Goal: Task Accomplishment & Management: Manage account settings

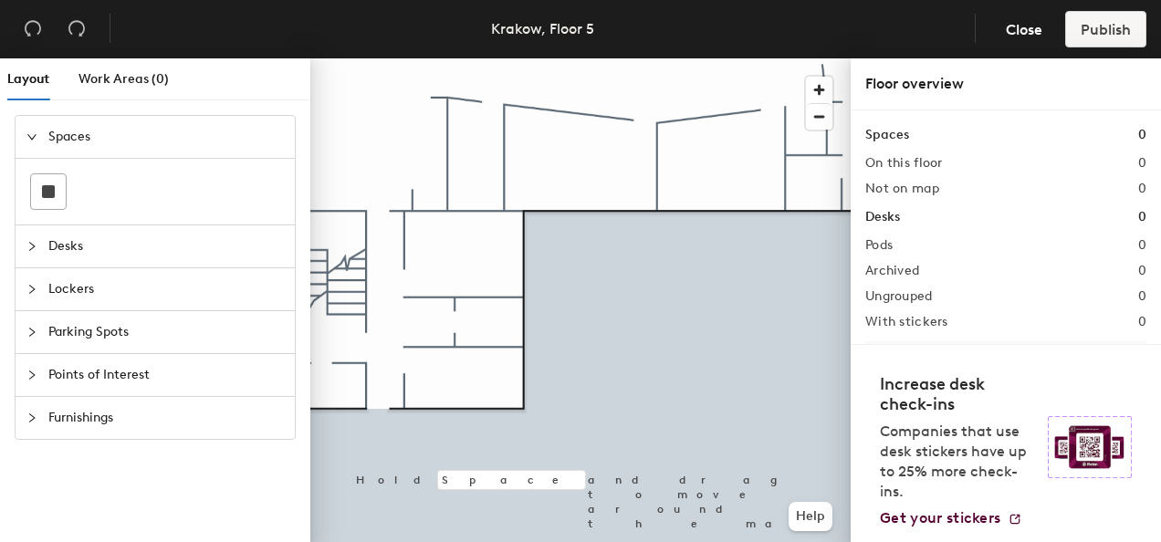
click at [35, 246] on icon "collapsed" at bounding box center [31, 246] width 11 height 11
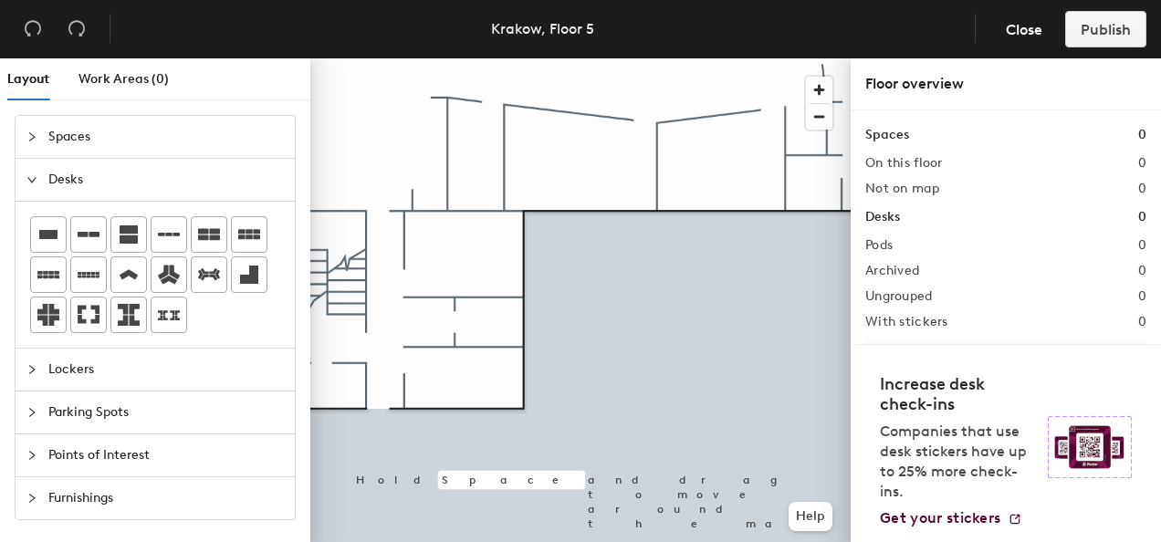
click at [38, 360] on div at bounding box center [37, 370] width 22 height 20
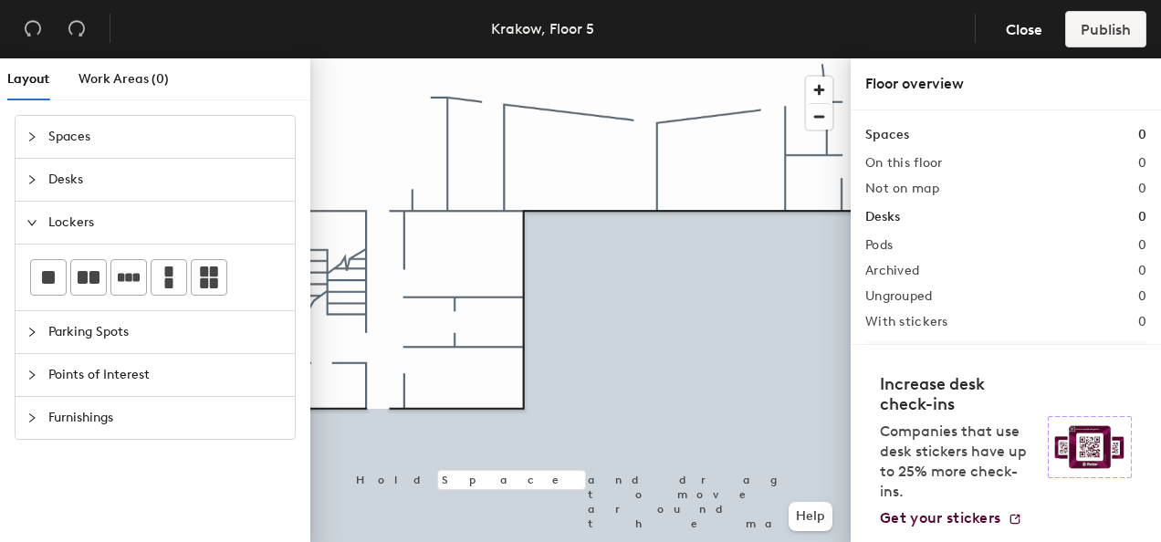
click at [47, 333] on div at bounding box center [37, 332] width 22 height 20
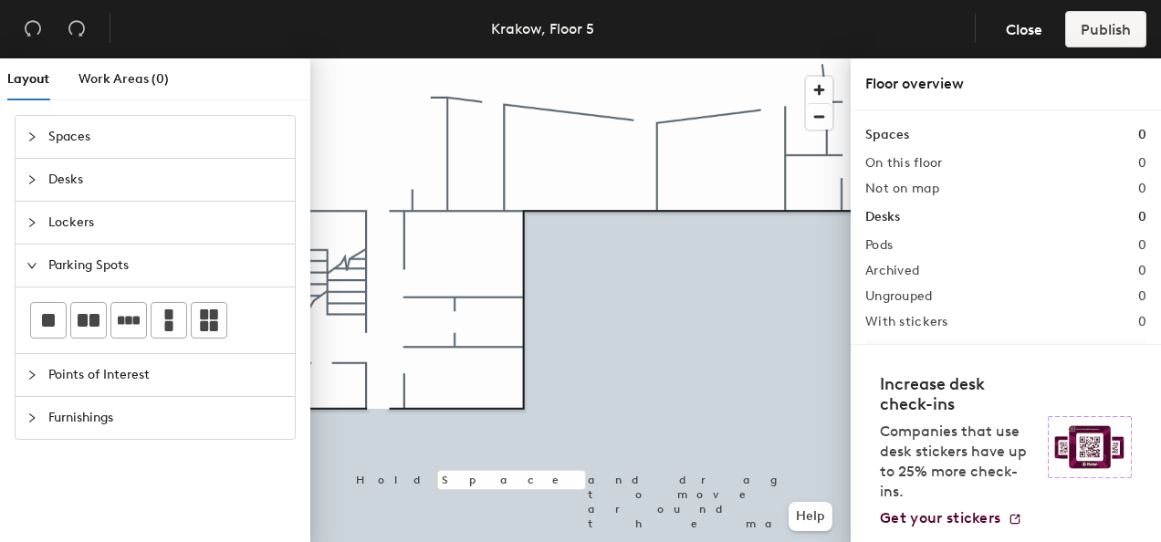
click at [36, 370] on icon "collapsed" at bounding box center [31, 375] width 11 height 11
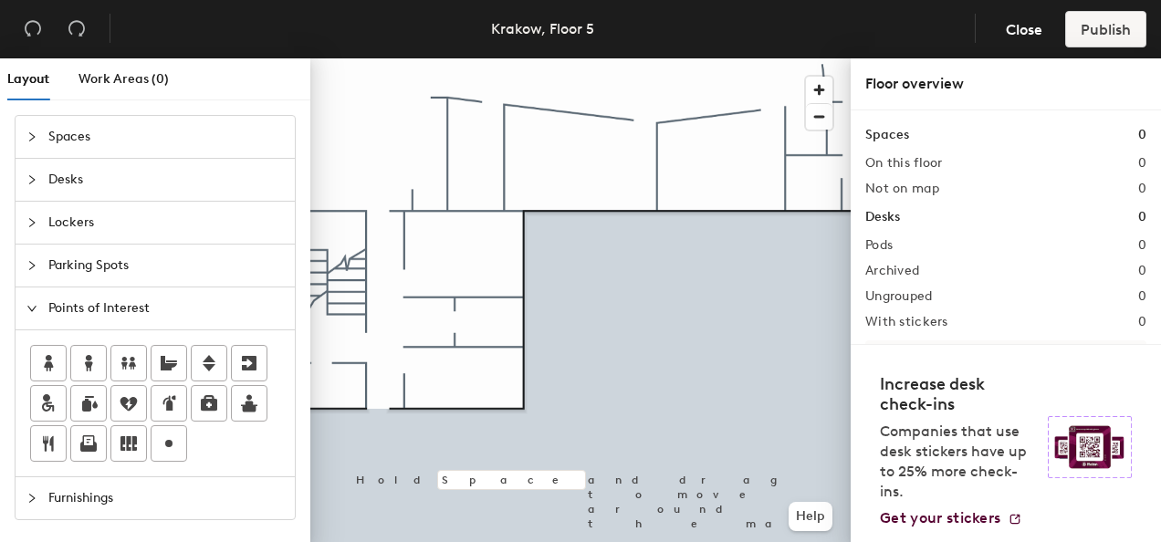
click at [34, 493] on icon "collapsed" at bounding box center [31, 498] width 11 height 11
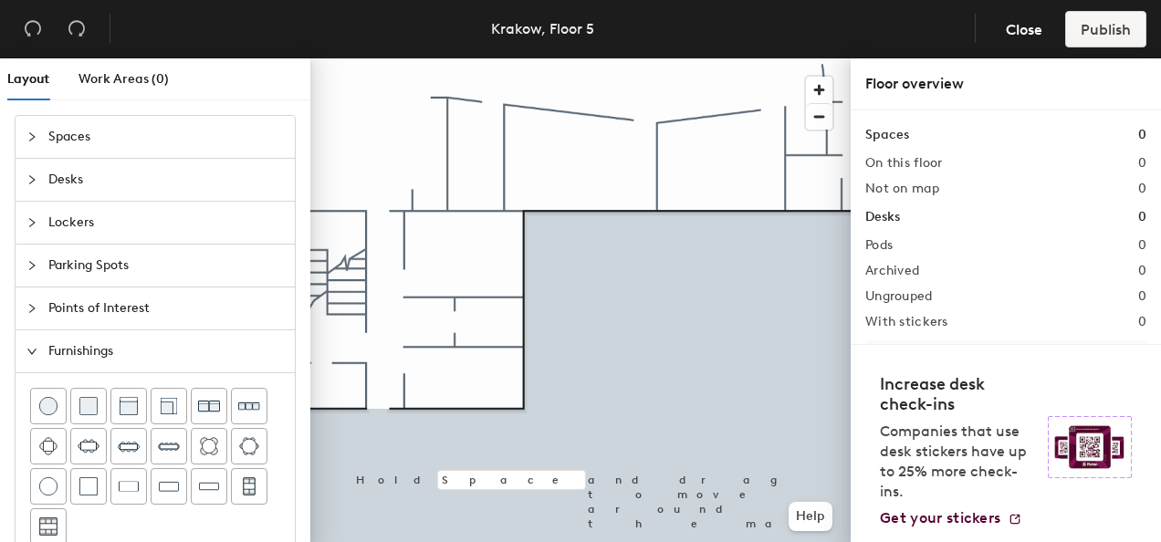
click at [33, 346] on icon "expanded" at bounding box center [31, 351] width 11 height 11
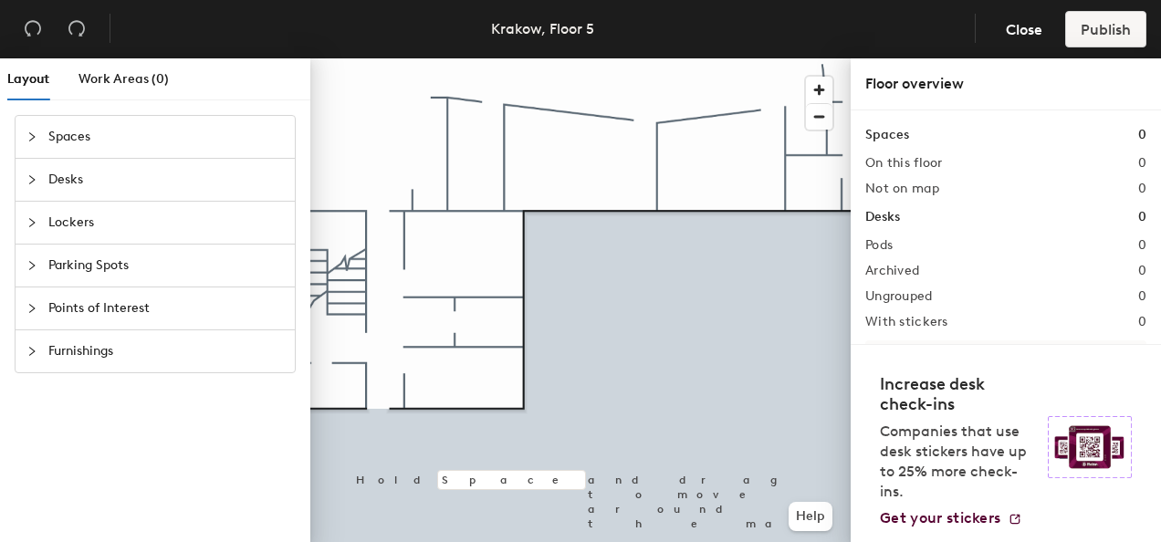
click at [33, 312] on icon "collapsed" at bounding box center [31, 308] width 11 height 11
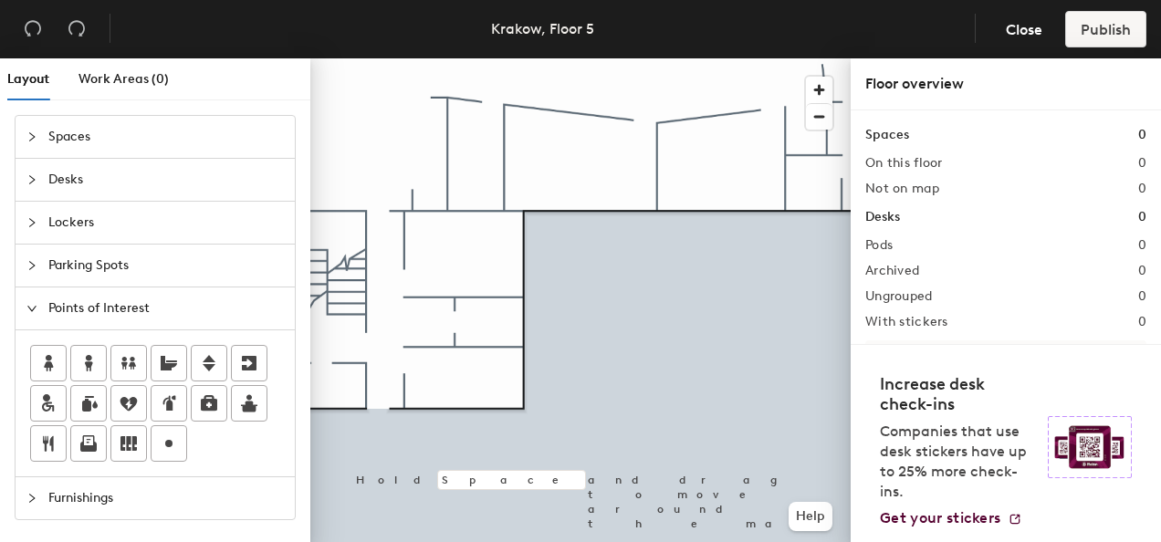
click at [588, 25] on div "Krakow, Floor 5" at bounding box center [542, 28] width 103 height 23
click at [1031, 38] on button "Close" at bounding box center [1024, 29] width 68 height 37
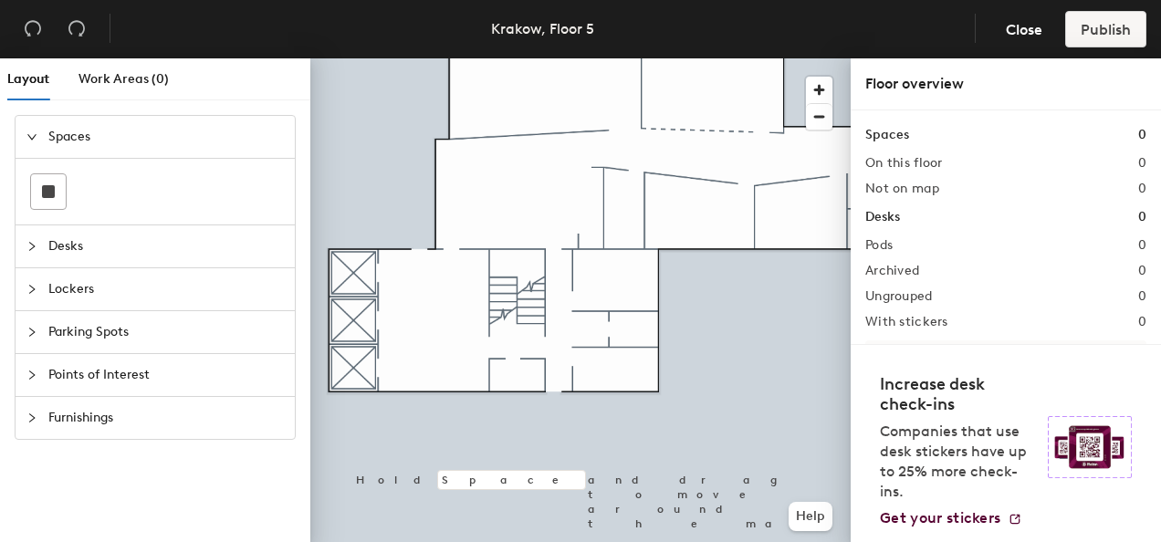
click at [38, 359] on div "Points of Interest" at bounding box center [155, 375] width 279 height 42
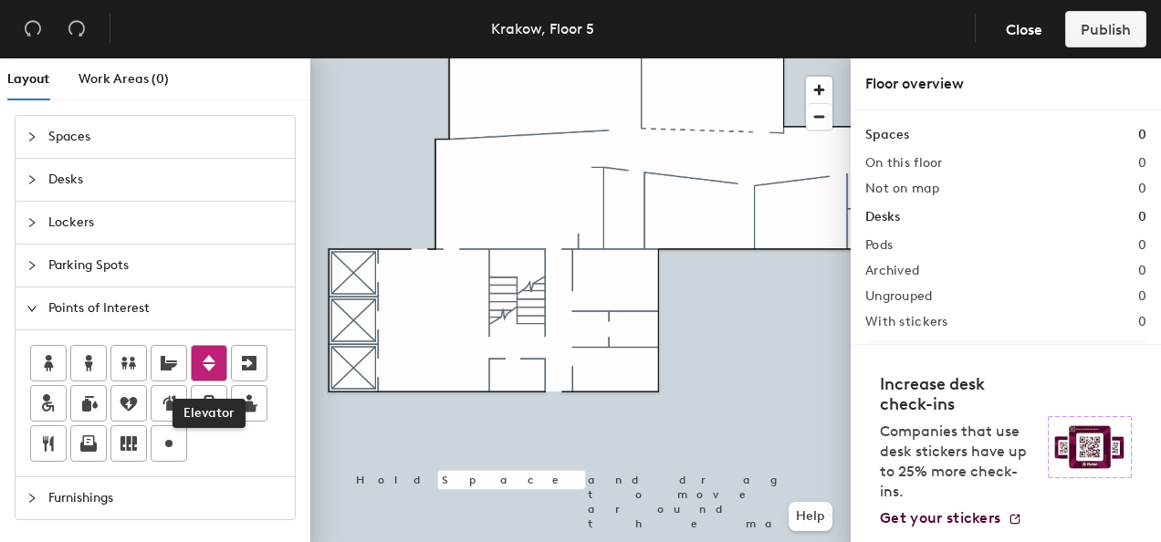
click at [212, 355] on icon at bounding box center [209, 363] width 22 height 22
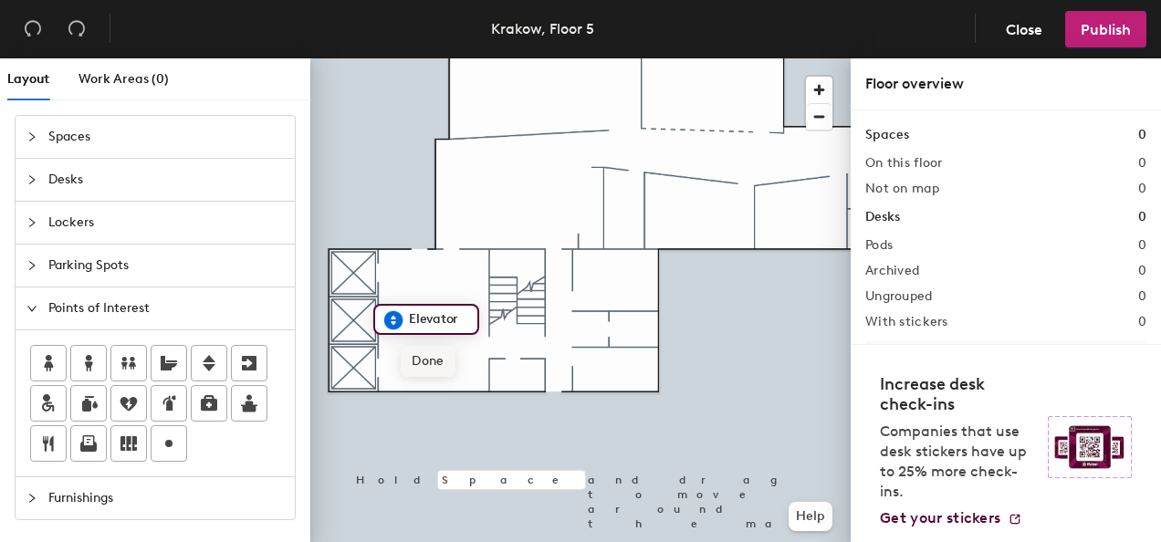
click at [434, 360] on span "Done" at bounding box center [428, 361] width 54 height 31
click at [677, 58] on div at bounding box center [580, 58] width 540 height 0
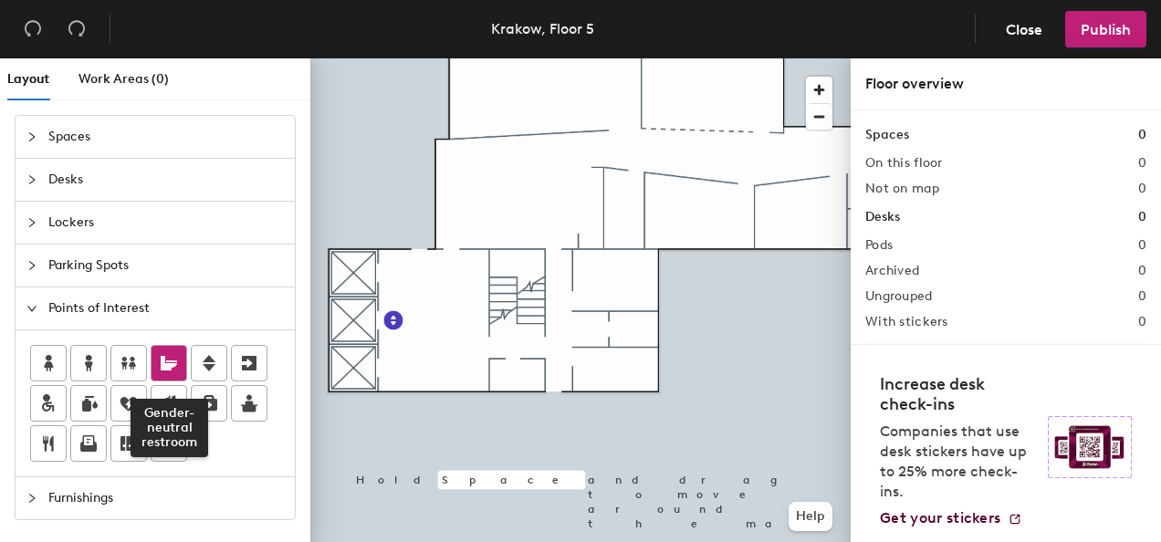
click at [173, 362] on icon at bounding box center [169, 363] width 16 height 15
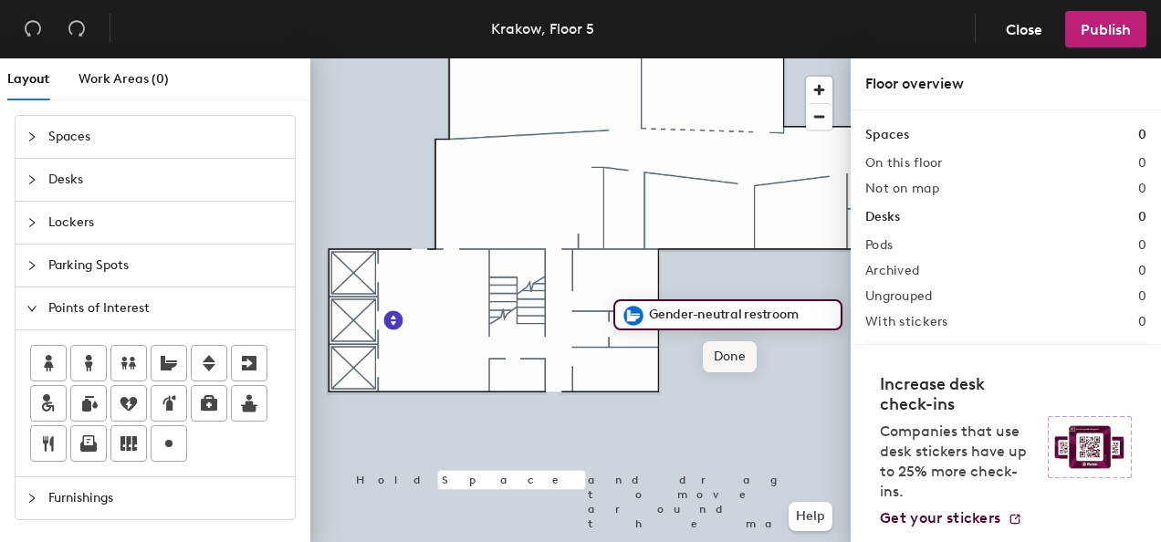
click at [739, 365] on span "Done" at bounding box center [730, 356] width 54 height 31
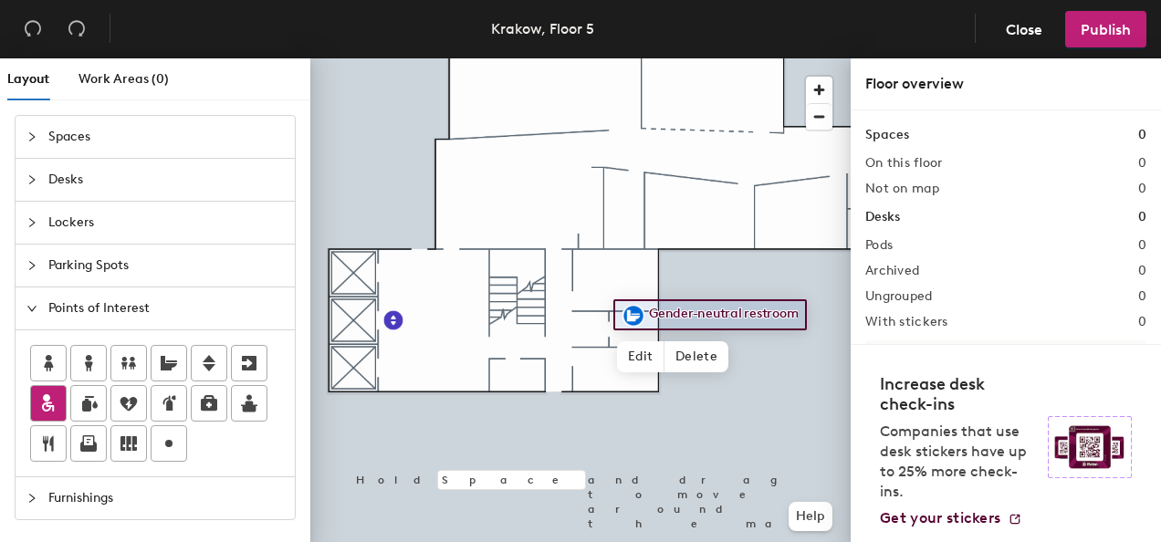
click at [47, 398] on icon at bounding box center [48, 404] width 22 height 22
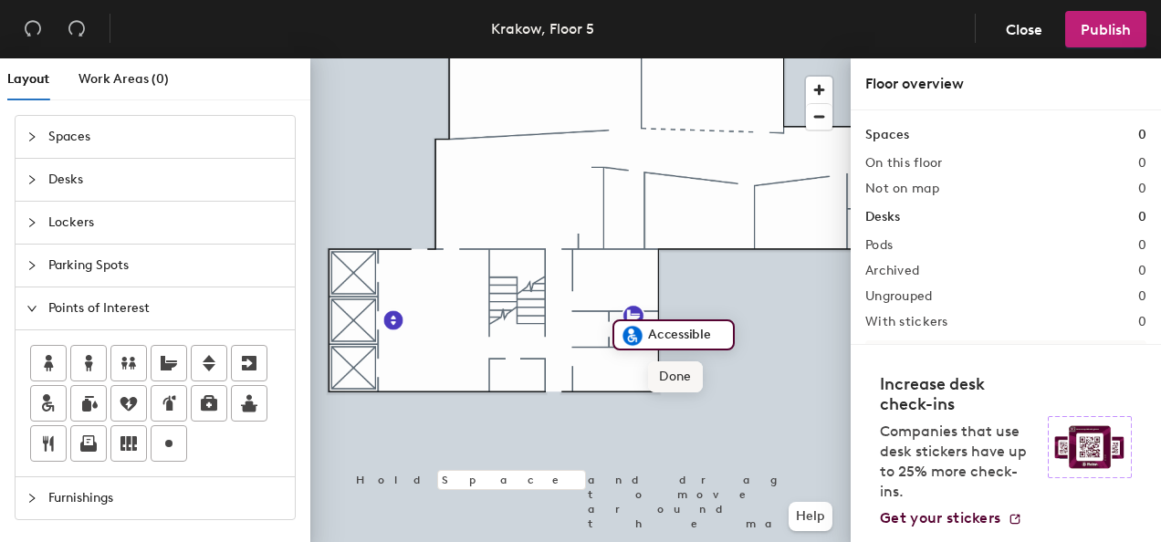
click at [671, 372] on span "Done" at bounding box center [675, 376] width 54 height 31
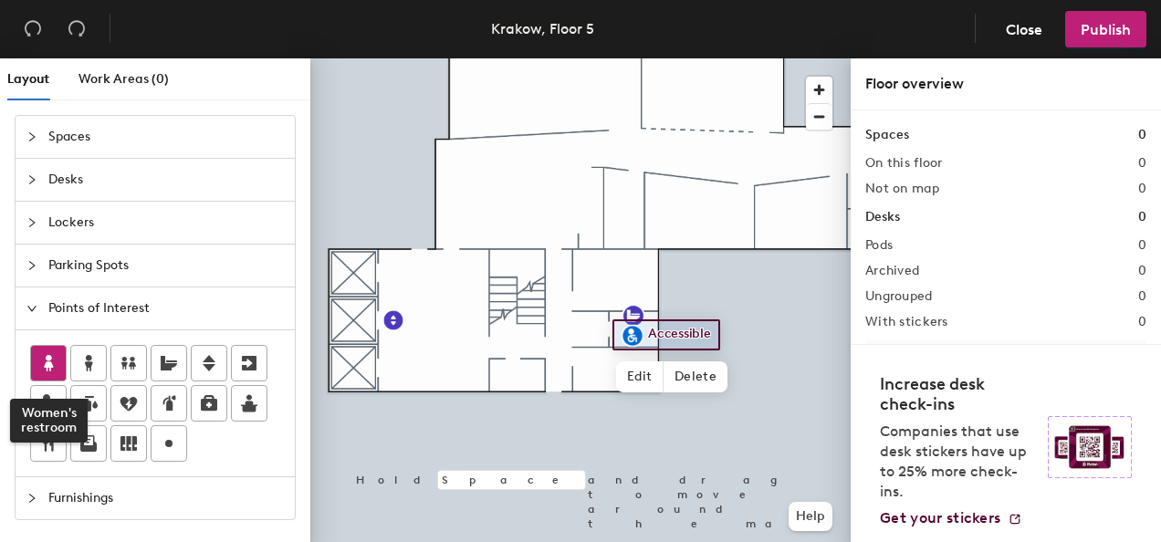
click at [51, 360] on icon at bounding box center [48, 363] width 22 height 22
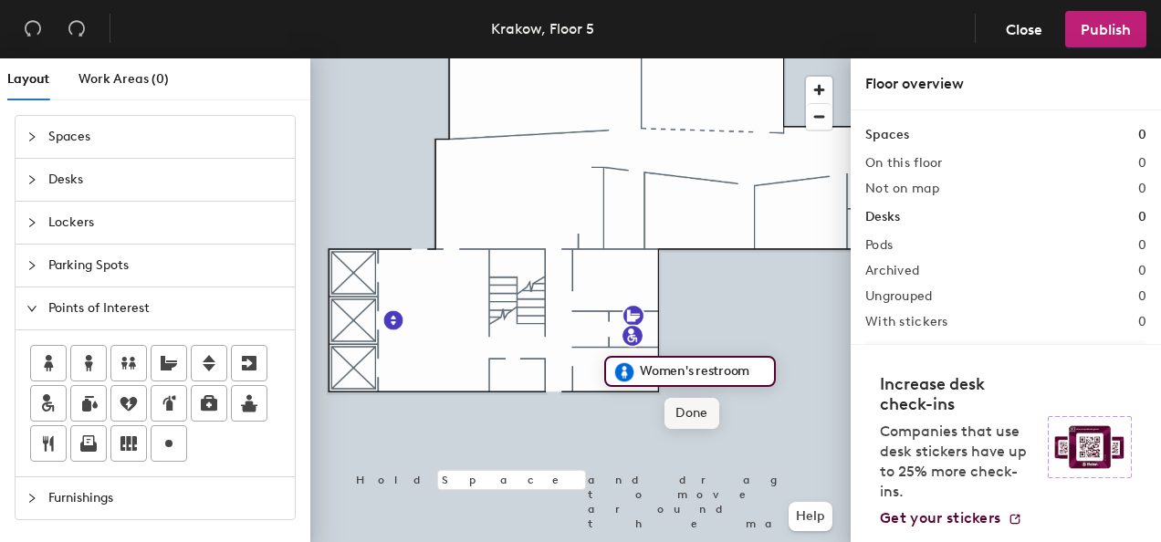
click at [705, 416] on span "Done" at bounding box center [692, 413] width 54 height 31
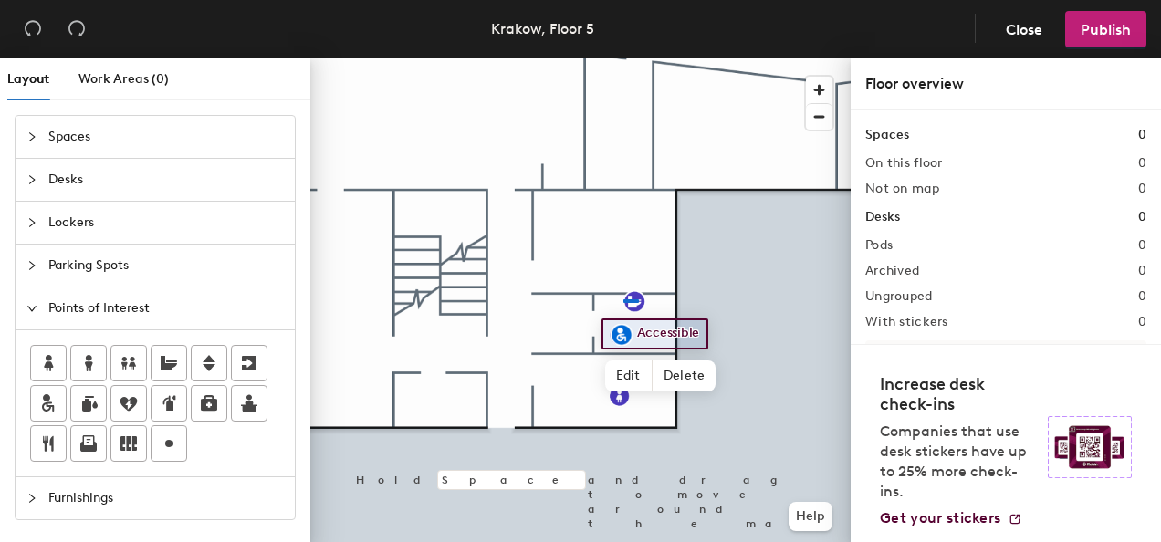
click at [621, 58] on div at bounding box center [580, 58] width 540 height 0
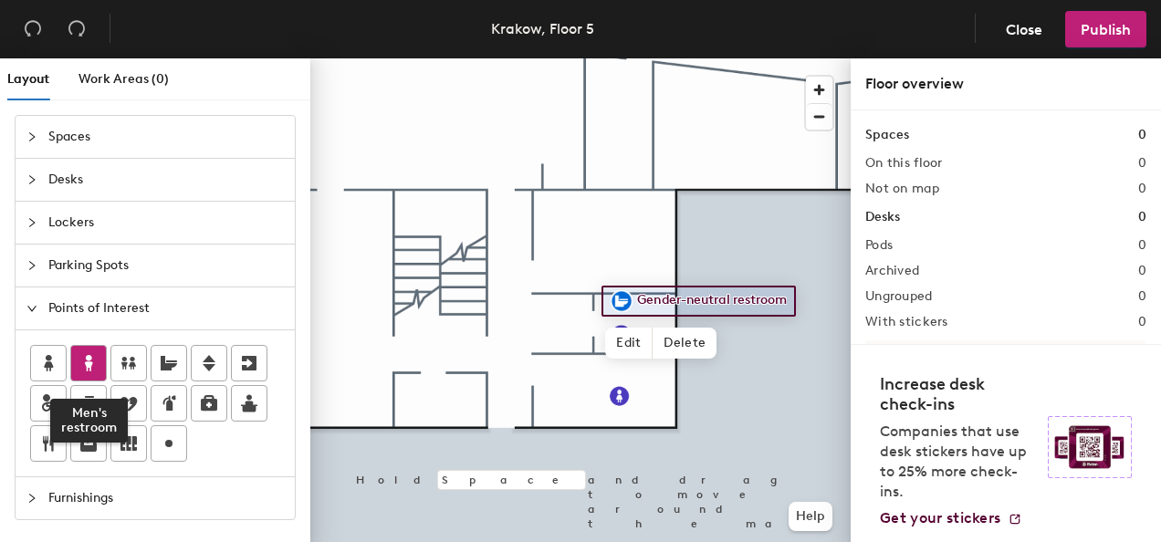
click at [89, 356] on icon at bounding box center [89, 363] width 8 height 16
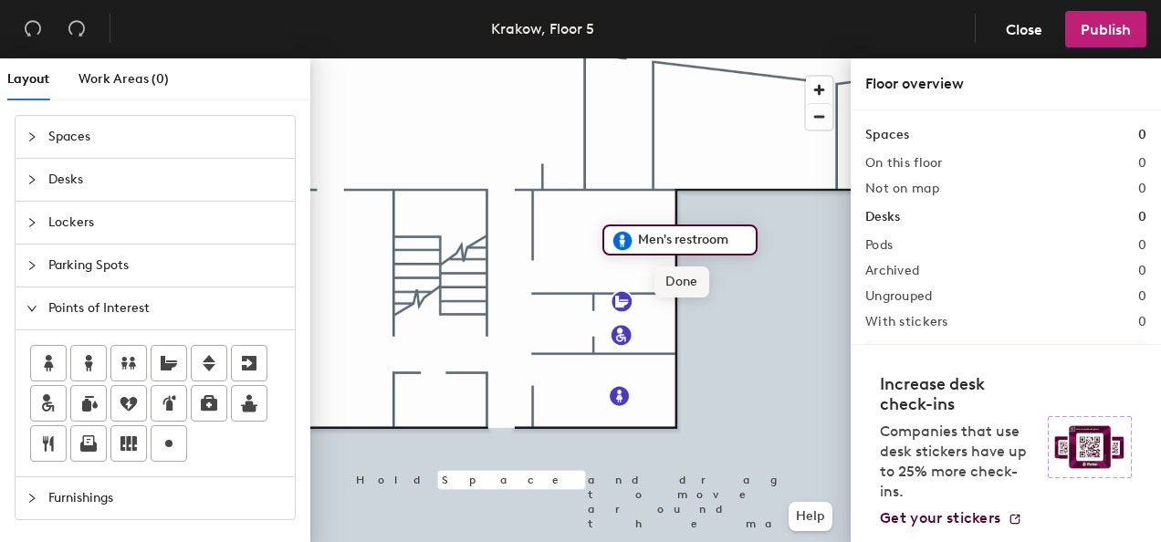
click at [686, 279] on span "Done" at bounding box center [682, 282] width 54 height 31
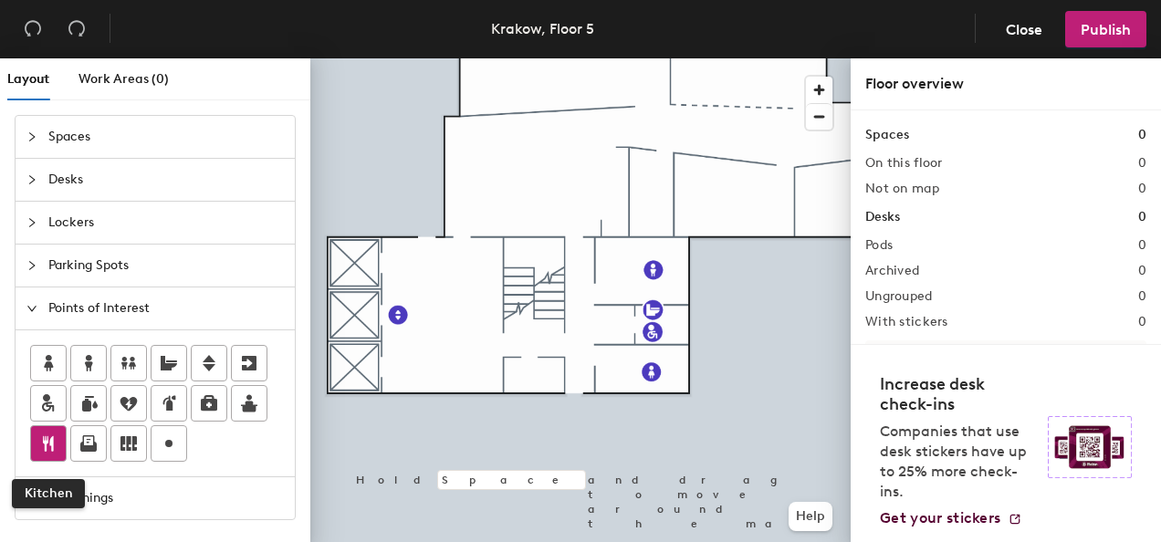
click at [55, 441] on icon at bounding box center [48, 444] width 22 height 22
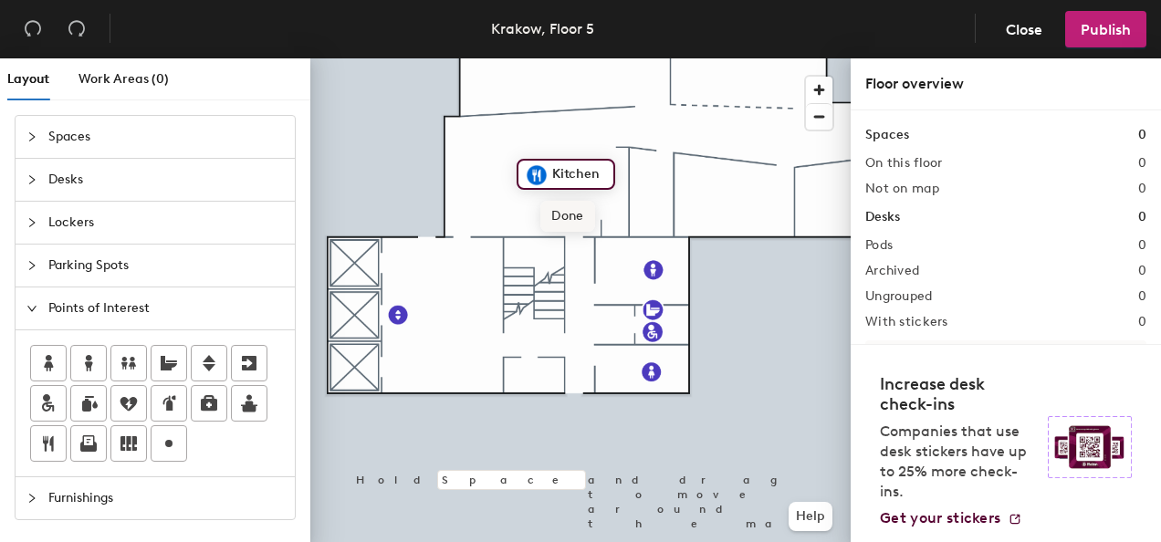
click at [571, 217] on span "Done" at bounding box center [567, 216] width 54 height 31
click at [550, 215] on span "Edit" at bounding box center [543, 216] width 47 height 31
click at [582, 182] on input "Coffe station" at bounding box center [601, 175] width 107 height 26
type input "Coffee station"
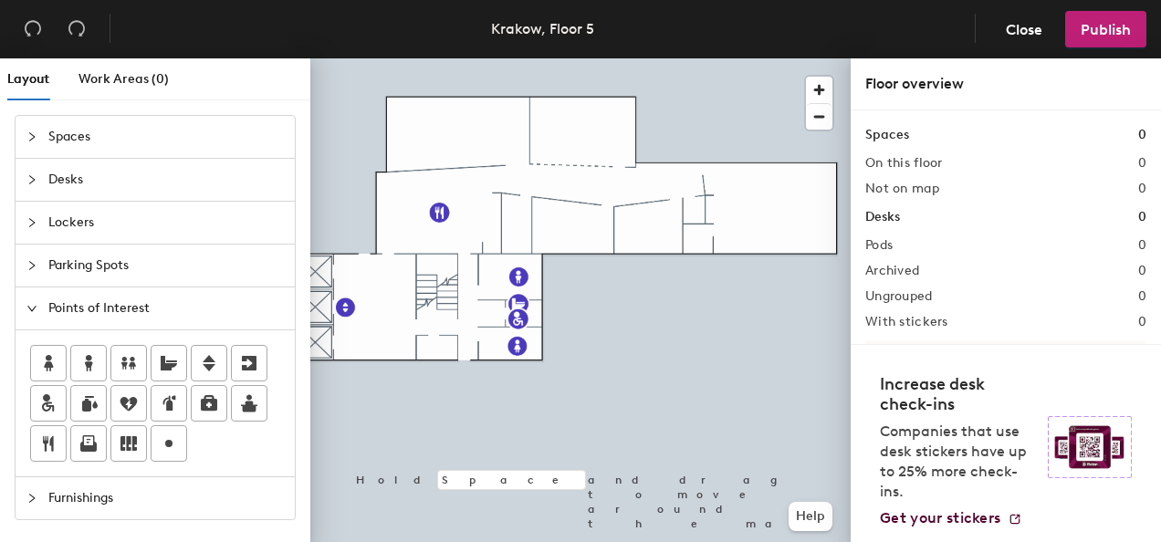
click at [33, 308] on icon "expanded" at bounding box center [31, 308] width 9 height 5
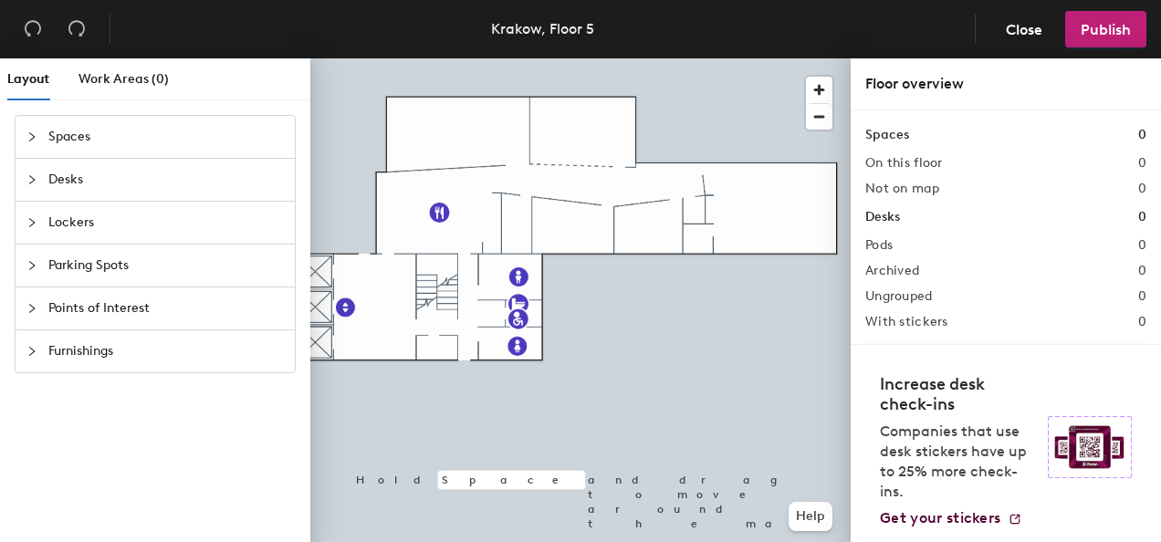
click at [37, 267] on icon "collapsed" at bounding box center [31, 265] width 11 height 11
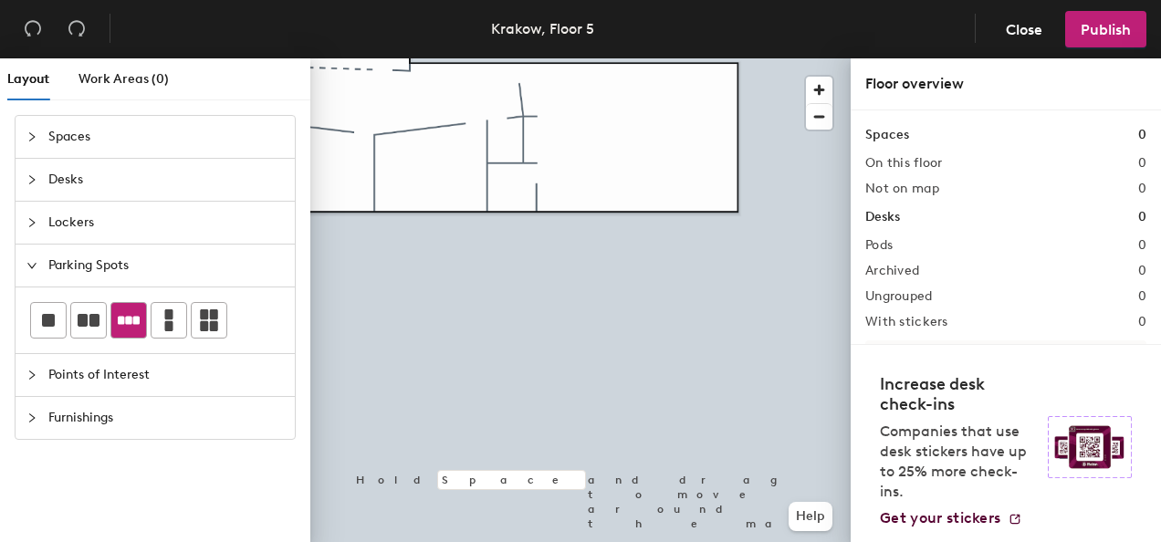
click at [133, 316] on icon at bounding box center [129, 320] width 22 height 8
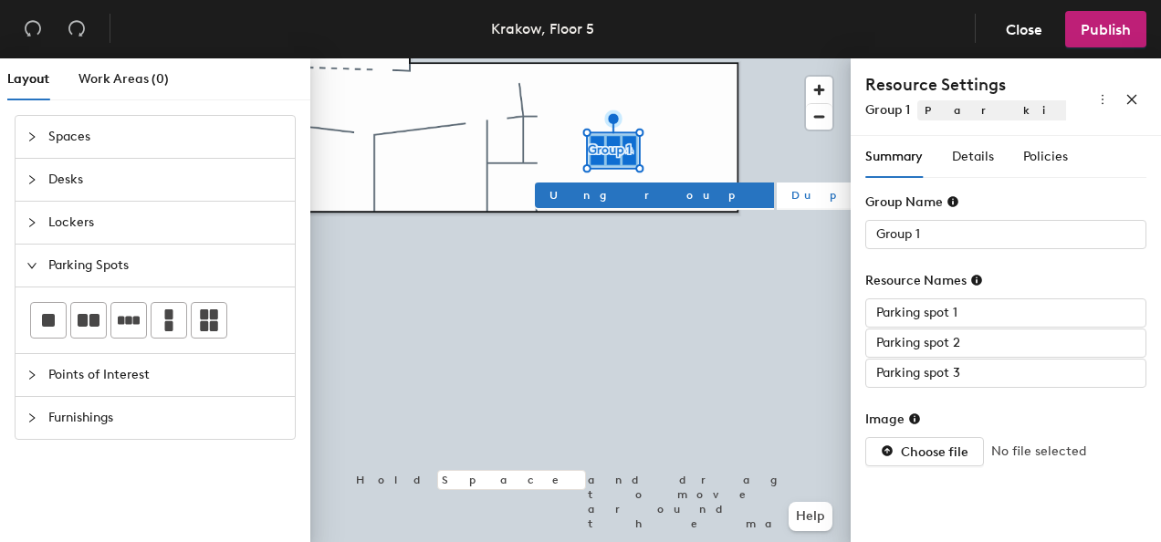
type input "Parking spot 2"
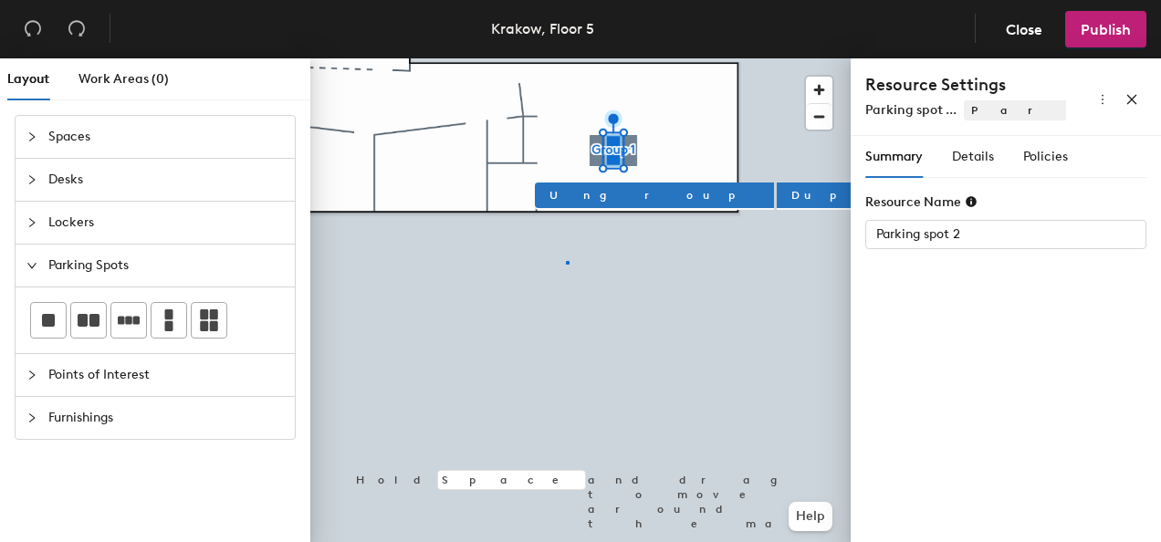
click at [567, 58] on div at bounding box center [580, 58] width 540 height 0
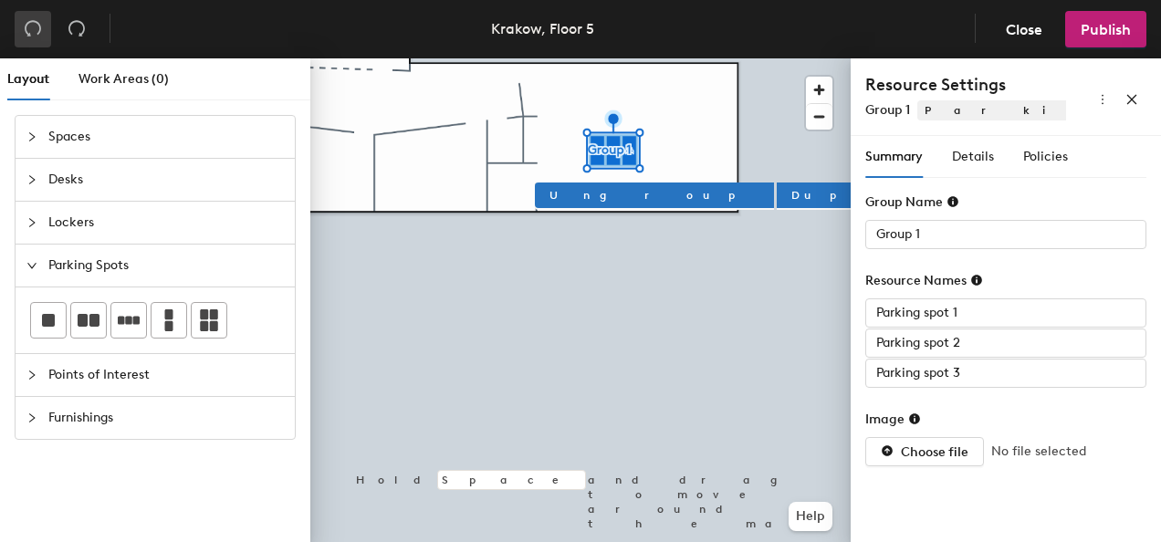
click at [42, 31] on button "button" at bounding box center [33, 29] width 37 height 37
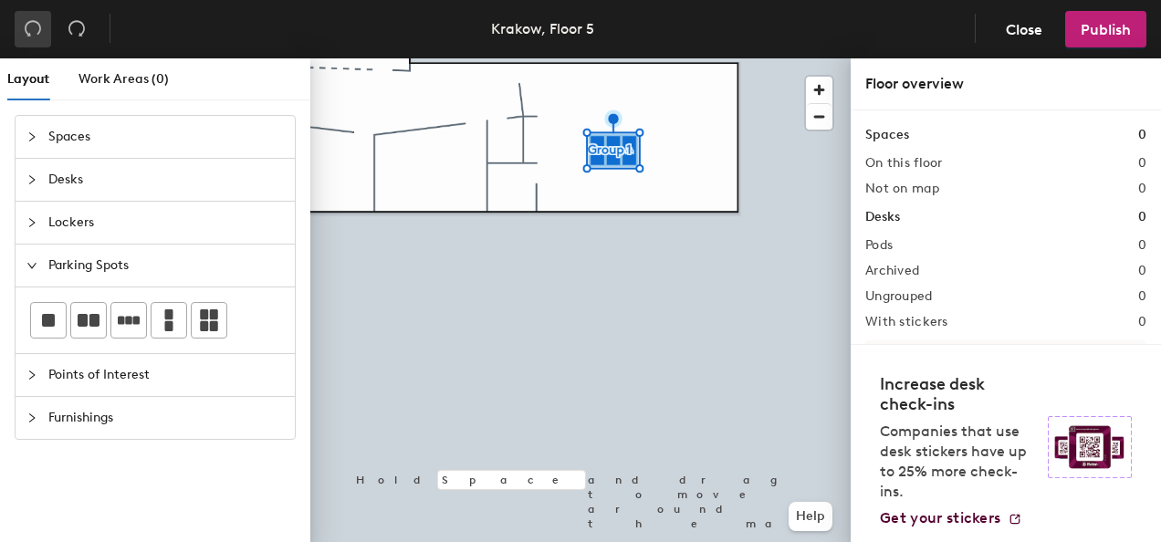
click at [42, 31] on button "button" at bounding box center [33, 29] width 37 height 37
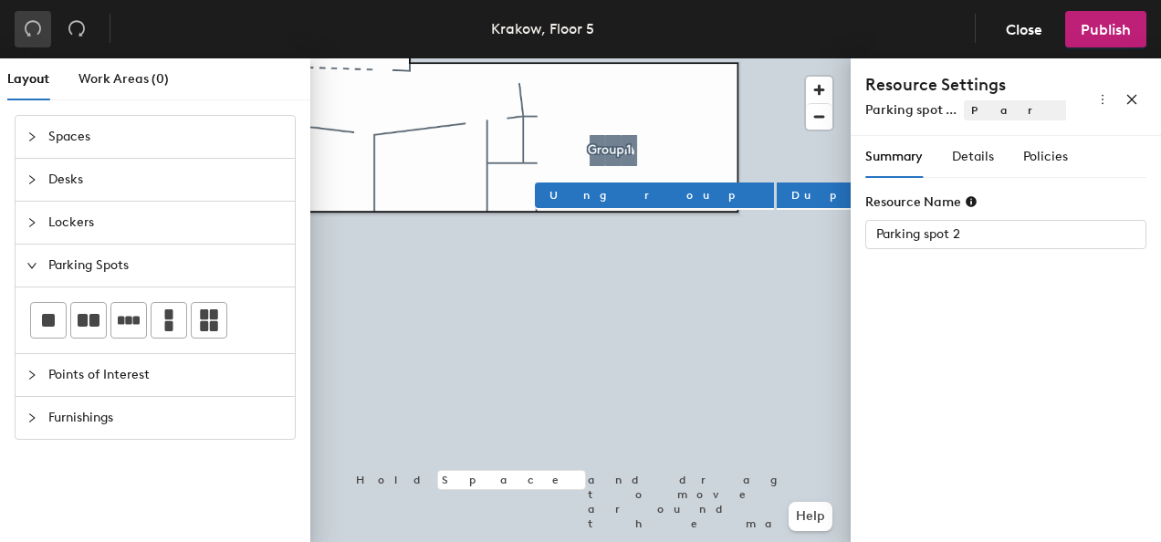
click at [42, 31] on button "button" at bounding box center [33, 29] width 37 height 37
type input "Group 1"
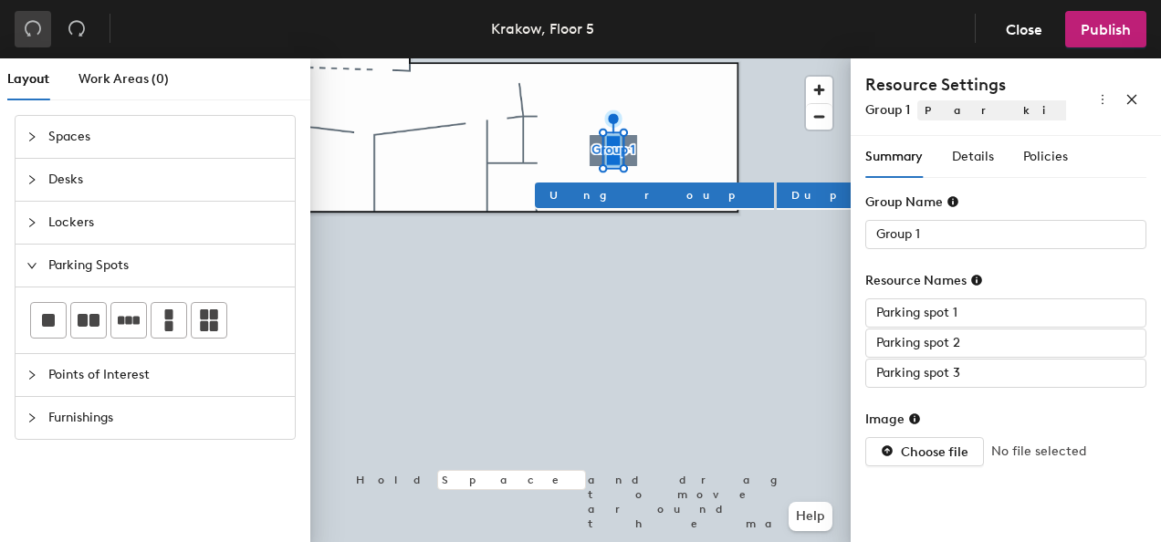
click at [42, 31] on button "button" at bounding box center [33, 29] width 37 height 37
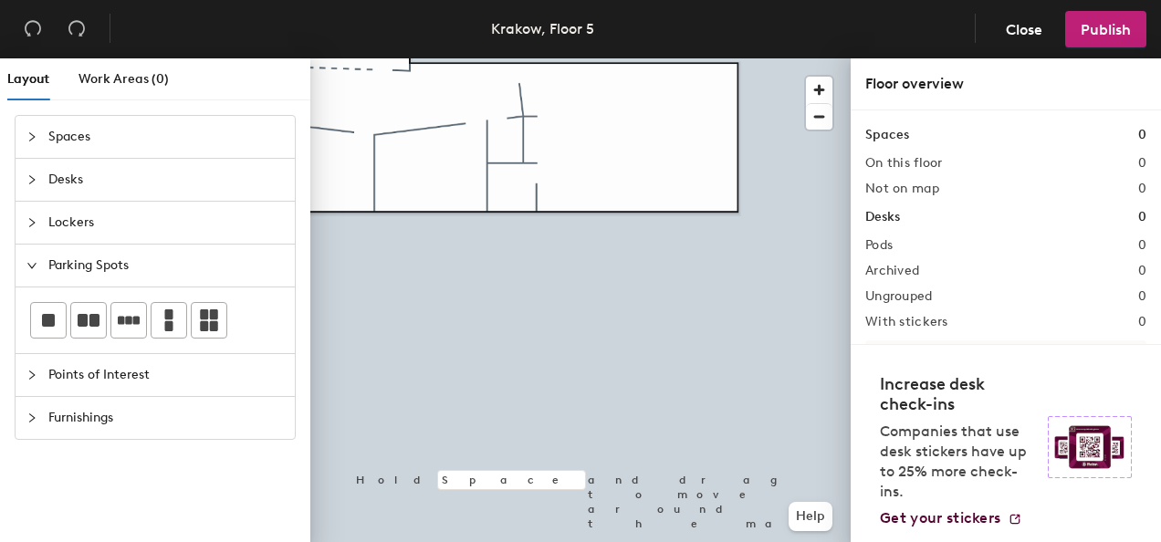
click at [30, 253] on div "Parking Spots" at bounding box center [155, 266] width 279 height 42
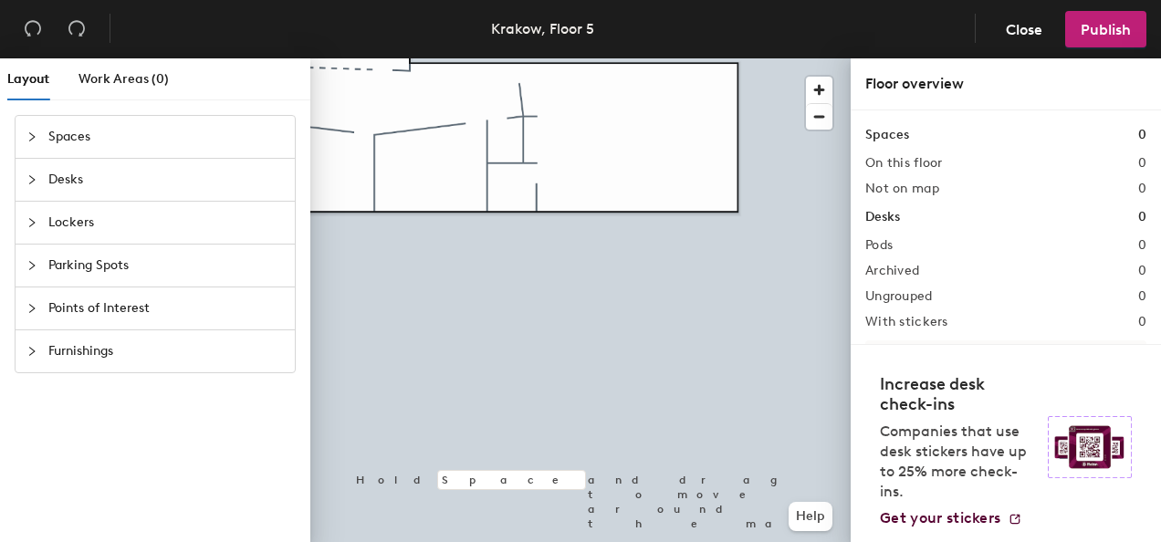
click at [31, 221] on icon "collapsed" at bounding box center [31, 222] width 11 height 11
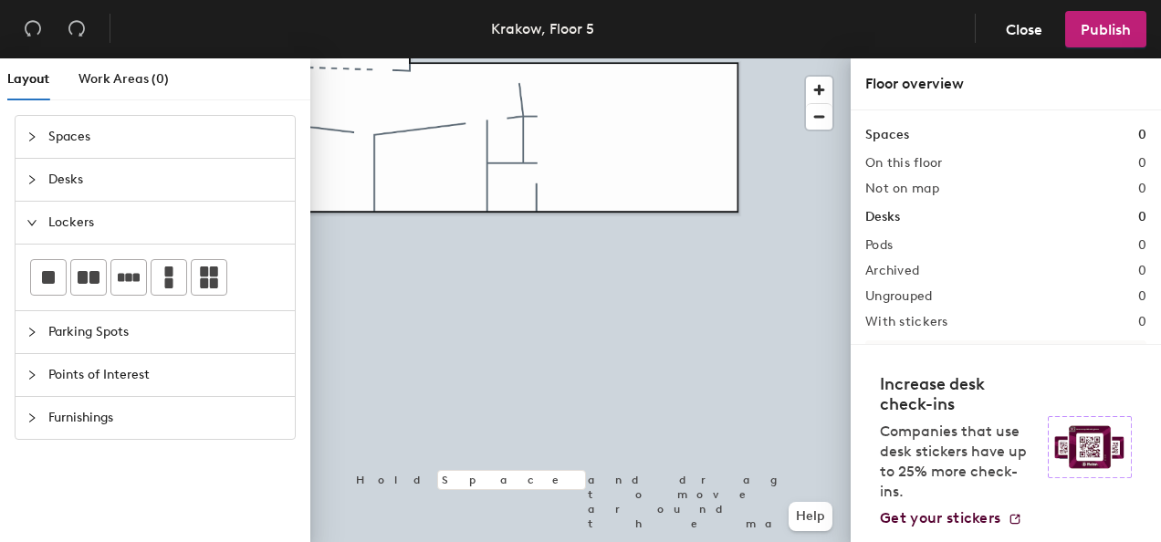
click at [38, 180] on div at bounding box center [37, 180] width 22 height 20
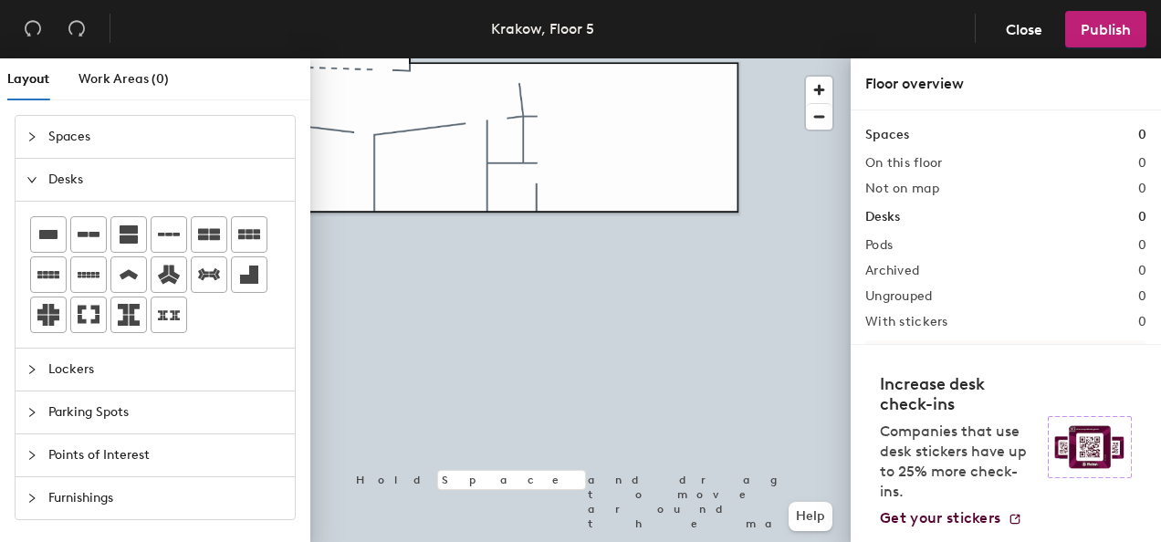
click at [32, 455] on icon "collapsed" at bounding box center [31, 455] width 11 height 11
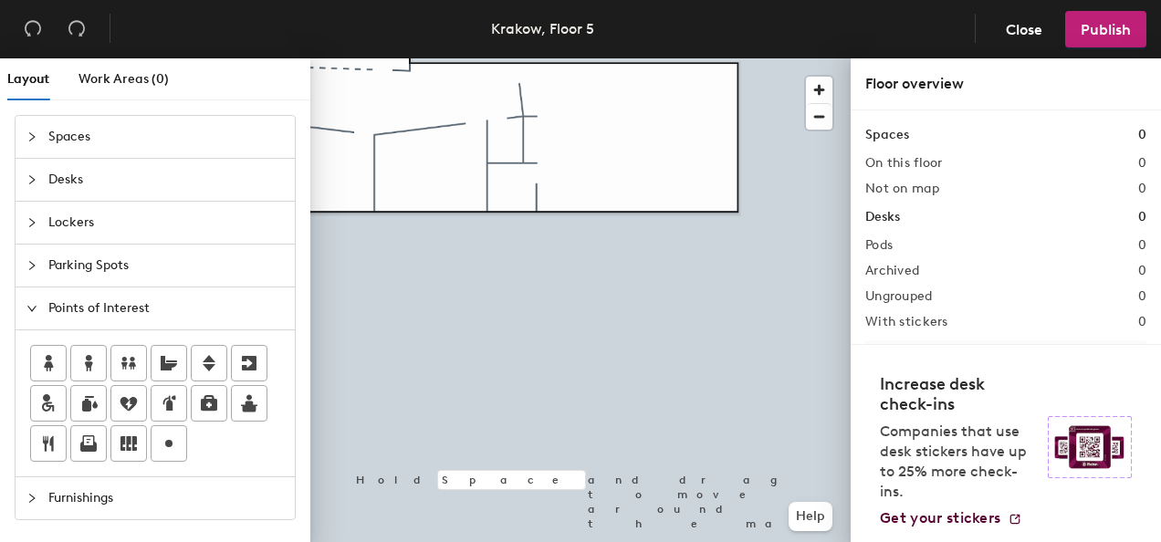
click at [30, 494] on icon "collapsed" at bounding box center [31, 498] width 11 height 11
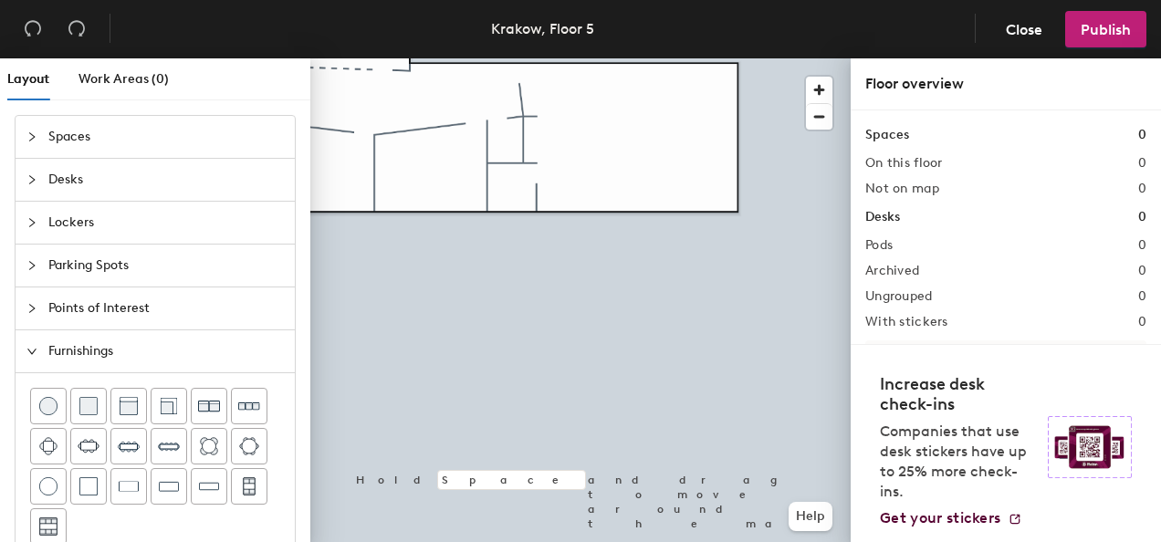
click at [30, 351] on icon "expanded" at bounding box center [31, 351] width 9 height 5
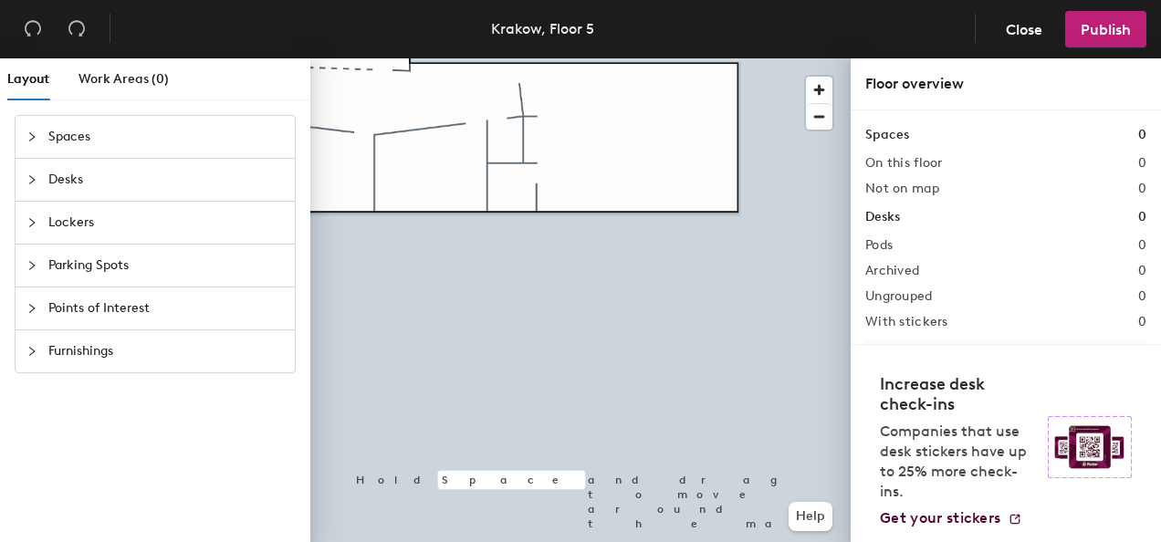
click at [29, 133] on icon "collapsed" at bounding box center [31, 136] width 11 height 11
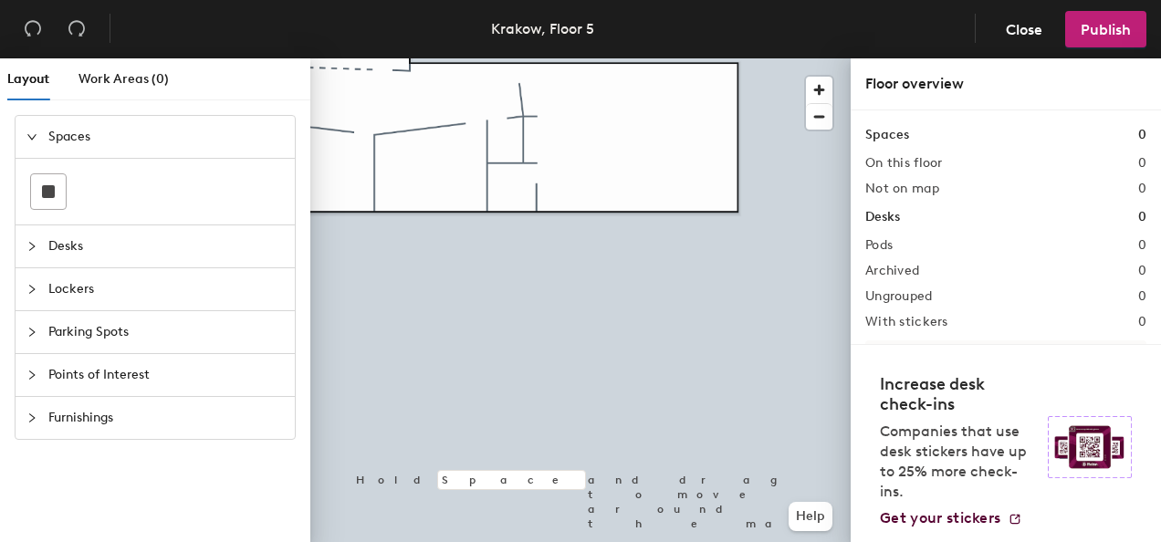
click at [28, 241] on icon "collapsed" at bounding box center [31, 246] width 11 height 11
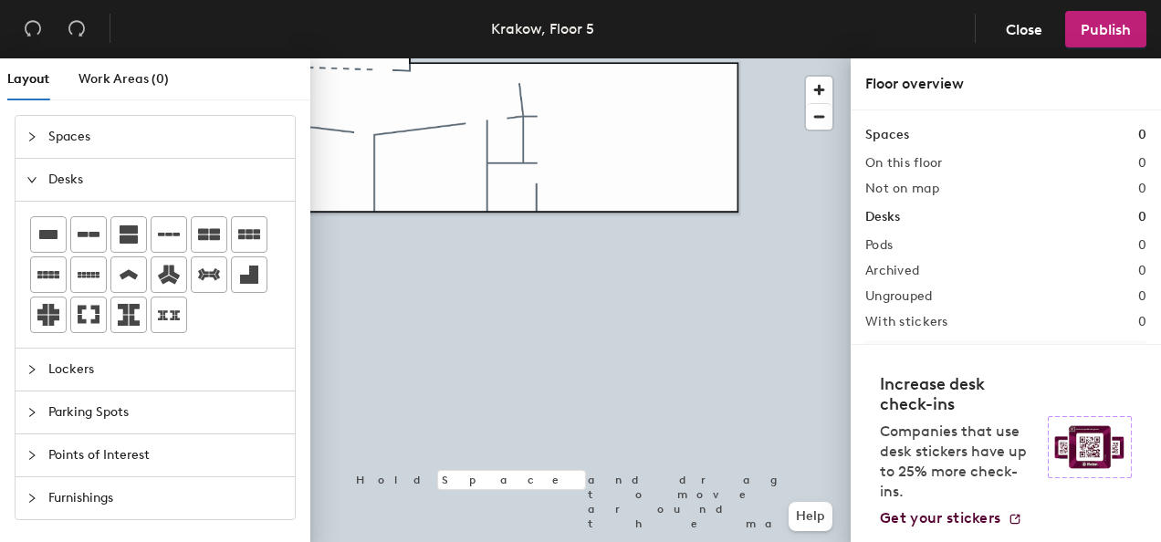
click at [31, 360] on div at bounding box center [37, 370] width 22 height 20
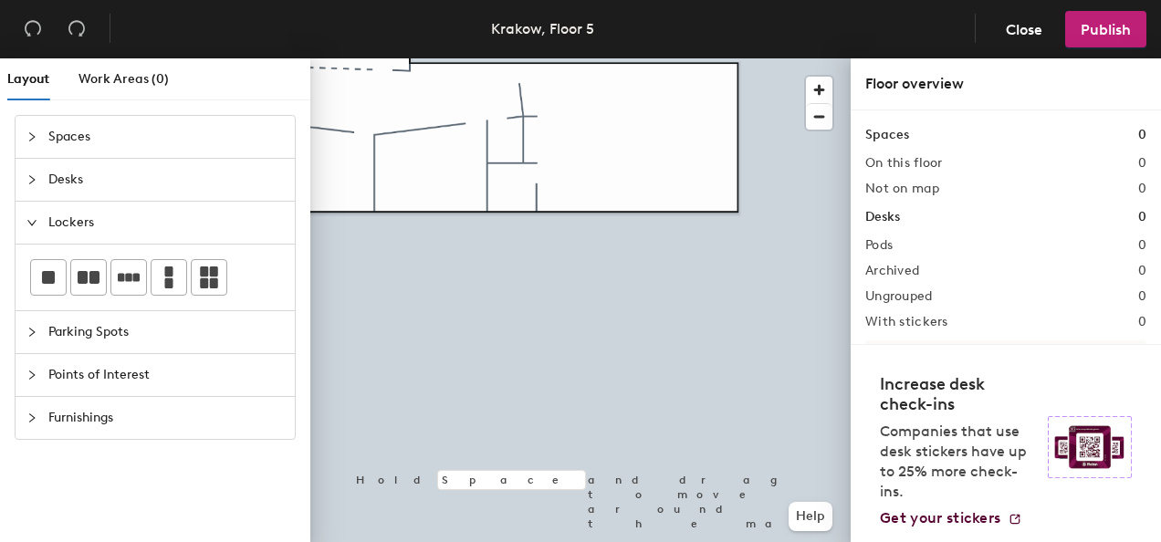
click at [37, 330] on div at bounding box center [37, 332] width 22 height 20
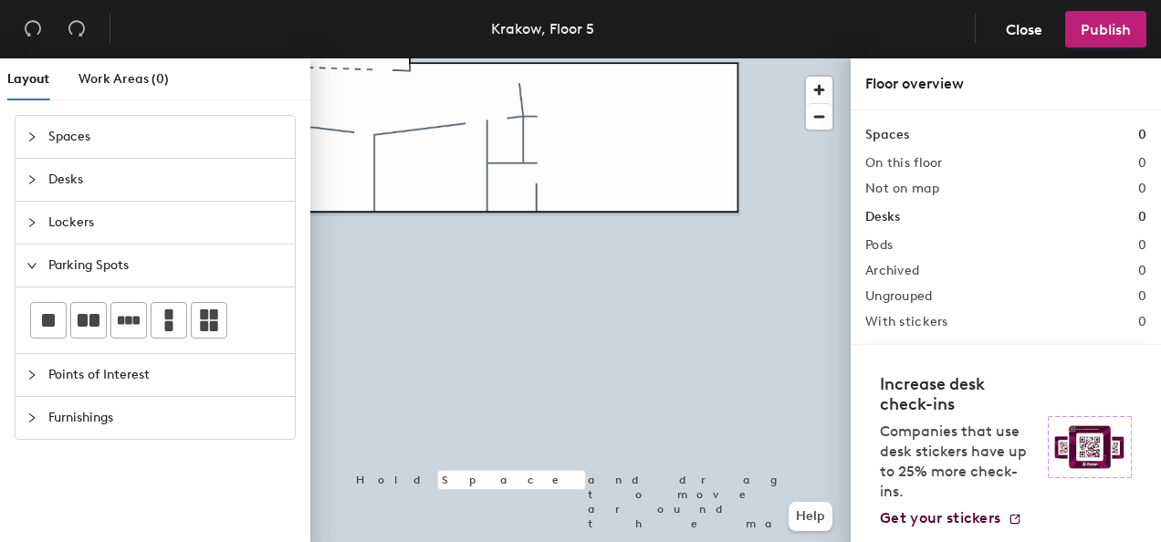
click at [32, 375] on icon "collapsed" at bounding box center [31, 375] width 11 height 11
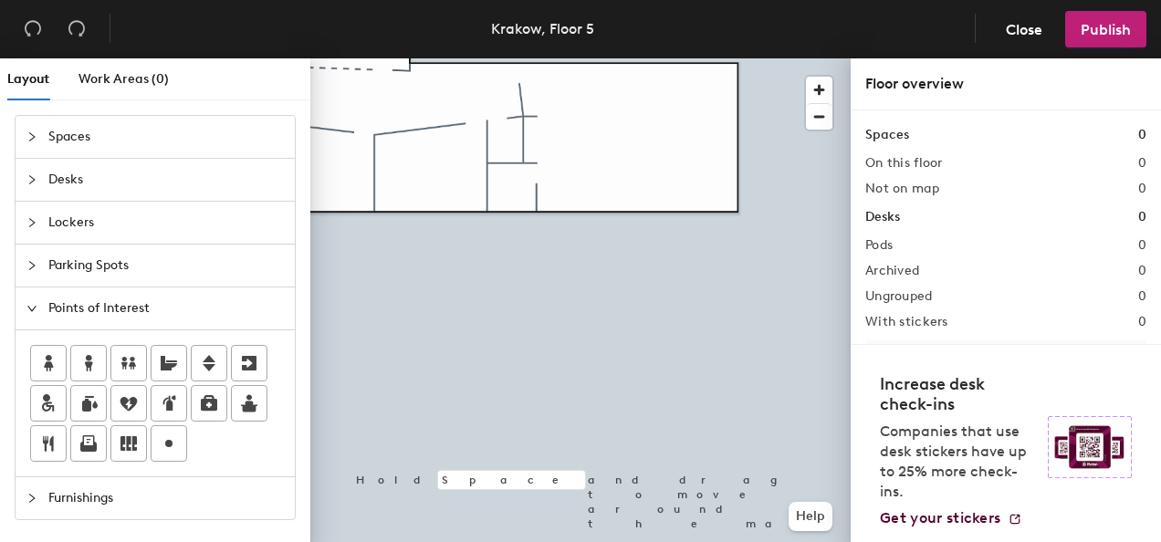
click at [35, 217] on icon "collapsed" at bounding box center [31, 222] width 11 height 11
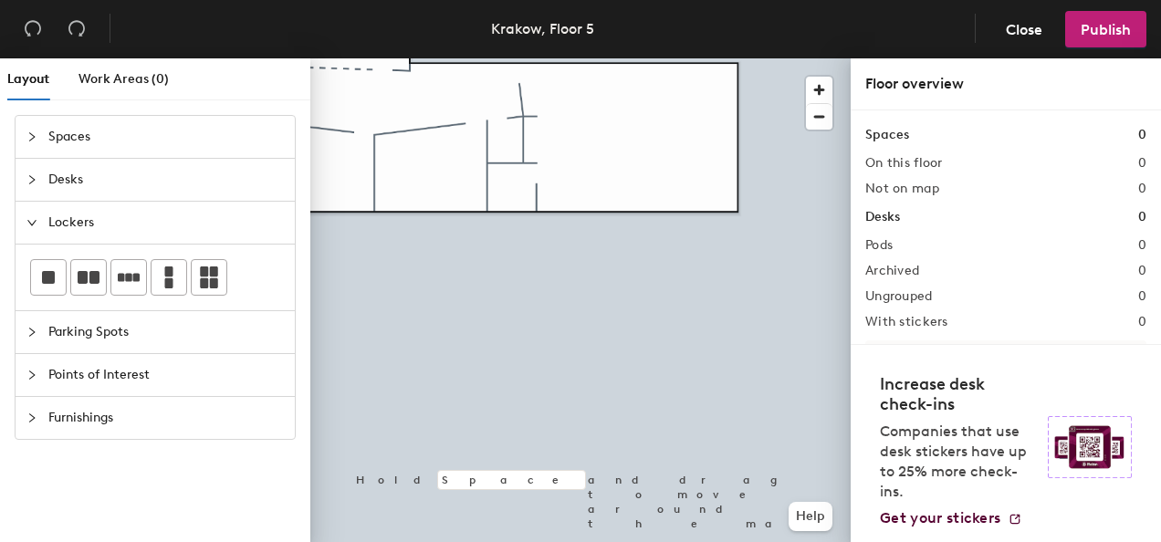
click at [29, 181] on icon "collapsed" at bounding box center [31, 179] width 11 height 11
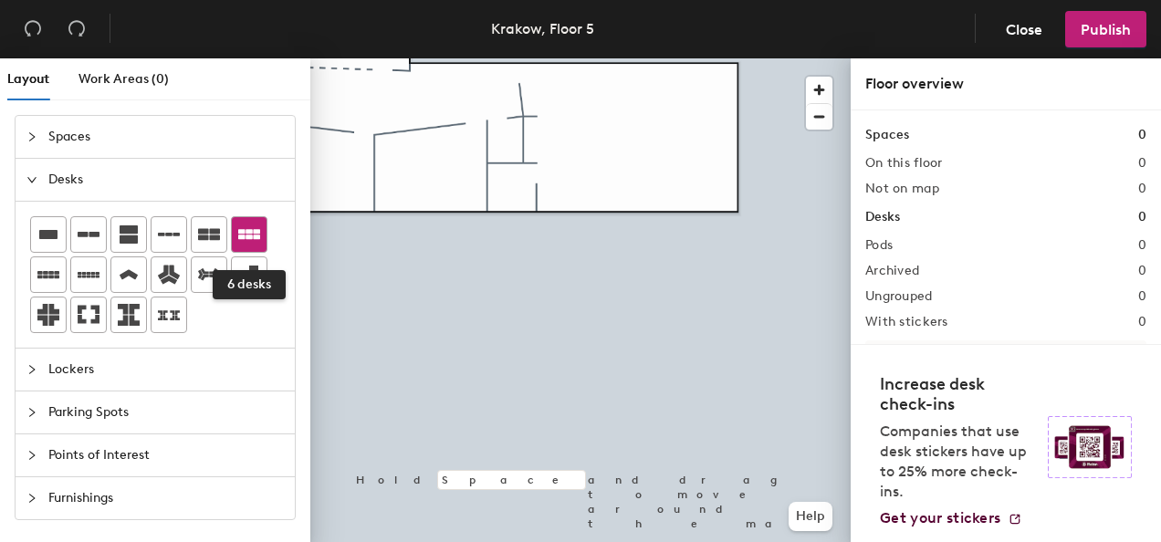
click at [239, 237] on icon at bounding box center [249, 234] width 22 height 10
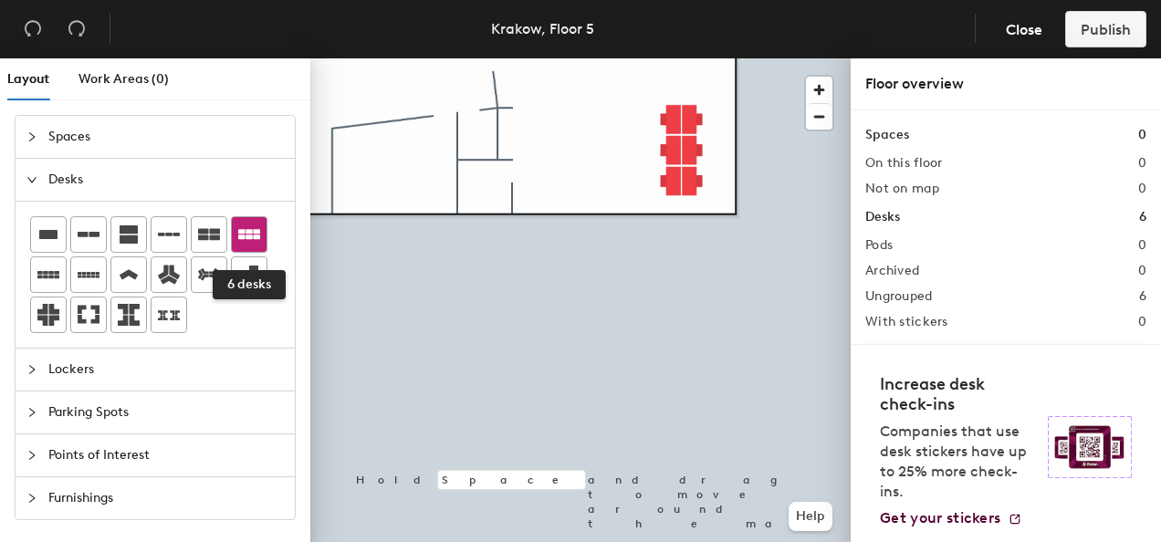
click at [250, 229] on icon at bounding box center [249, 234] width 22 height 10
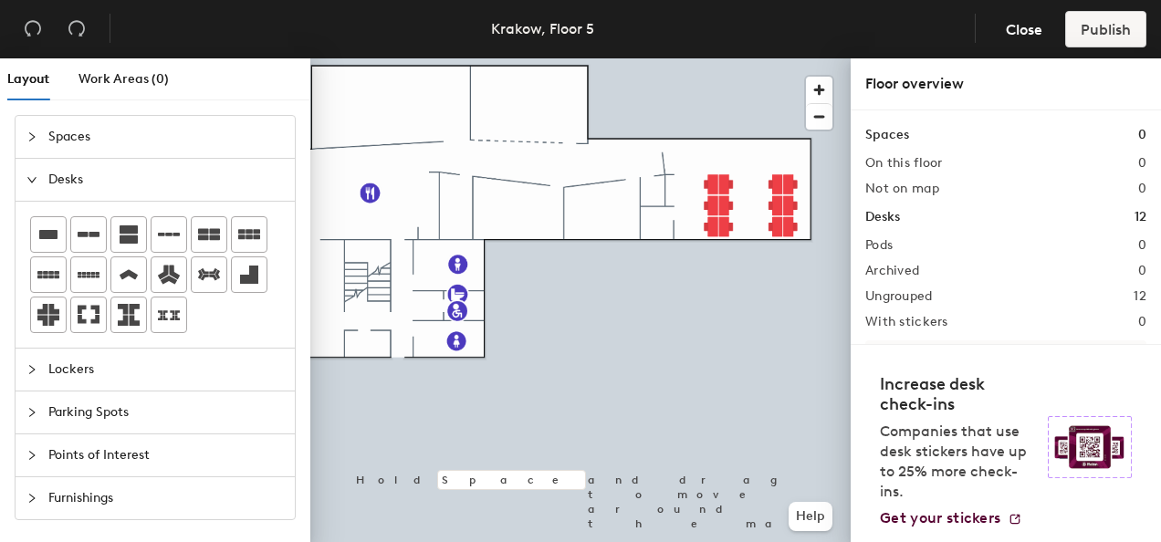
click at [35, 140] on icon "collapsed" at bounding box center [31, 136] width 11 height 11
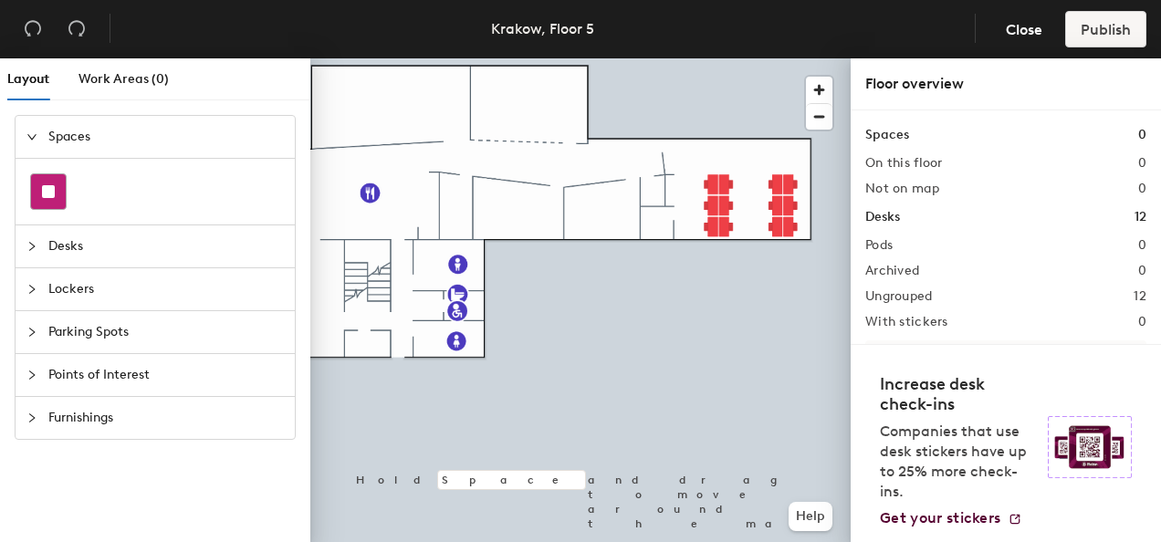
click at [47, 188] on rect at bounding box center [48, 191] width 13 height 13
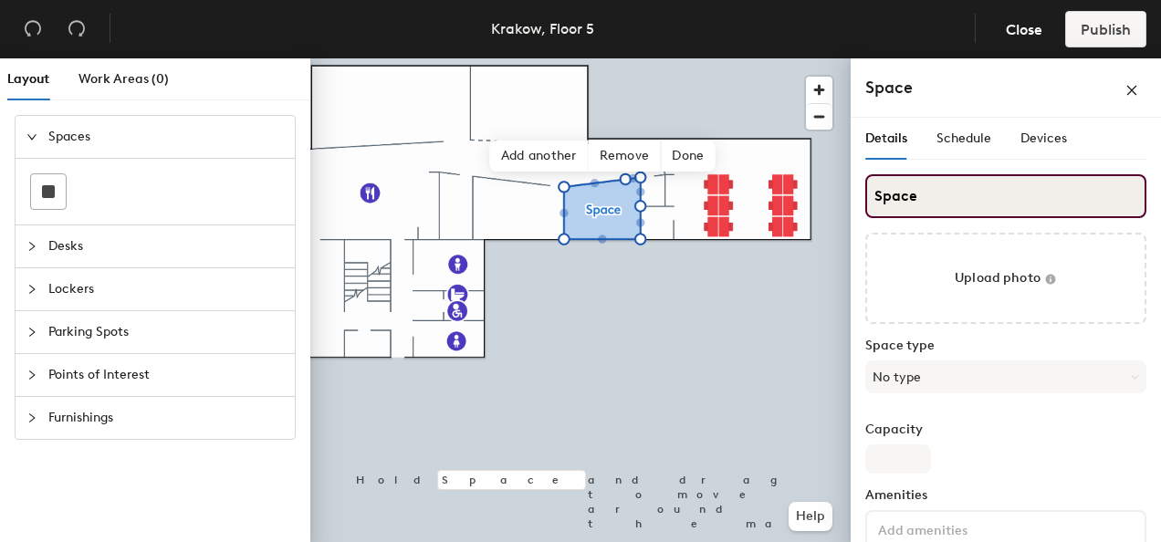
click at [940, 194] on input "Space" at bounding box center [1005, 196] width 281 height 44
click at [885, 197] on input "STucana" at bounding box center [1005, 196] width 281 height 44
type input "Tucana"
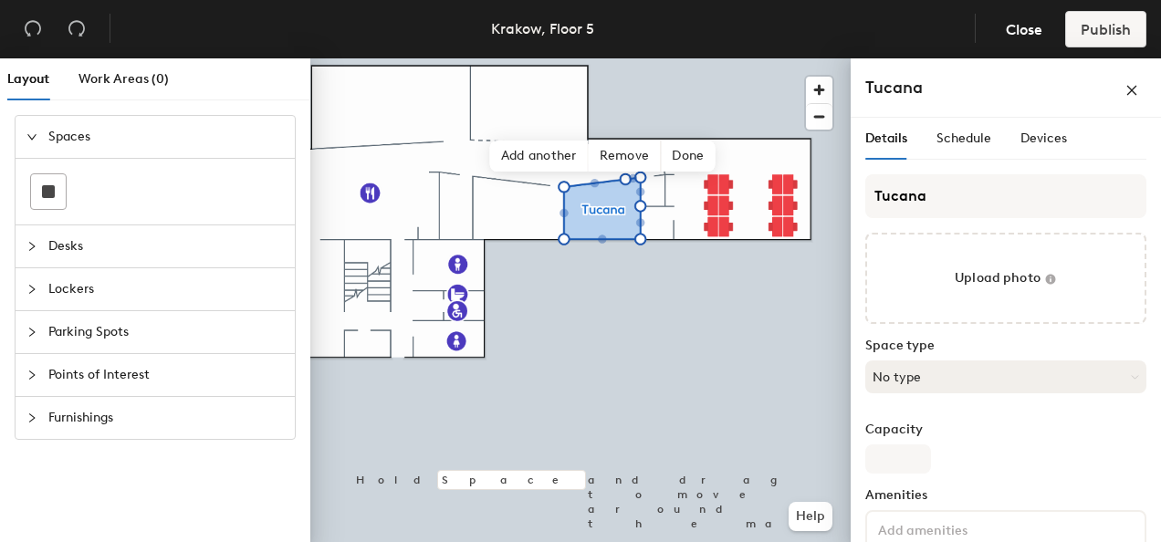
click at [953, 378] on button "No type" at bounding box center [1005, 377] width 281 height 33
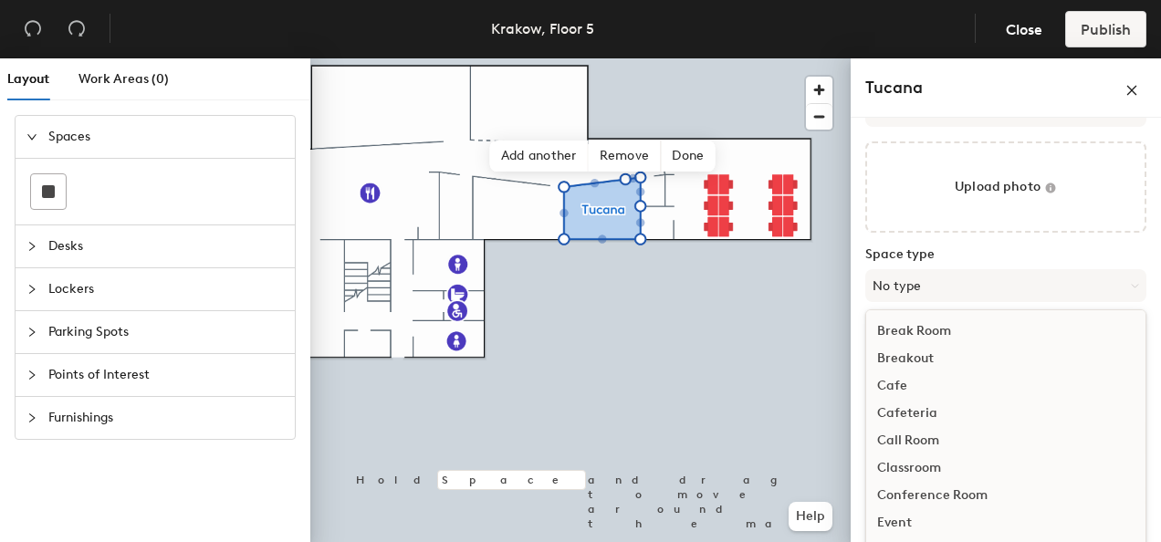
scroll to position [91, 0]
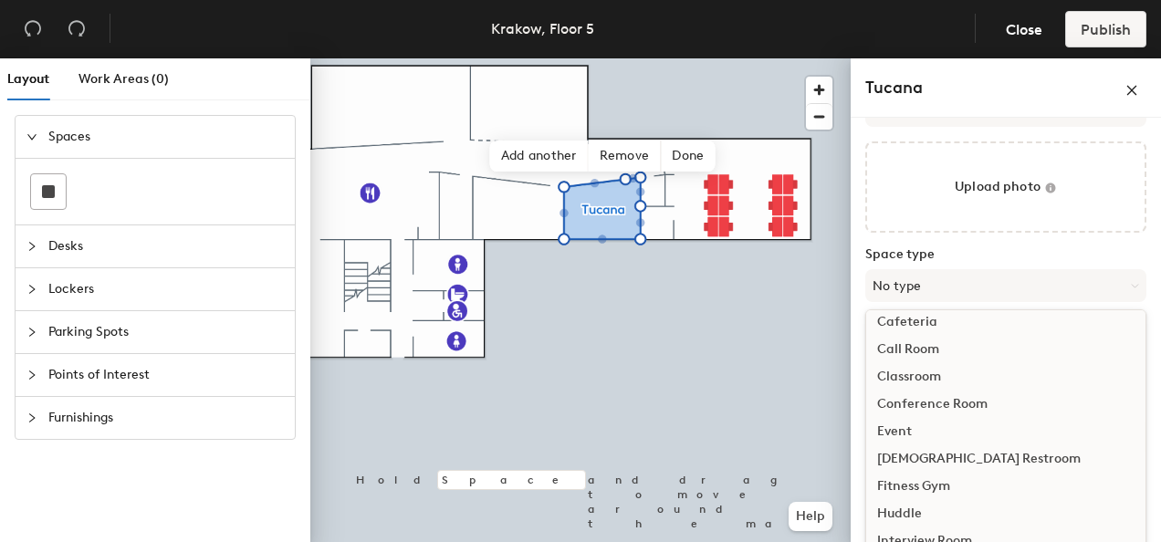
click at [955, 403] on div "Conference Room" at bounding box center [1005, 404] width 279 height 27
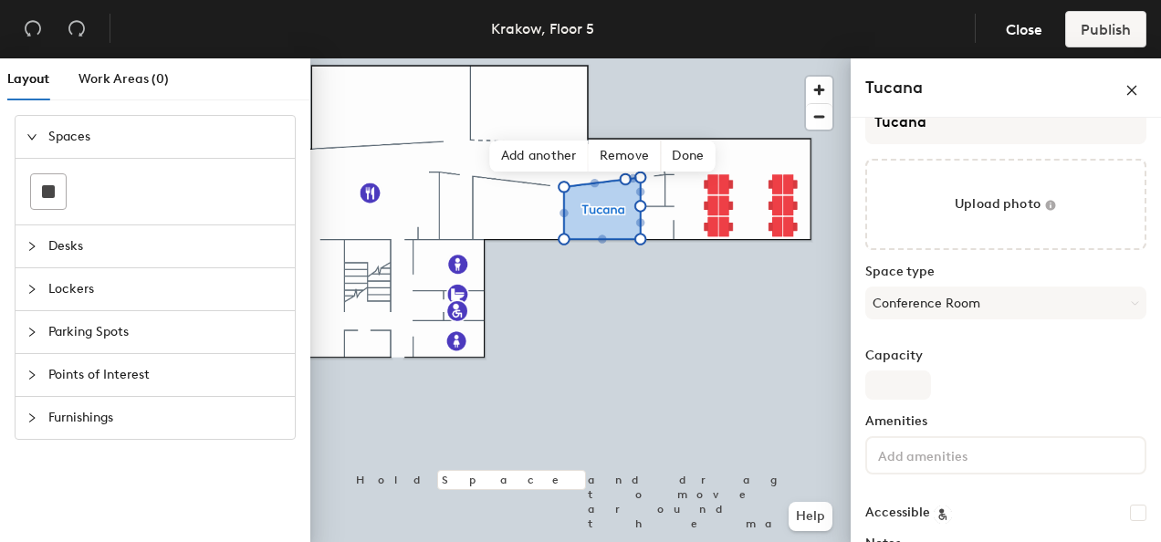
scroll to position [0, 0]
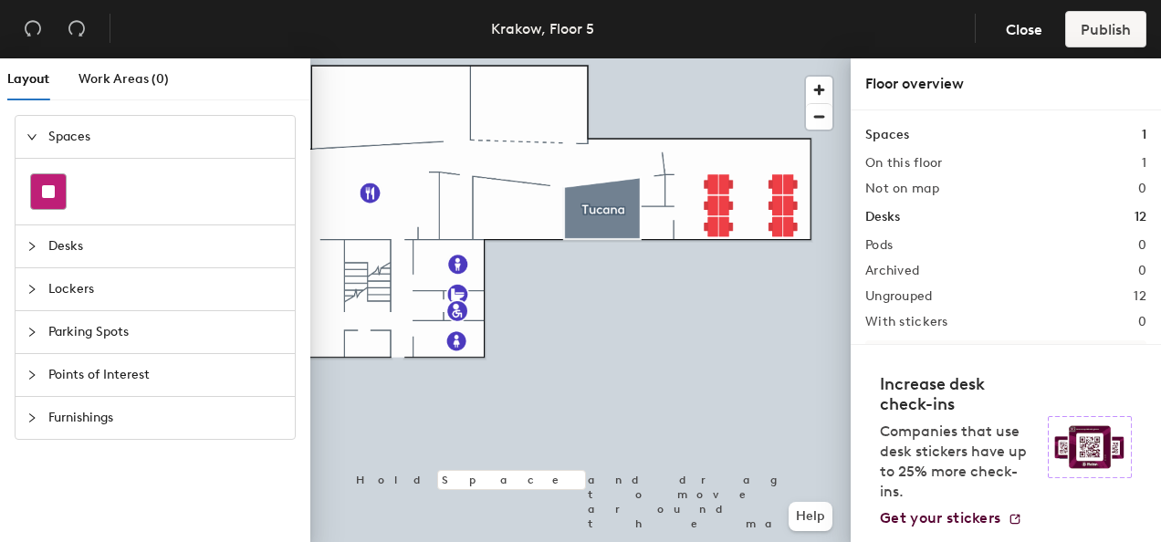
click at [37, 192] on div at bounding box center [48, 191] width 35 height 35
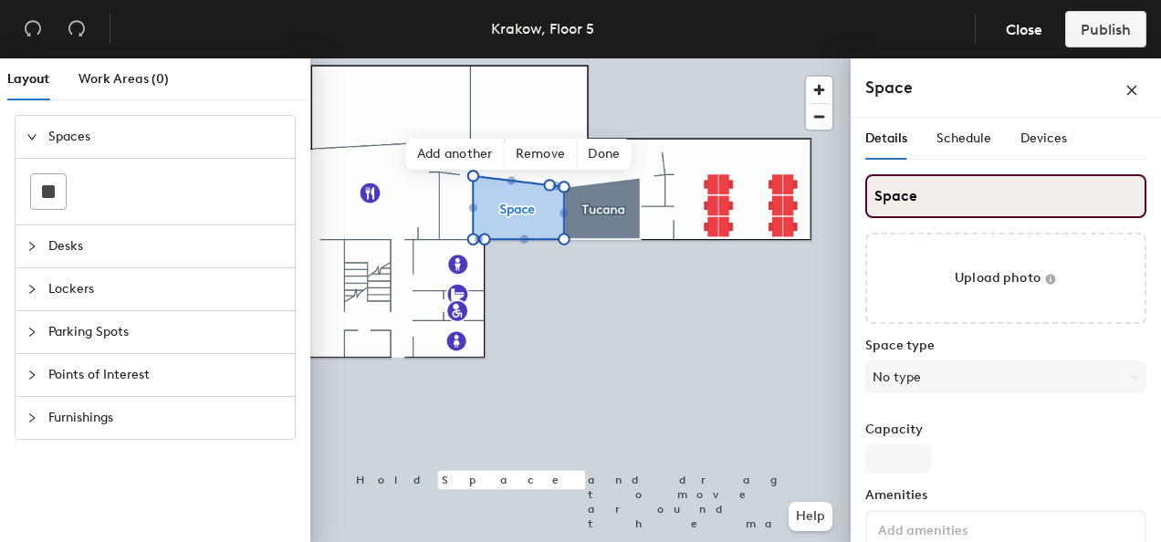
click at [910, 188] on input "Space" at bounding box center [1005, 196] width 281 height 44
drag, startPoint x: 913, startPoint y: 188, endPoint x: 864, endPoint y: 193, distance: 49.5
click at [864, 193] on div "Details Schedule Devices Space Upload photo Space type No type Capacity Ameniti…" at bounding box center [1006, 334] width 310 height 432
type input "Dorado"
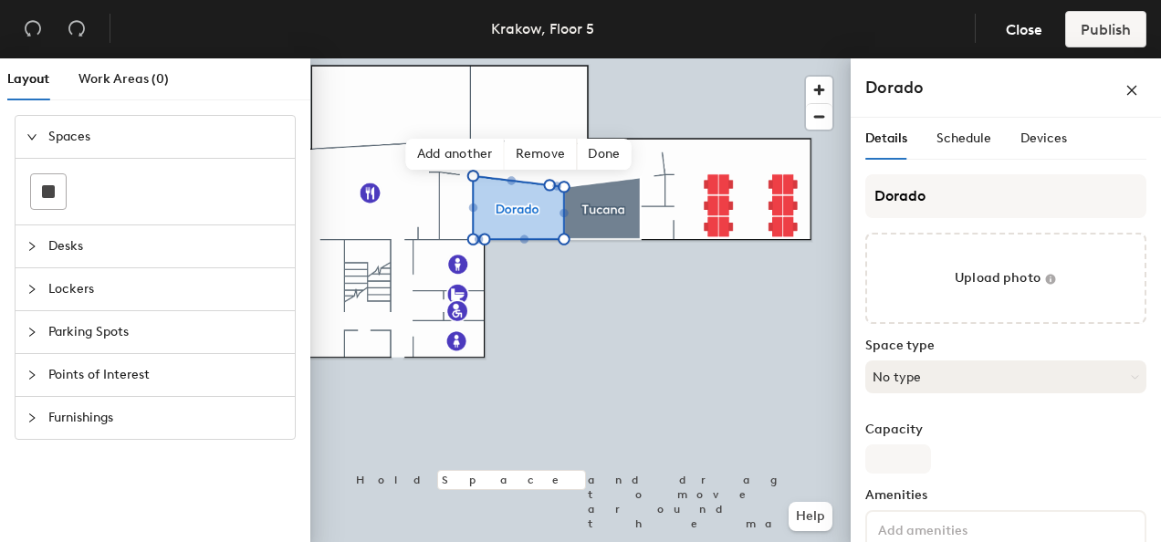
click at [1005, 375] on button "No type" at bounding box center [1005, 377] width 281 height 33
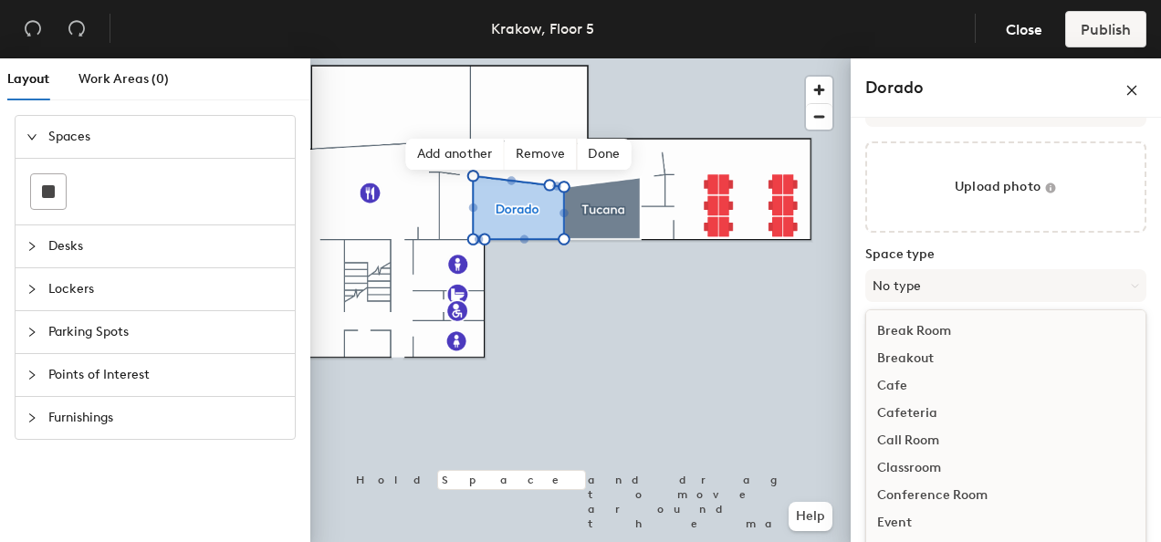
click at [937, 499] on div "Conference Room" at bounding box center [1005, 495] width 279 height 27
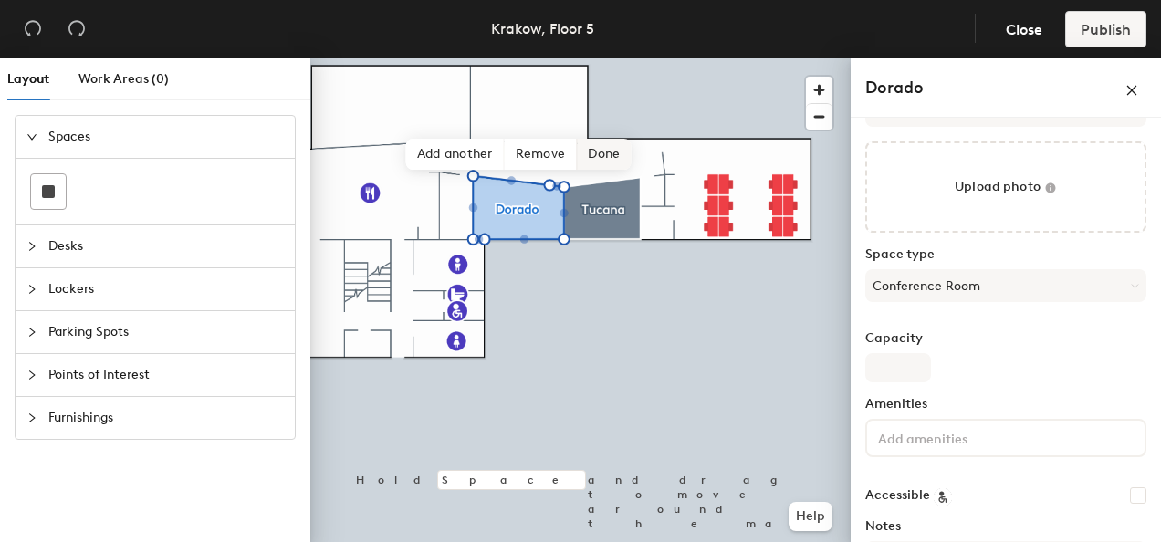
click at [609, 159] on span "Done" at bounding box center [604, 154] width 54 height 31
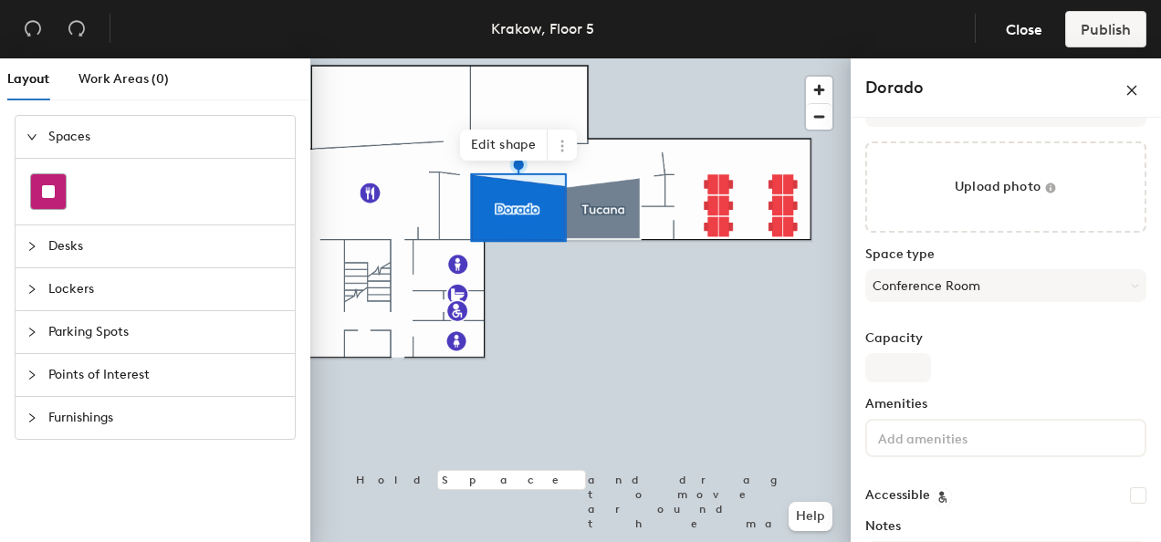
click at [43, 183] on div at bounding box center [48, 191] width 35 height 35
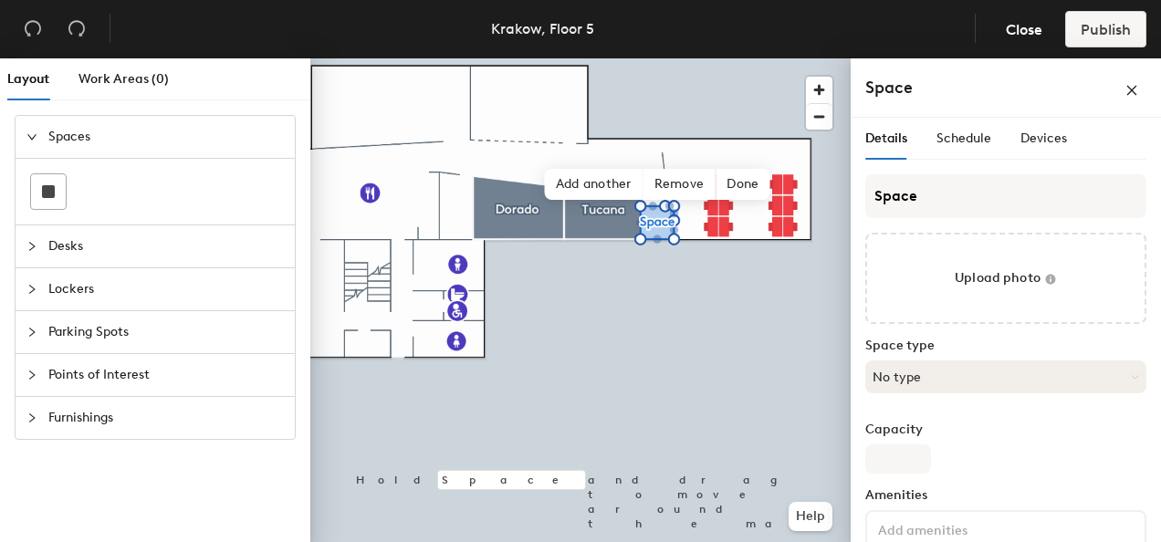
click at [1131, 373] on icon at bounding box center [1135, 377] width 8 height 8
click at [923, 524] on div "Call Room" at bounding box center [1005, 531] width 279 height 27
click at [1123, 382] on button "Call Room" at bounding box center [1005, 377] width 281 height 33
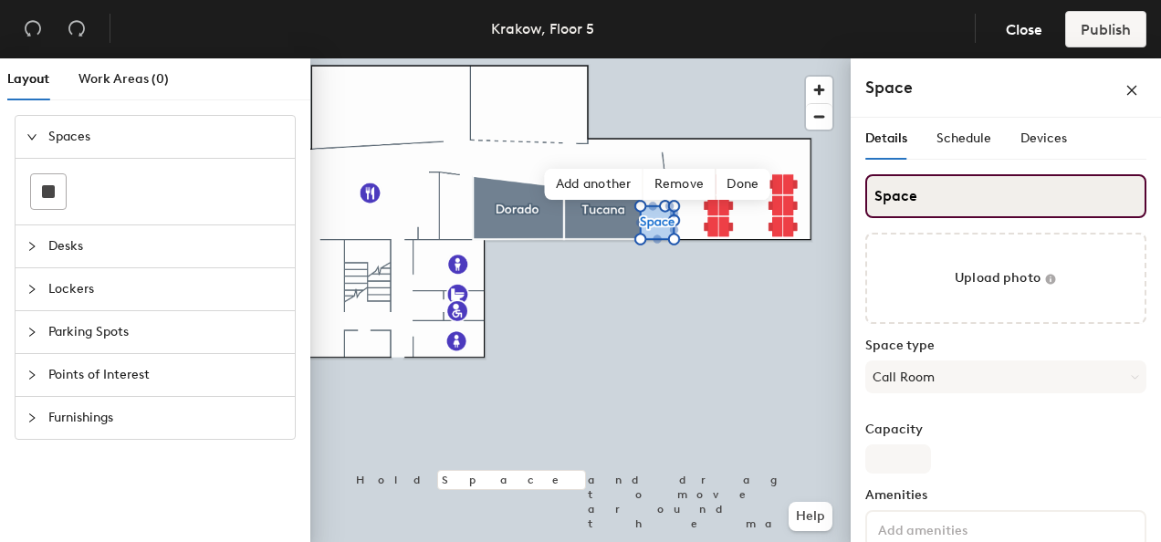
click at [834, 204] on div "Layout Work Areas (0) Spaces Desks Lockers Parking Spots Points of Interest Fur…" at bounding box center [580, 303] width 1161 height 491
drag, startPoint x: 962, startPoint y: 198, endPoint x: 871, endPoint y: 204, distance: 91.5
click at [871, 204] on input "Phonroom" at bounding box center [1005, 196] width 281 height 44
click at [890, 199] on input "CPhonbooth" at bounding box center [1005, 196] width 281 height 44
click at [977, 198] on input "Phonbooth" at bounding box center [1005, 196] width 281 height 44
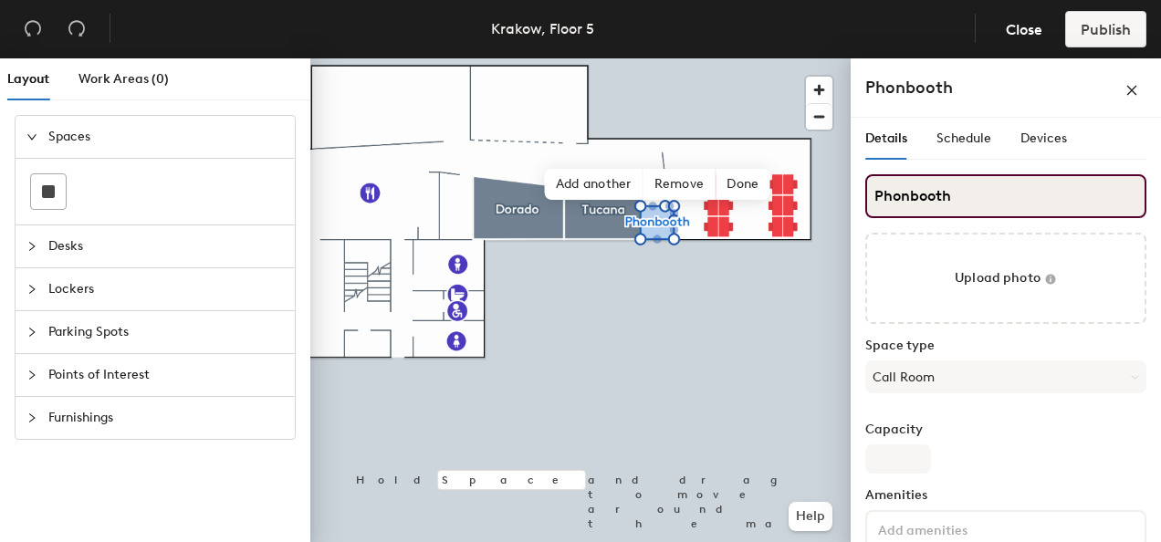
click at [908, 201] on input "Phonbooth" at bounding box center [1005, 196] width 281 height 44
type input "Phone booth"
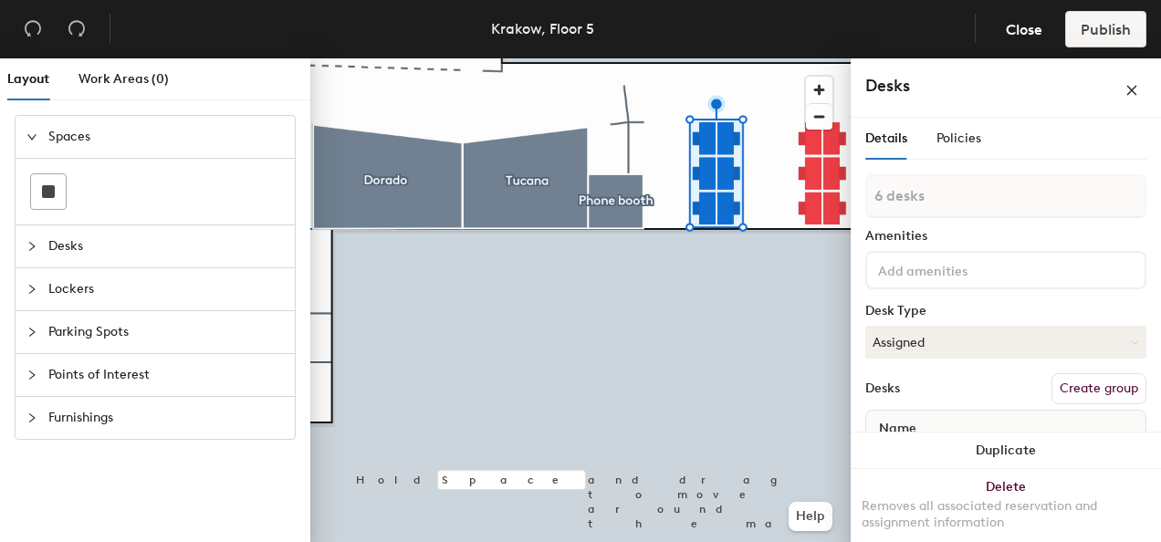
click at [1064, 393] on button "Create group" at bounding box center [1099, 388] width 95 height 31
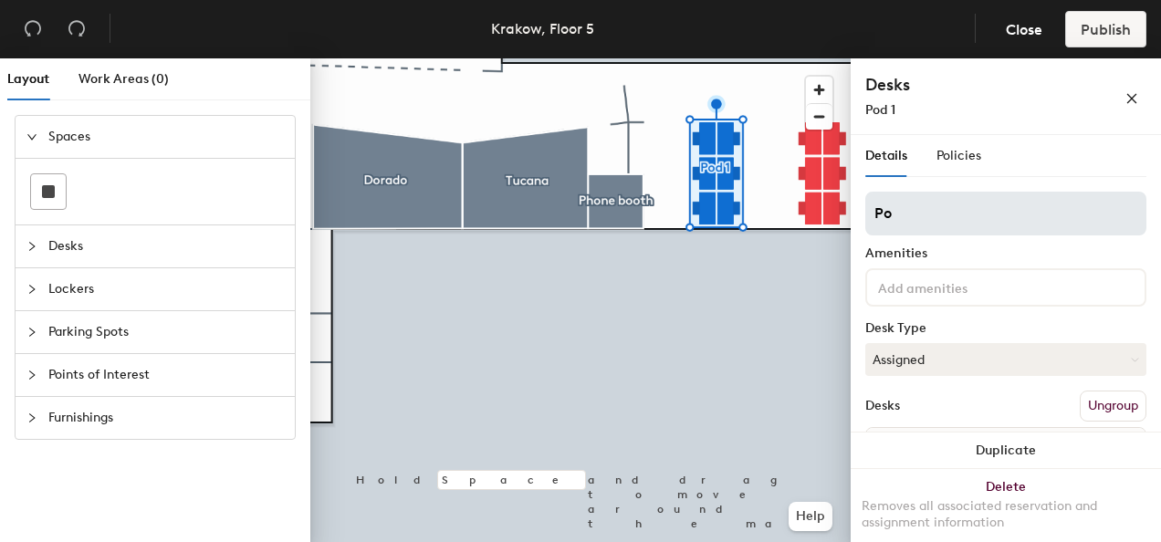
type input "P"
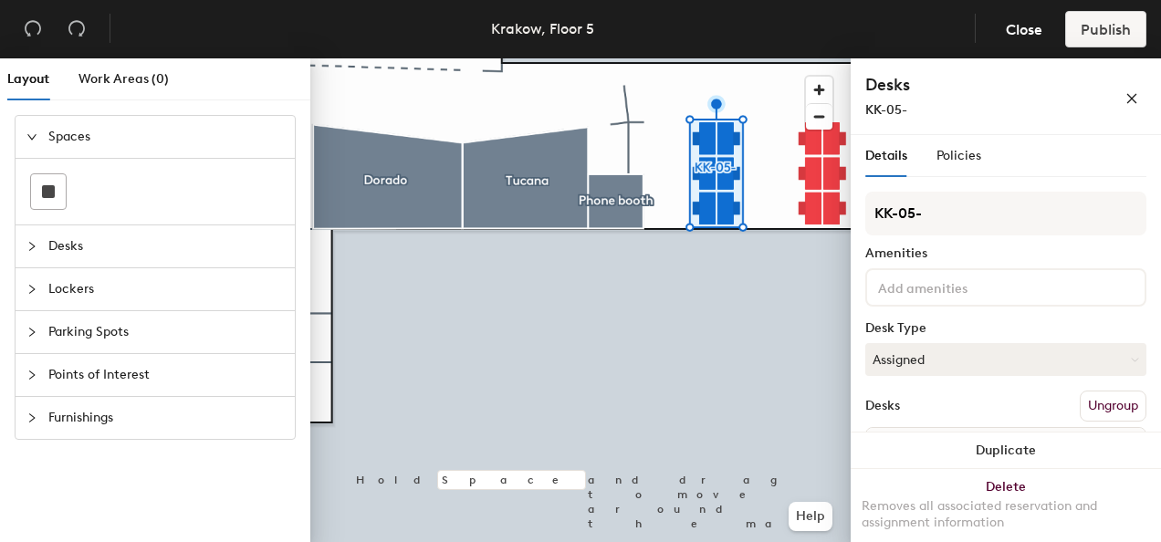
type input "KK-05-"
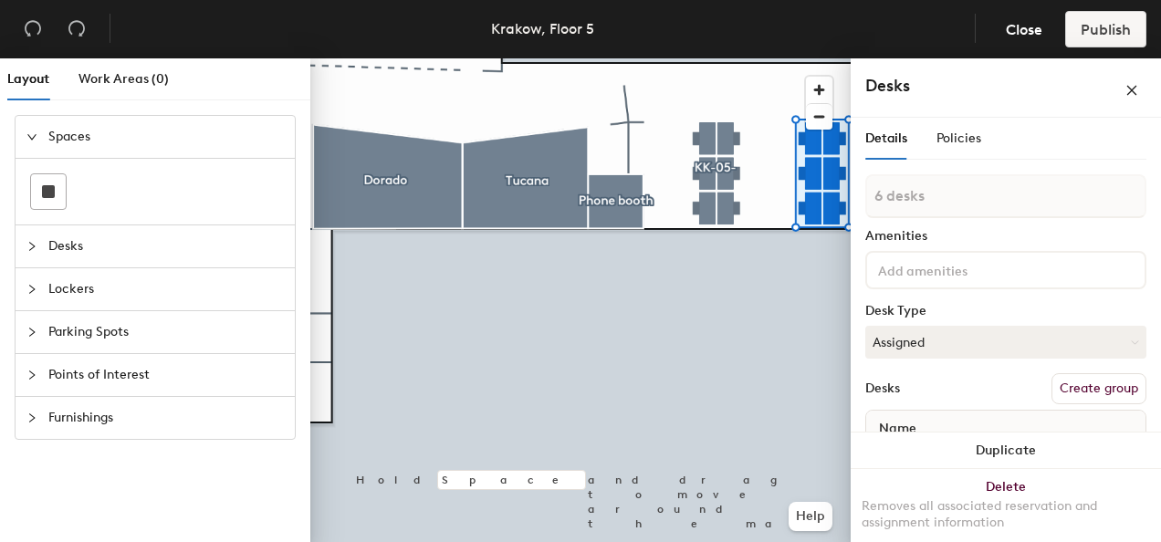
click at [1107, 389] on button "Create group" at bounding box center [1099, 388] width 95 height 31
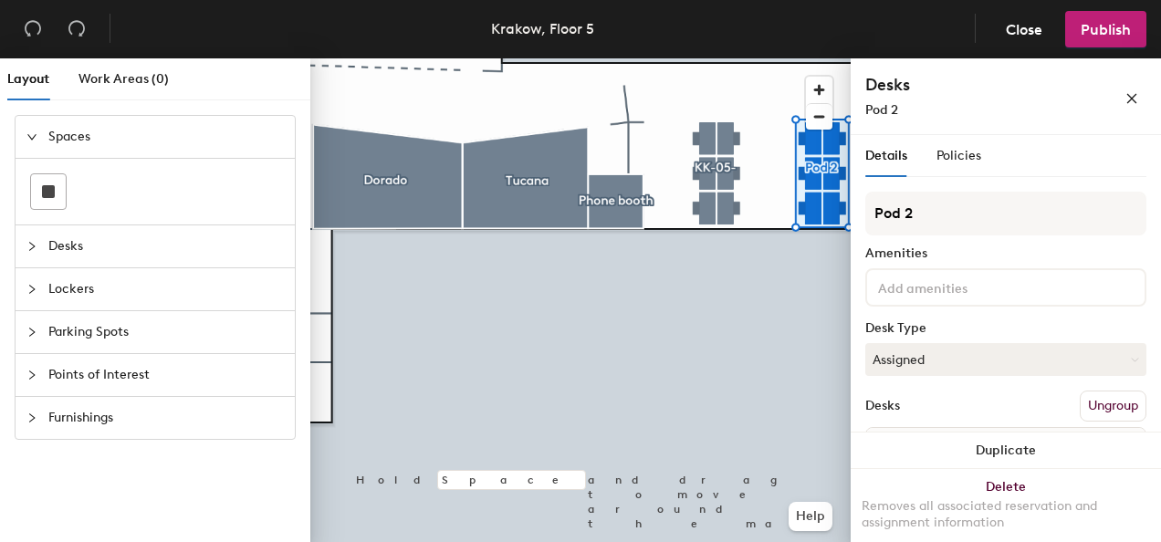
drag, startPoint x: 927, startPoint y: 215, endPoint x: 859, endPoint y: 219, distance: 67.7
click at [859, 219] on div "Details Policies Pod 2 Amenities Desk Type Assigned Desks Ungroup Name Desk 1 D…" at bounding box center [1006, 342] width 310 height 414
type input "KK-05-"
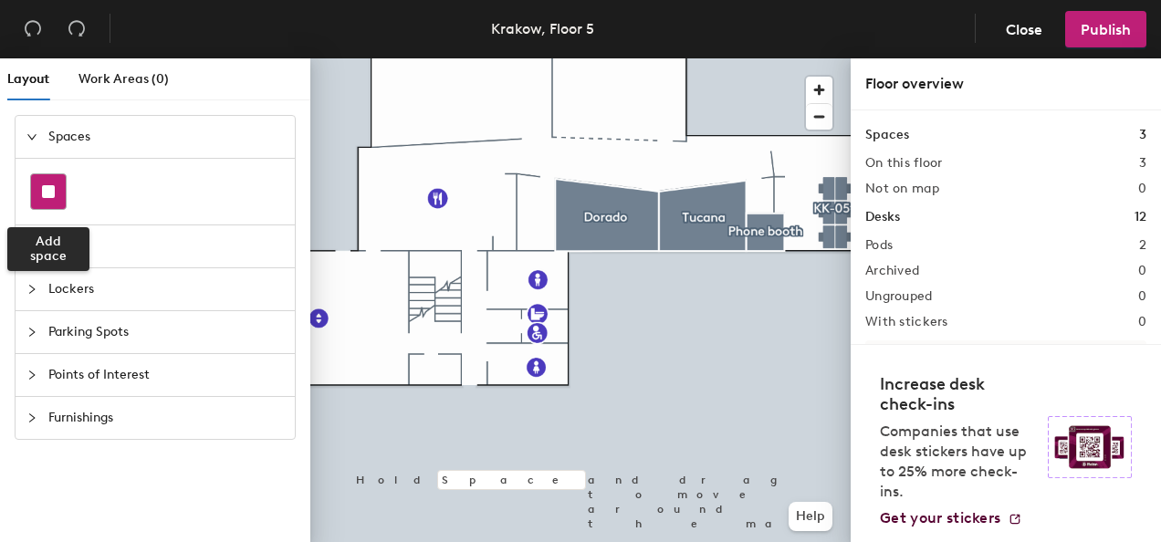
click at [46, 183] on div at bounding box center [48, 191] width 35 height 35
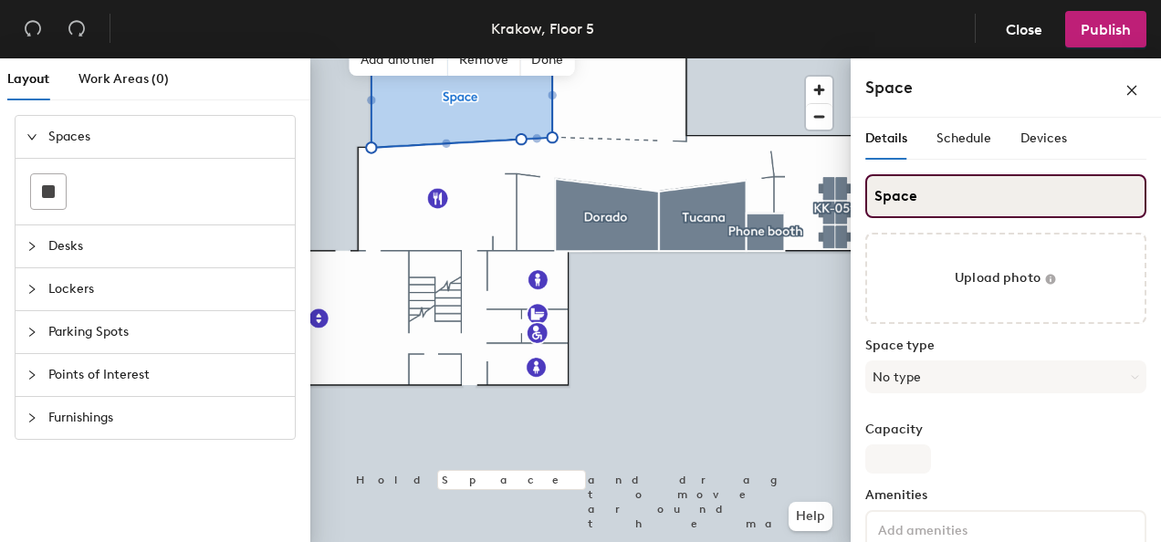
click at [911, 197] on input "Space" at bounding box center [1005, 196] width 281 height 44
click at [886, 195] on input "SAuriga" at bounding box center [1005, 196] width 281 height 44
type input "Auriga"
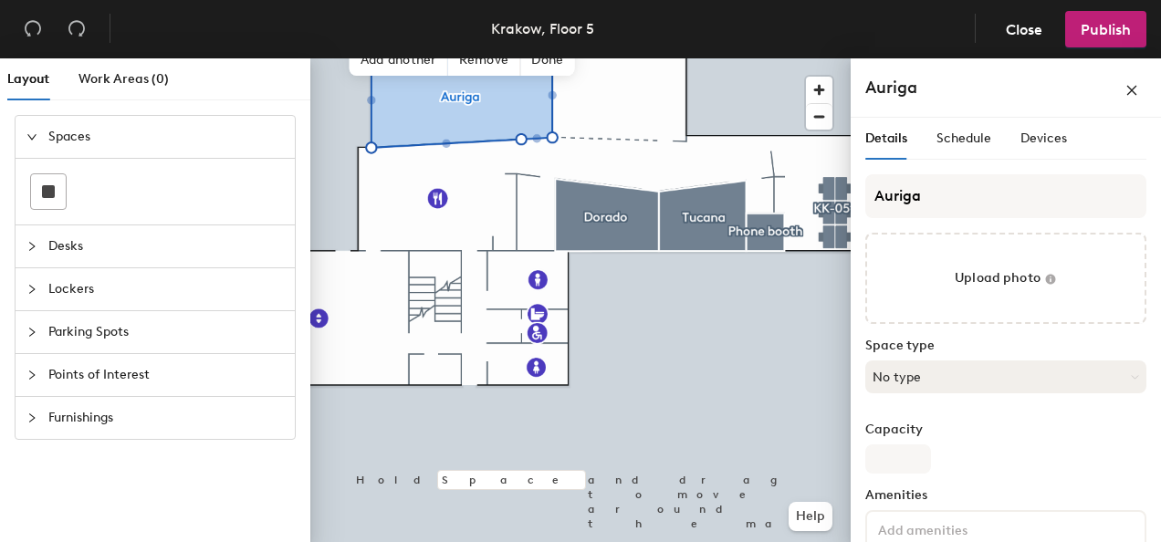
click at [972, 363] on button "No type" at bounding box center [1005, 377] width 281 height 33
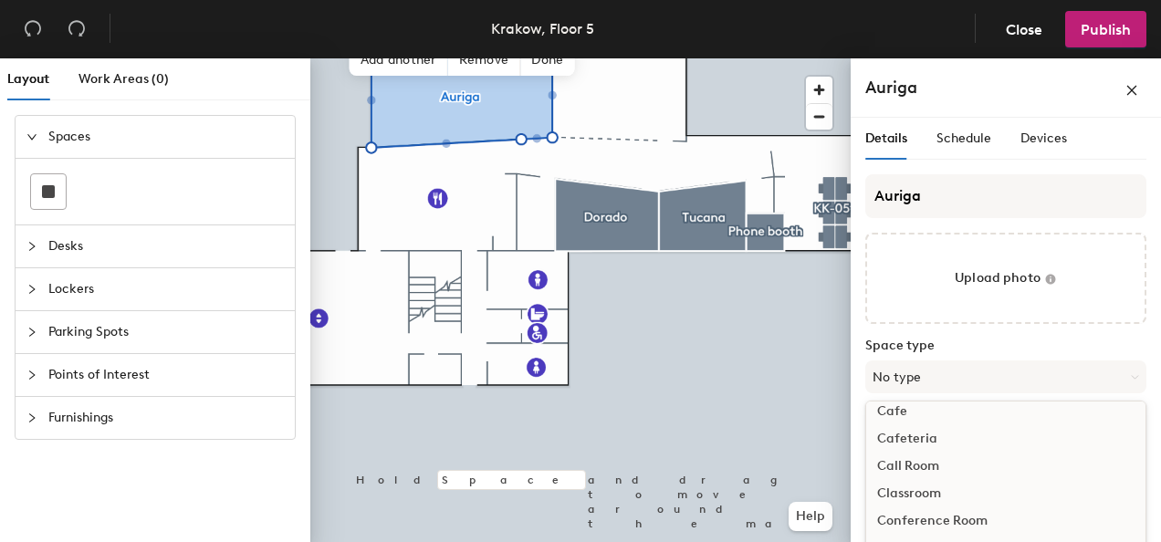
scroll to position [91, 0]
click at [951, 491] on div "Conference Room" at bounding box center [1005, 495] width 279 height 27
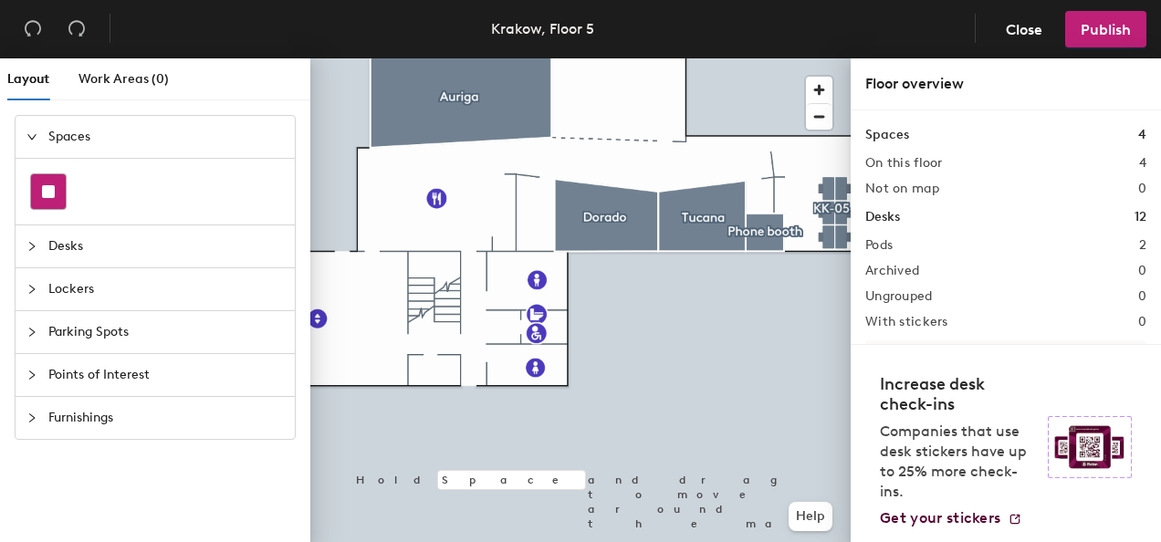
click at [51, 181] on div at bounding box center [48, 191] width 35 height 35
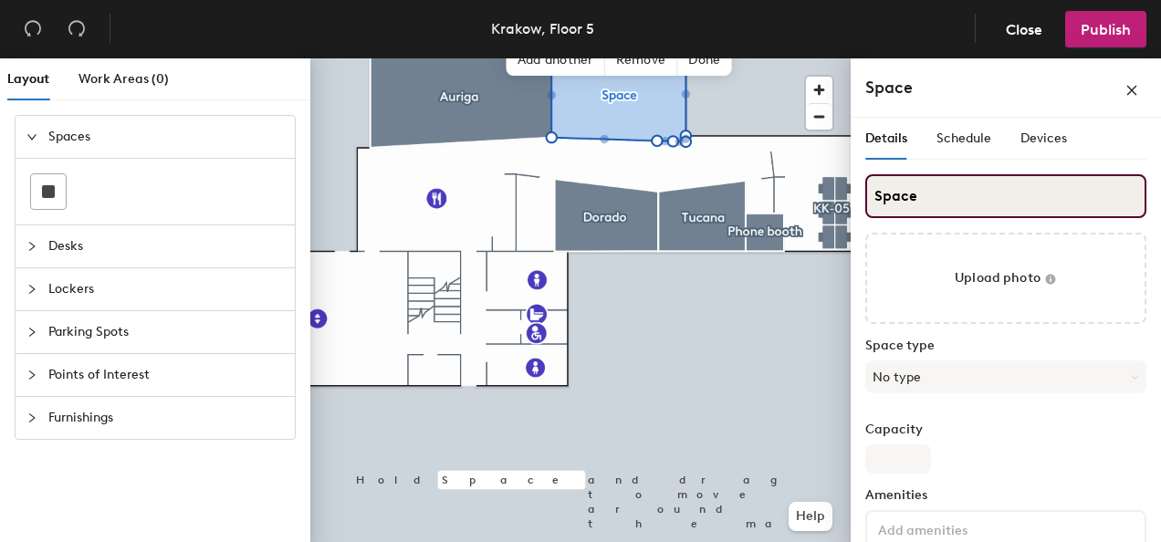
click at [921, 197] on input "Space" at bounding box center [1005, 196] width 281 height 44
type input "Equuleus"
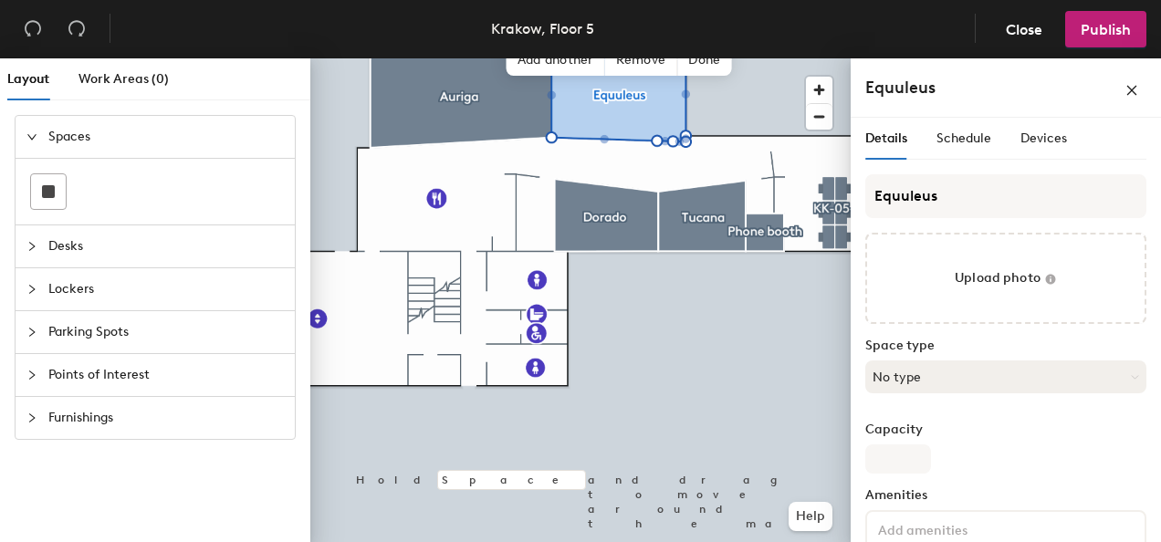
click at [977, 389] on button "No type" at bounding box center [1005, 377] width 281 height 33
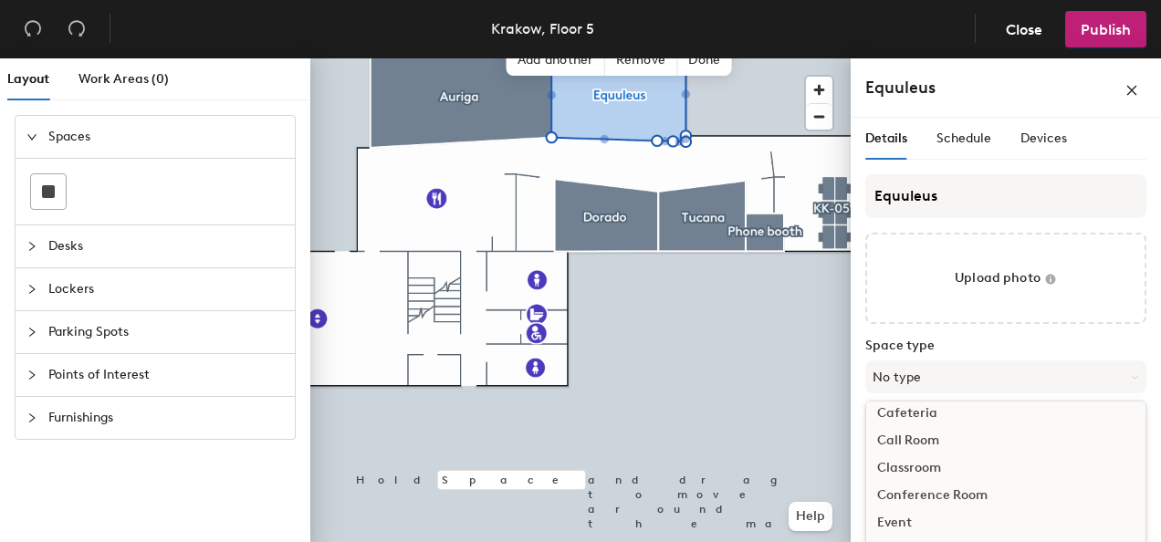
click at [926, 491] on div "Conference Room" at bounding box center [1005, 495] width 279 height 27
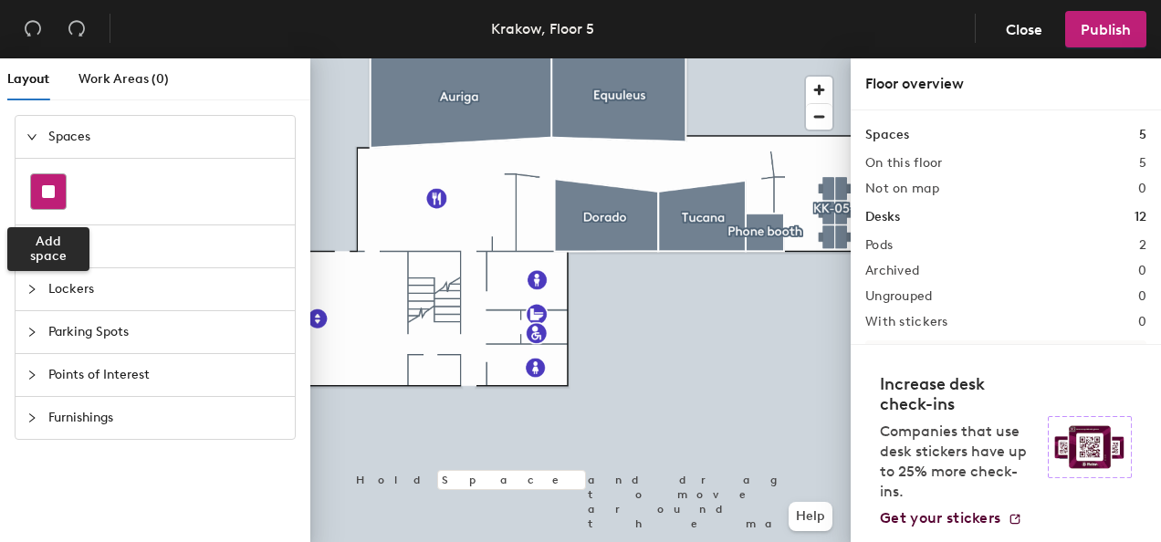
click at [56, 195] on div at bounding box center [48, 191] width 35 height 35
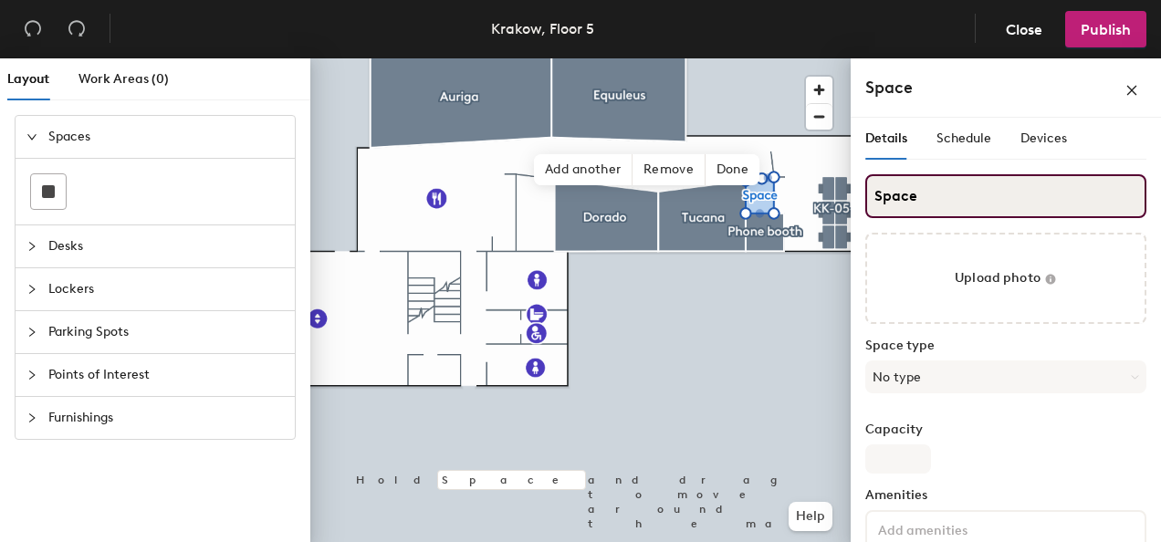
click at [933, 201] on input "Space" at bounding box center [1005, 196] width 281 height 44
type input "Phone booth"
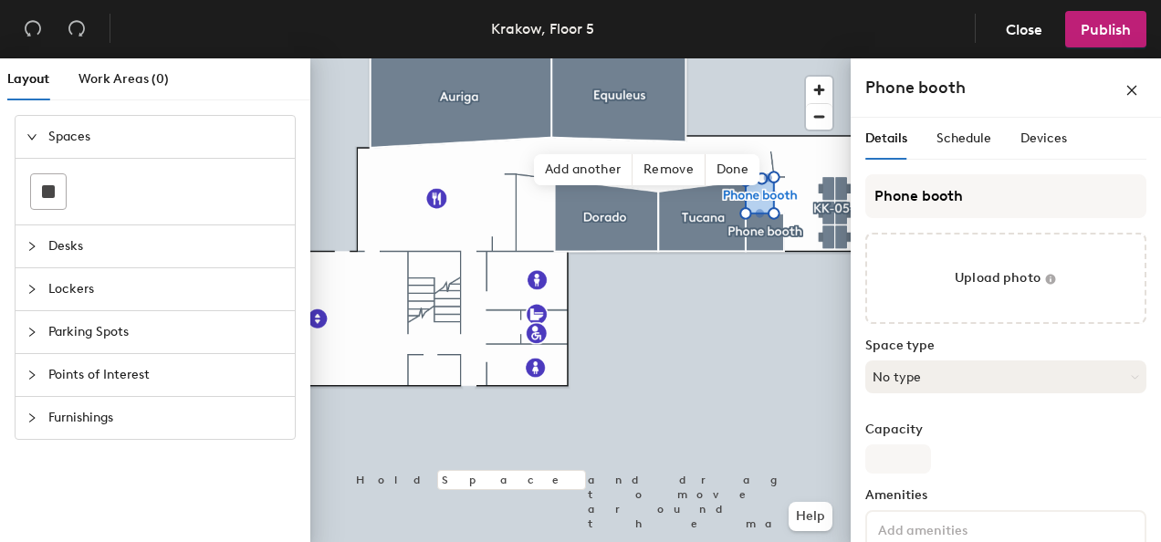
click at [957, 372] on button "No type" at bounding box center [1005, 377] width 281 height 33
click at [930, 524] on div "Call Room" at bounding box center [1005, 531] width 279 height 27
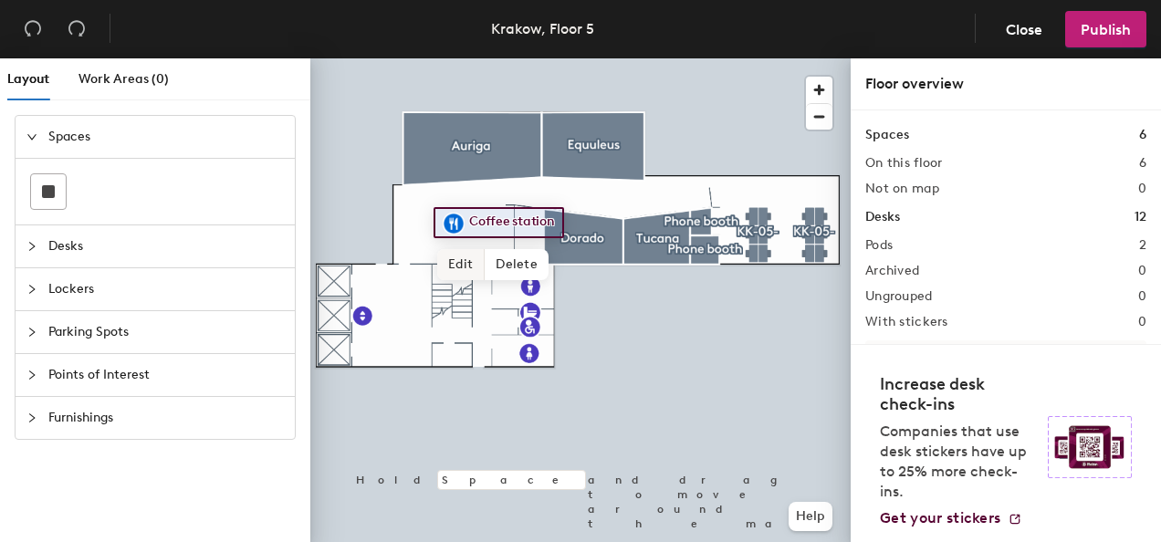
click at [473, 253] on span "Edit" at bounding box center [460, 264] width 47 height 31
type input "Kitchen"
click at [494, 263] on span "Done" at bounding box center [485, 264] width 54 height 31
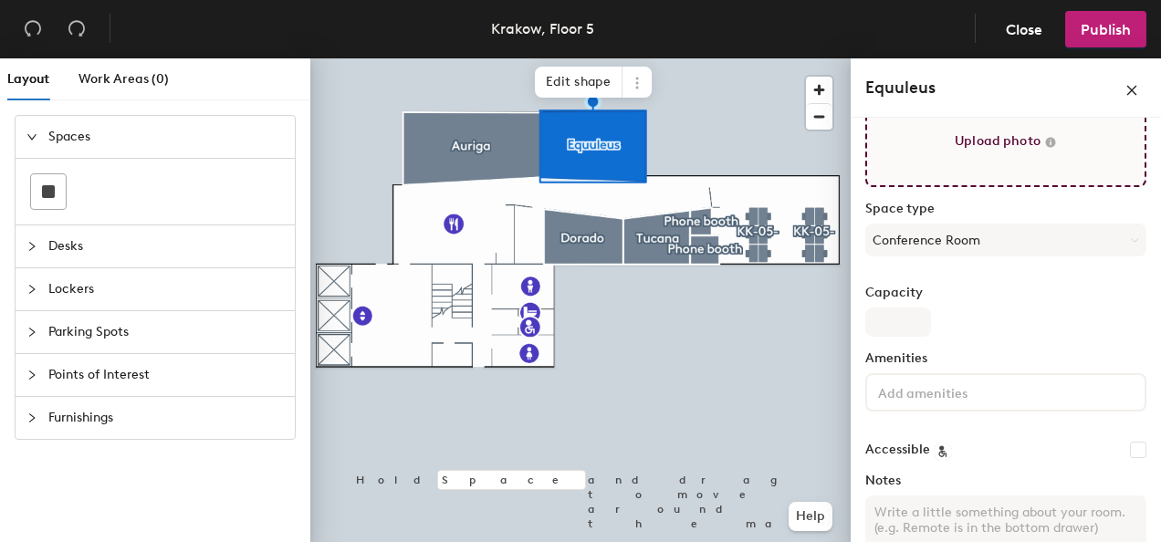
scroll to position [181, 0]
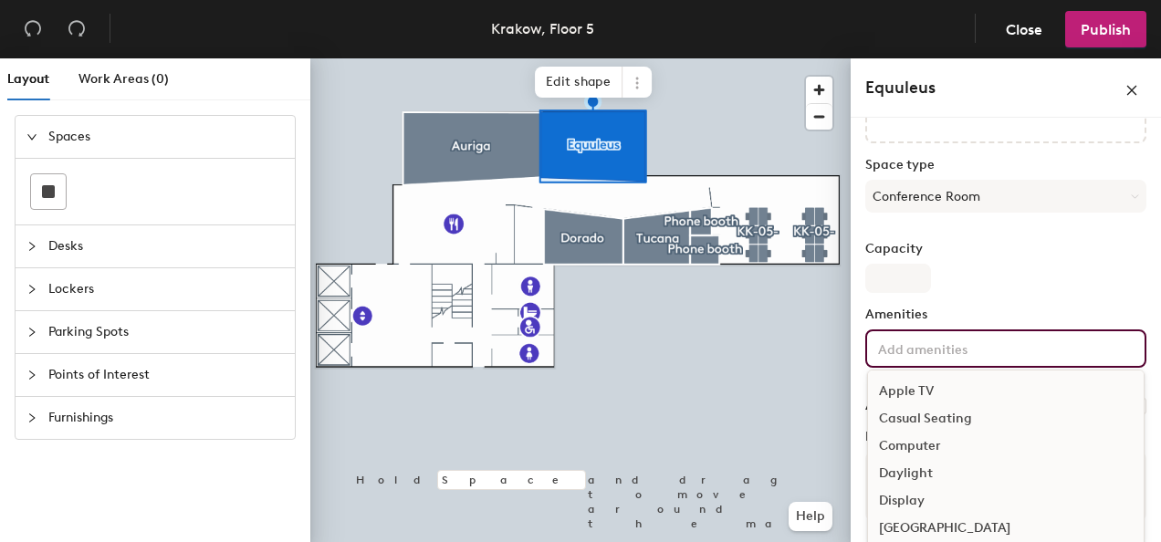
click at [991, 350] on input at bounding box center [956, 348] width 164 height 22
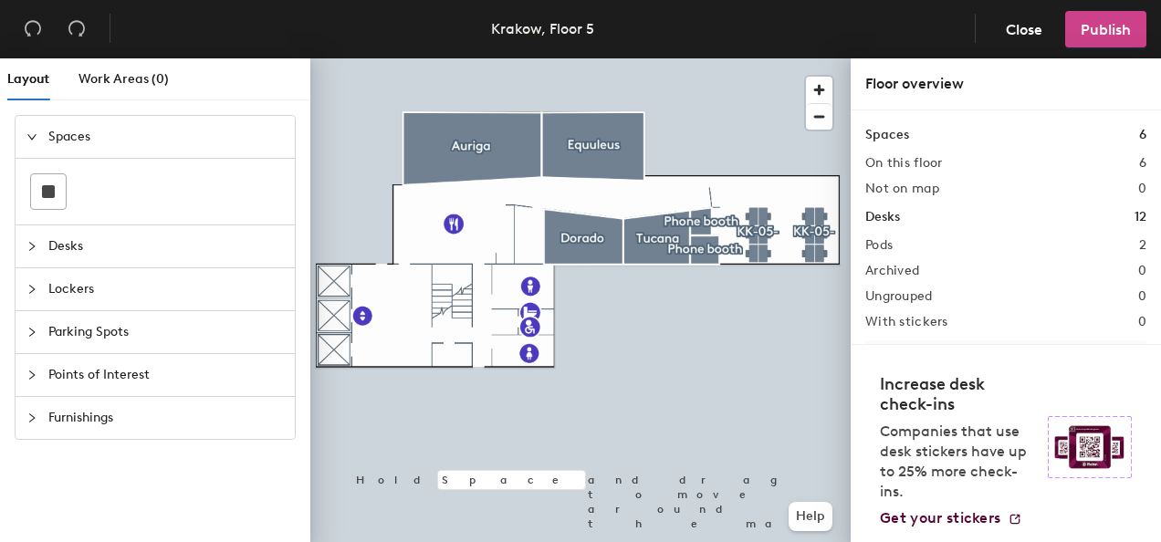
click at [1102, 28] on span "Publish" at bounding box center [1106, 29] width 50 height 17
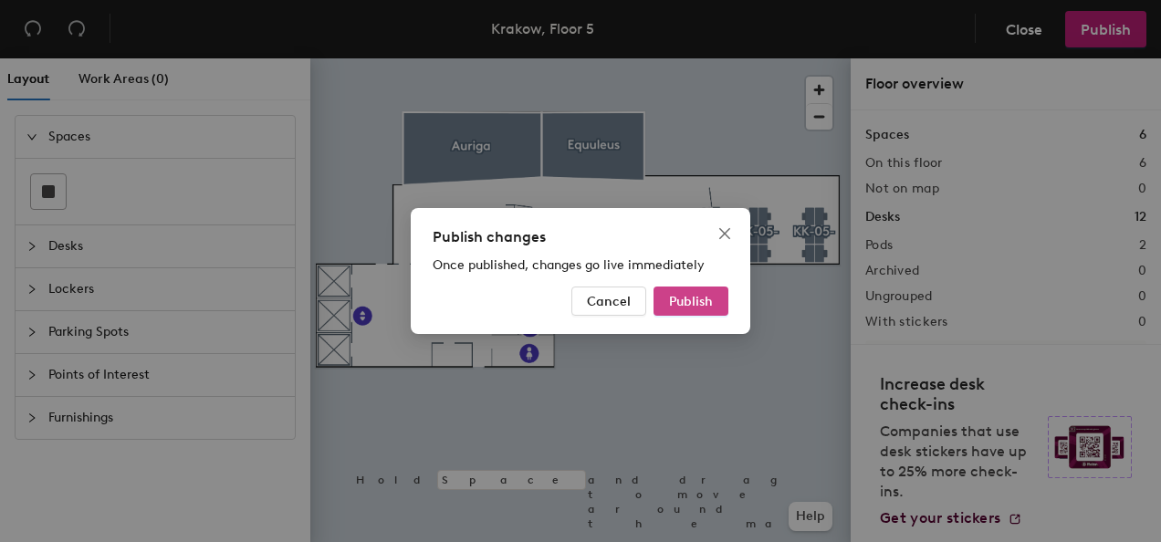
click at [705, 308] on span "Publish" at bounding box center [691, 302] width 44 height 16
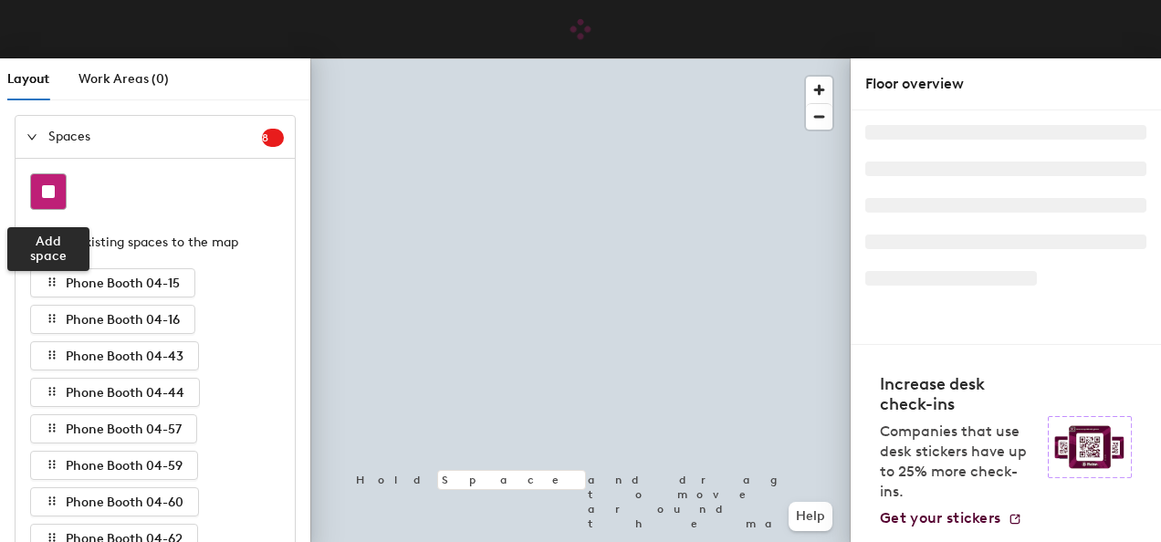
click at [42, 194] on rect at bounding box center [48, 191] width 13 height 13
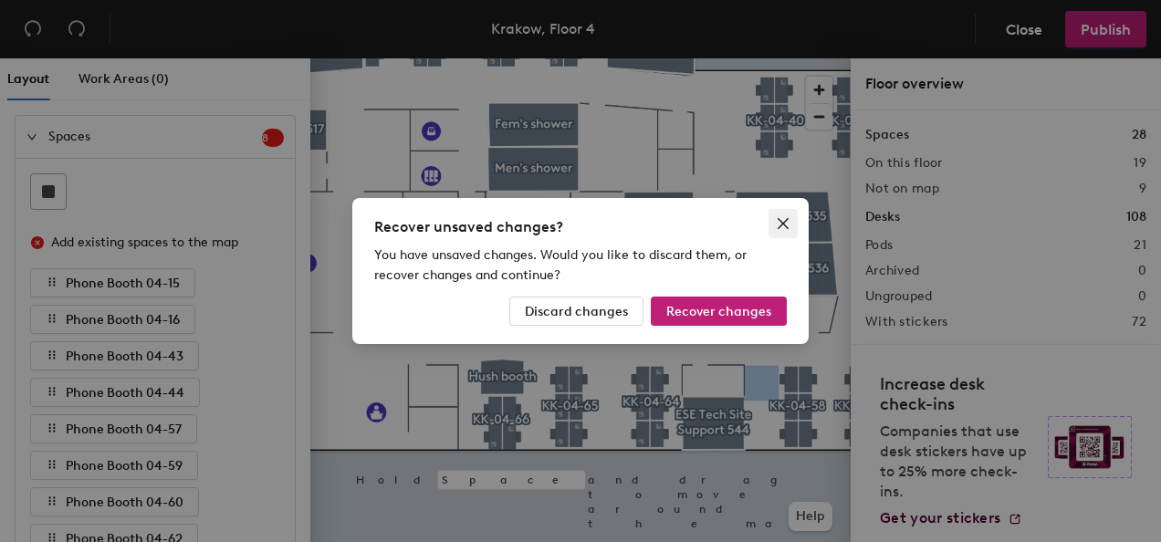
click at [781, 228] on icon "close" at bounding box center [783, 223] width 15 height 15
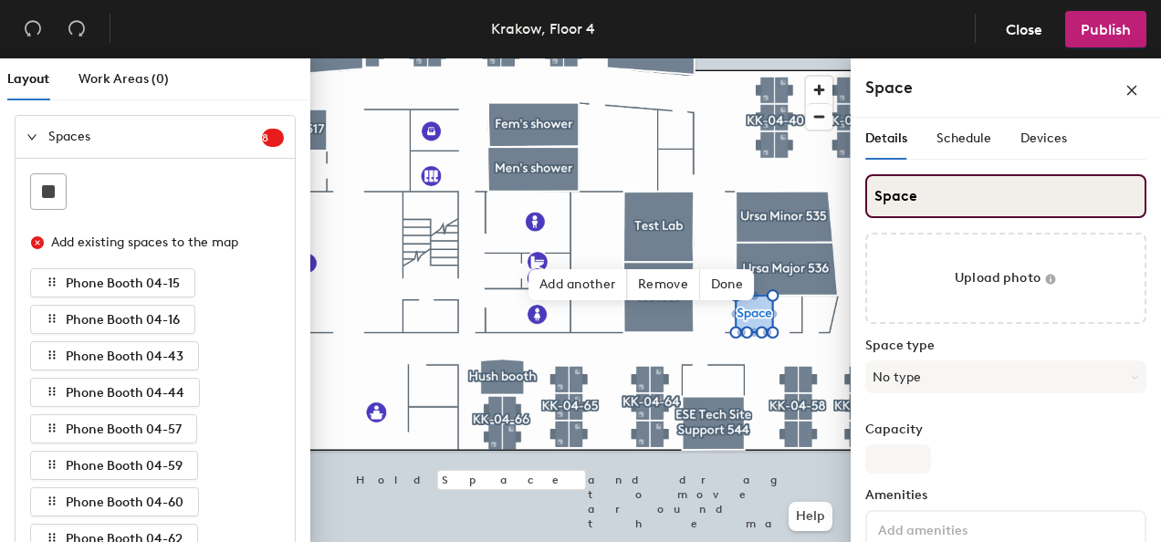
click at [916, 194] on input "Space" at bounding box center [1005, 196] width 281 height 44
type input "Phone boot"
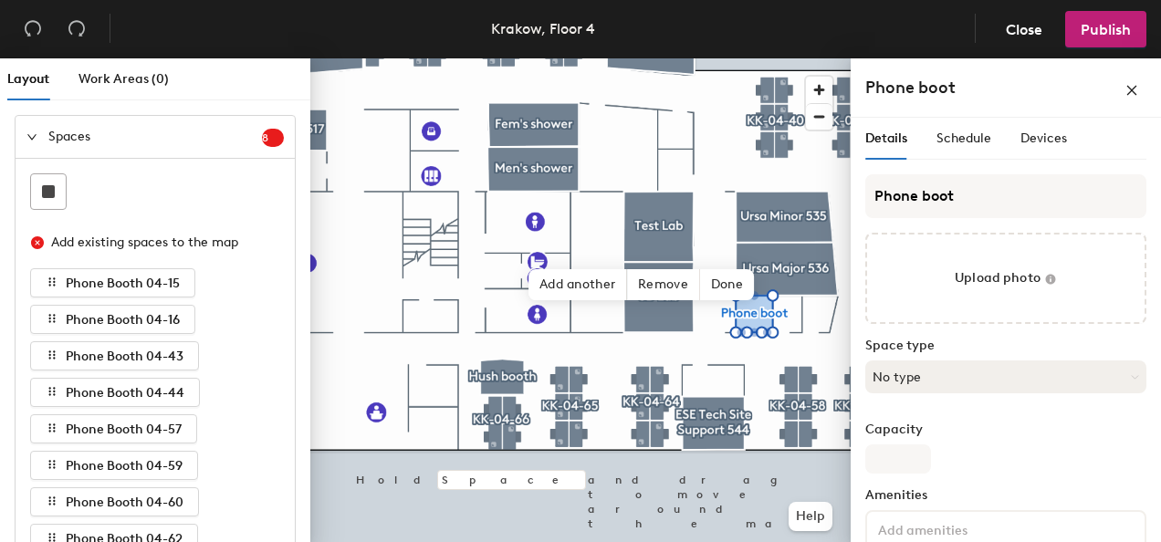
click at [1011, 387] on button "No type" at bounding box center [1005, 377] width 281 height 33
click at [918, 524] on div "Call Room" at bounding box center [1005, 531] width 279 height 27
click at [1086, 38] on button "Publish" at bounding box center [1105, 29] width 81 height 37
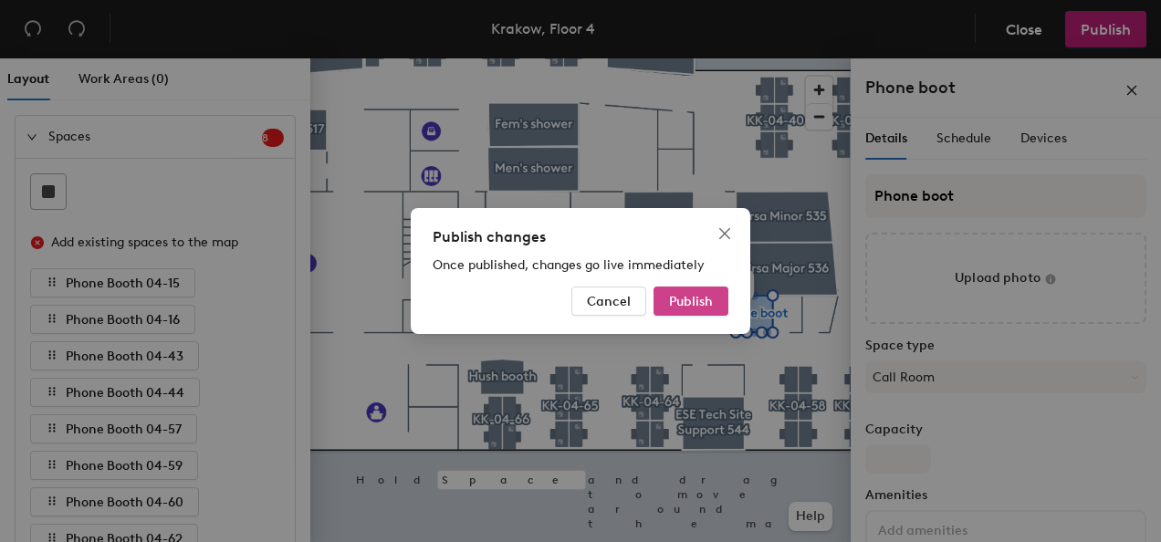
click at [707, 294] on span "Publish" at bounding box center [691, 302] width 44 height 16
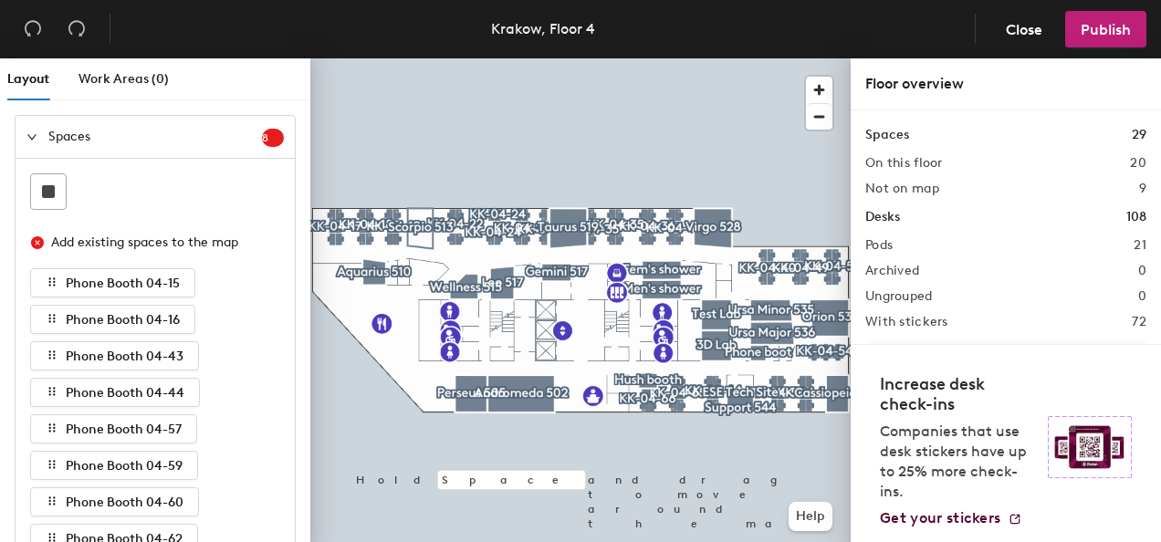
click at [595, 28] on header "Krakow, Floor 4 Close Publish" at bounding box center [580, 29] width 1161 height 58
click at [592, 28] on div "Krakow, Floor 4" at bounding box center [543, 28] width 104 height 23
click at [113, 76] on span "Work Areas (0)" at bounding box center [124, 79] width 90 height 16
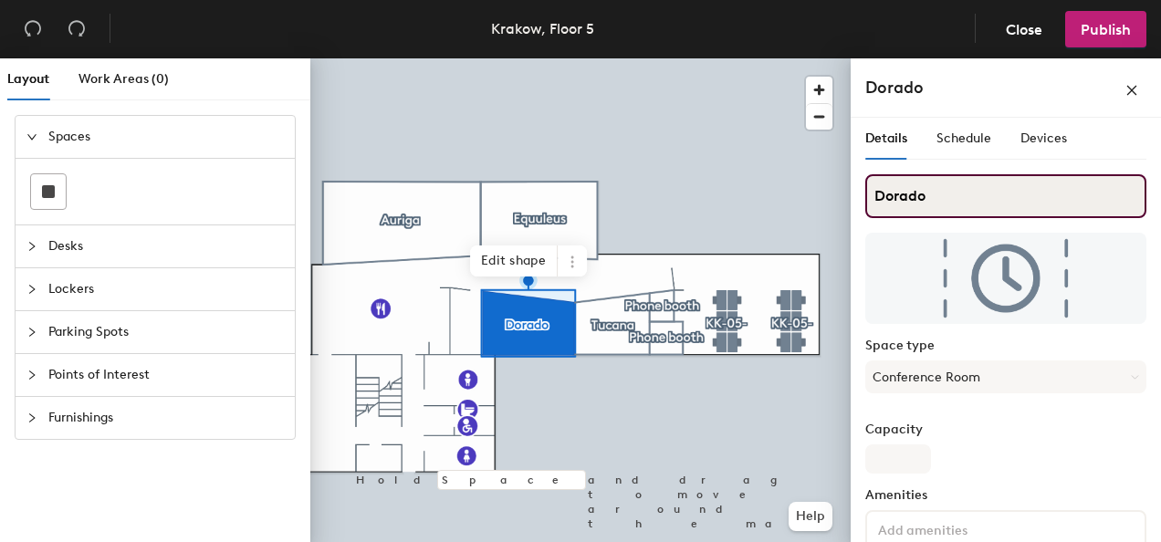
click at [935, 201] on input "Dorado" at bounding box center [1005, 196] width 281 height 44
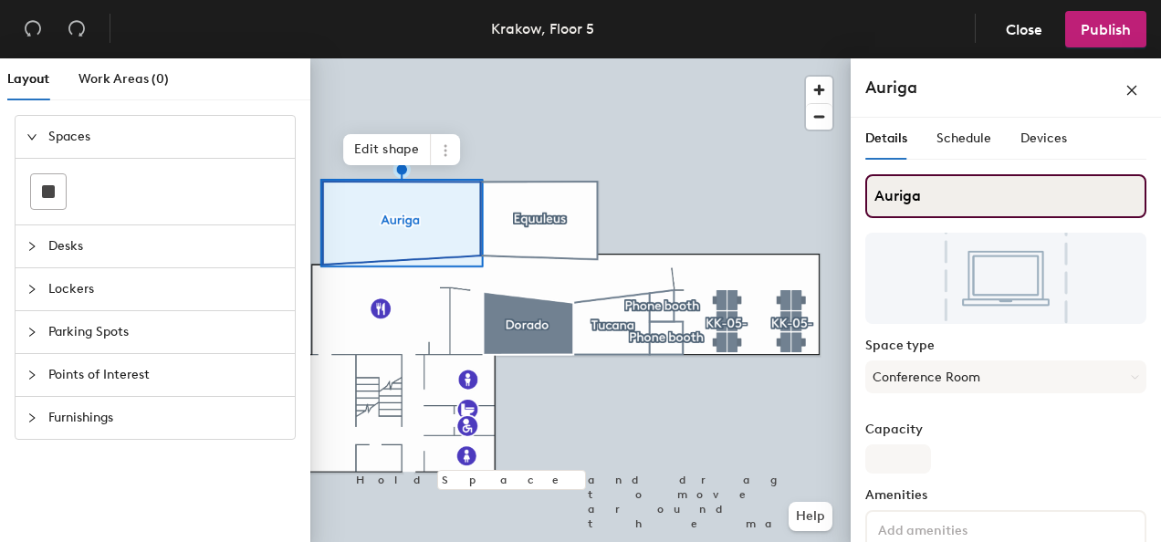
click at [969, 192] on input "Auriga" at bounding box center [1005, 196] width 281 height 44
click at [926, 200] on input "Auriga 505" at bounding box center [1005, 196] width 281 height 44
type input "Auriga 505"
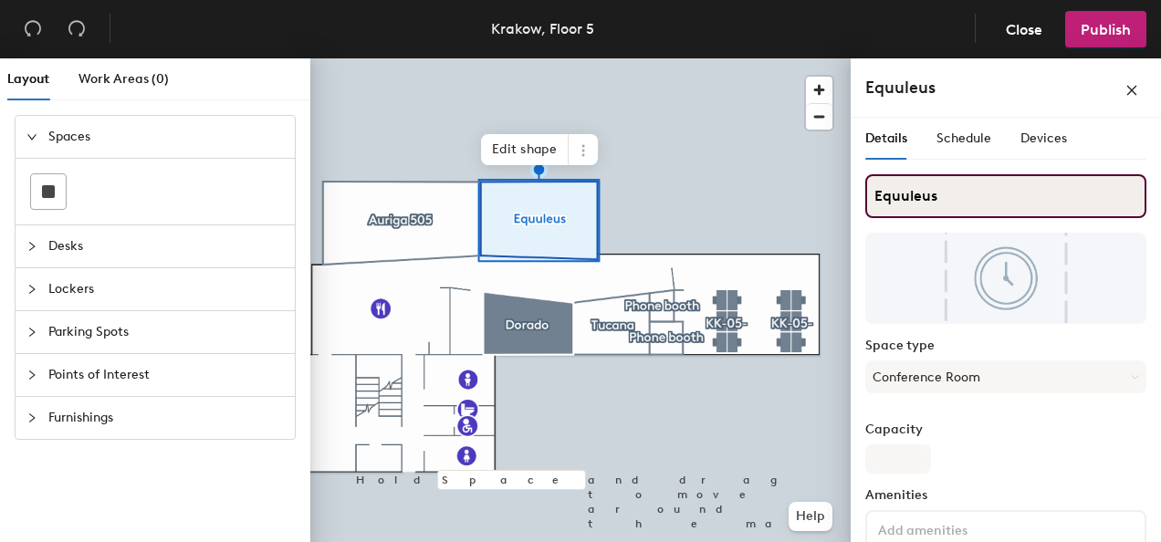
click at [947, 199] on input "Equuleus" at bounding box center [1005, 196] width 281 height 44
type input "Equuleus 507"
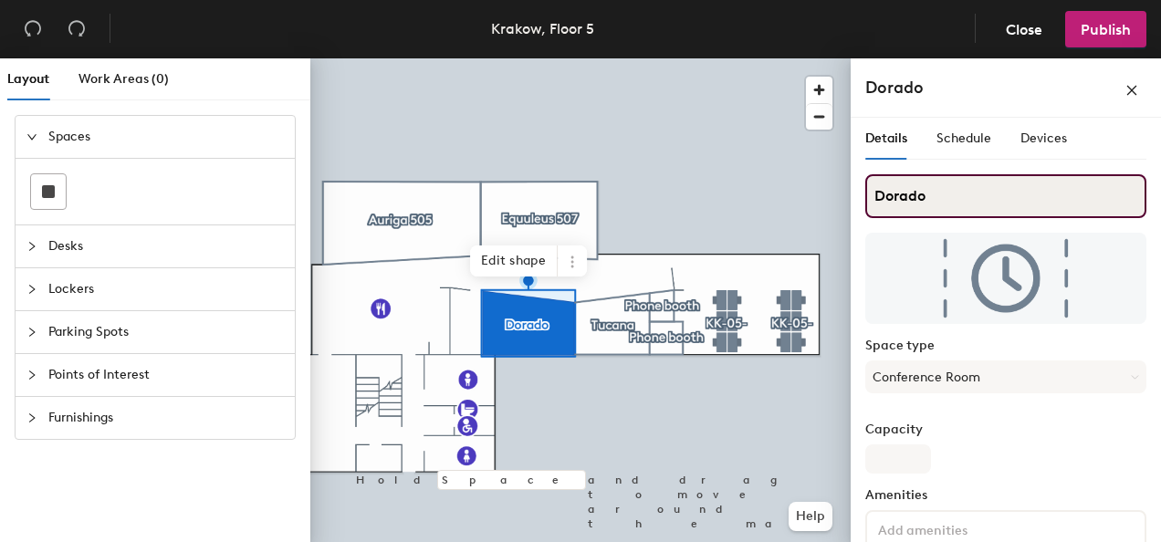
click at [957, 204] on input "Dorado" at bounding box center [1005, 196] width 281 height 44
type input "Dorado 509"
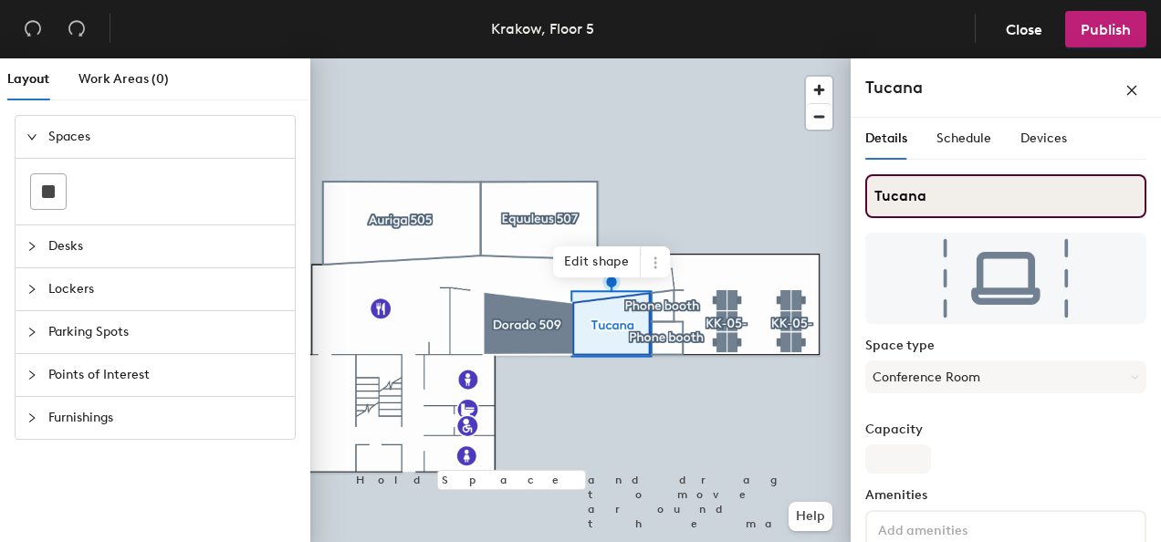
click at [988, 190] on input "Tucana" at bounding box center [1005, 196] width 281 height 44
type input "Tucana 511"
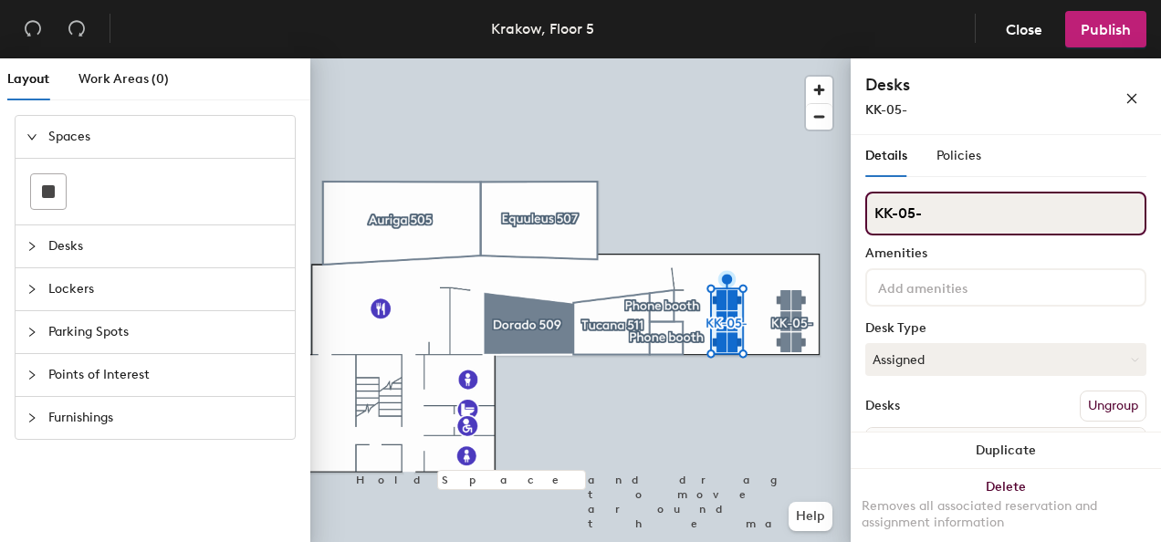
click at [938, 204] on input "KK-05-" at bounding box center [1005, 214] width 281 height 44
type input "K"
click at [895, 223] on input "K" at bounding box center [1005, 214] width 281 height 44
click at [929, 212] on input "K" at bounding box center [1005, 214] width 281 height 44
click at [884, 215] on input "K516" at bounding box center [1005, 214] width 281 height 44
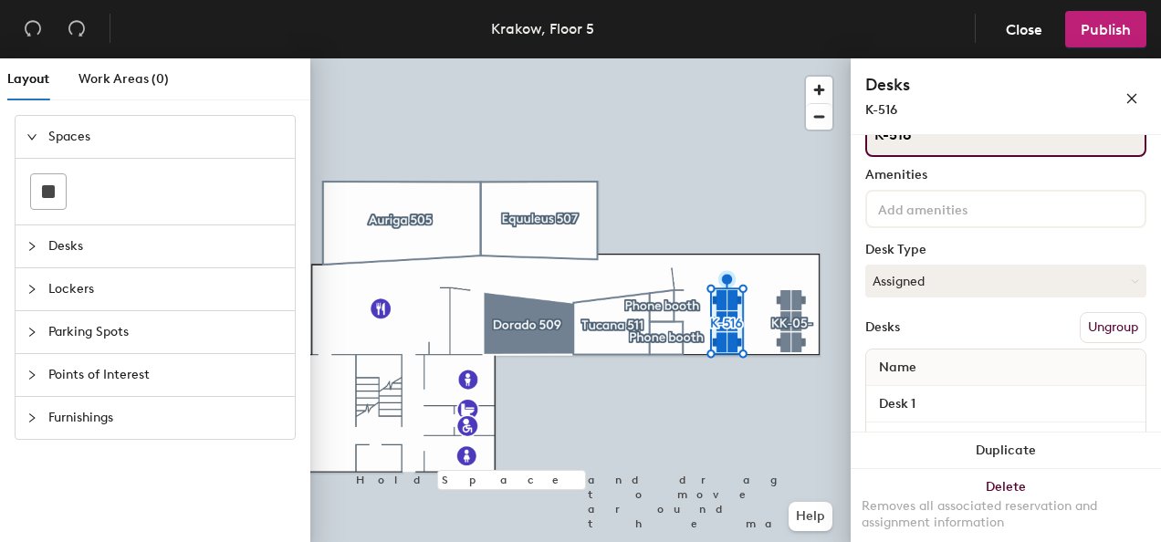
scroll to position [183, 0]
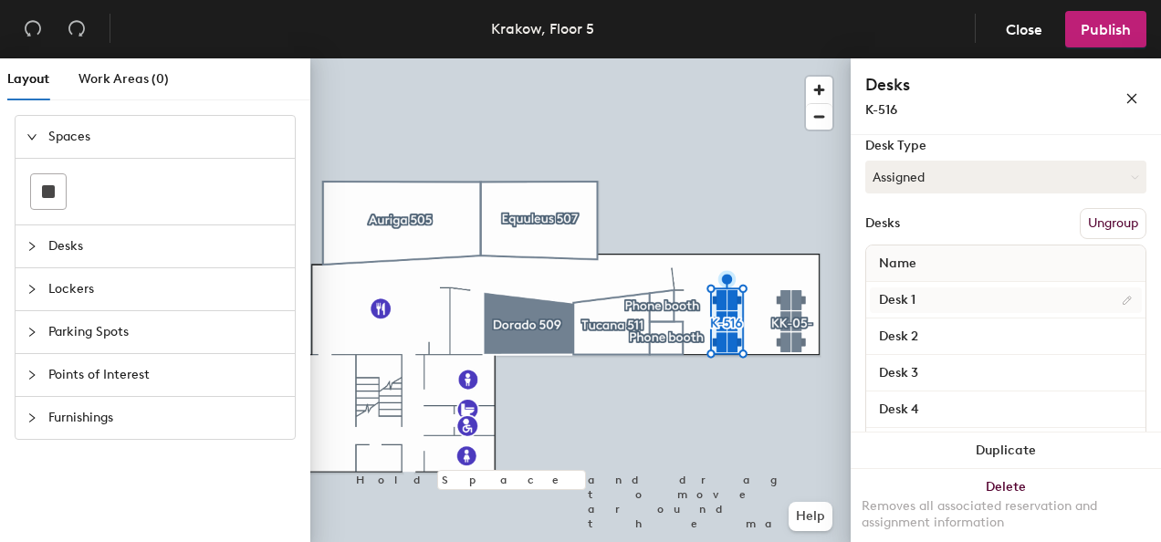
type input "K-516"
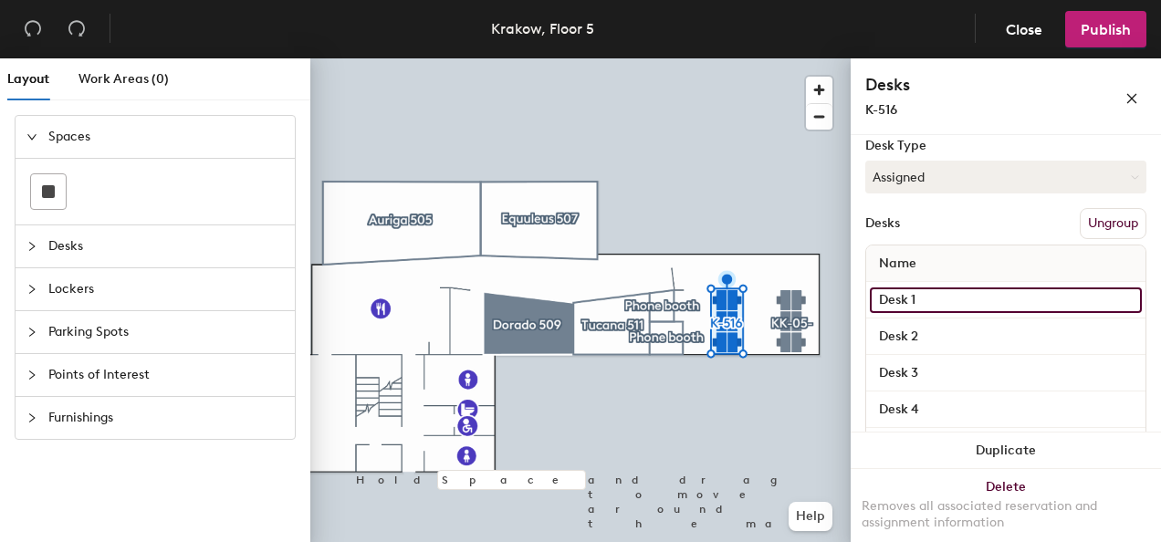
click at [922, 299] on input "Desk 1" at bounding box center [1006, 301] width 272 height 26
type input "A"
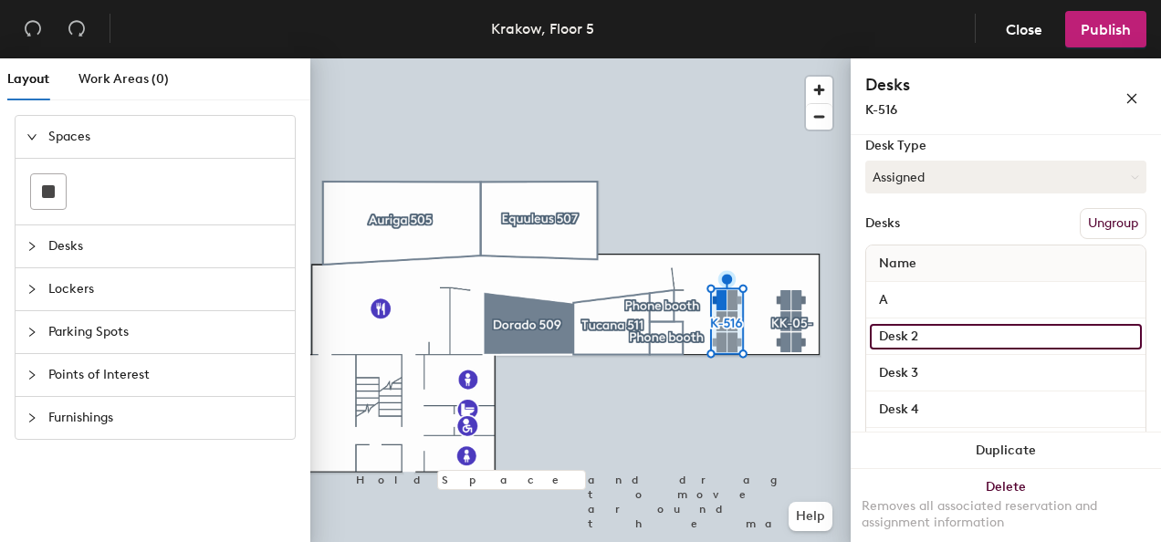
click at [933, 338] on input "Desk 2" at bounding box center [1006, 337] width 272 height 26
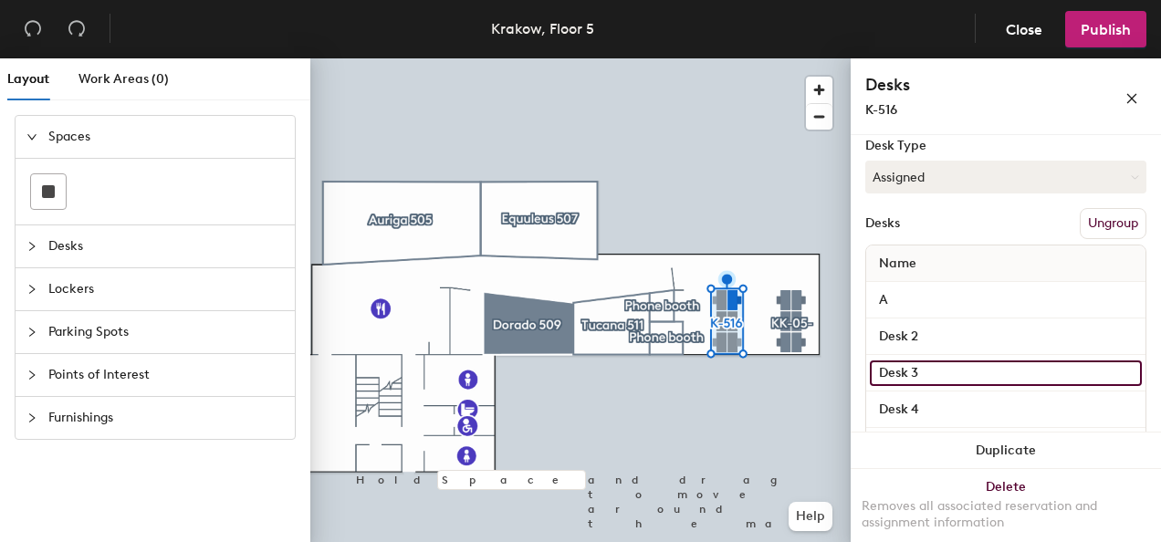
click at [929, 361] on input "Desk 3" at bounding box center [1006, 374] width 272 height 26
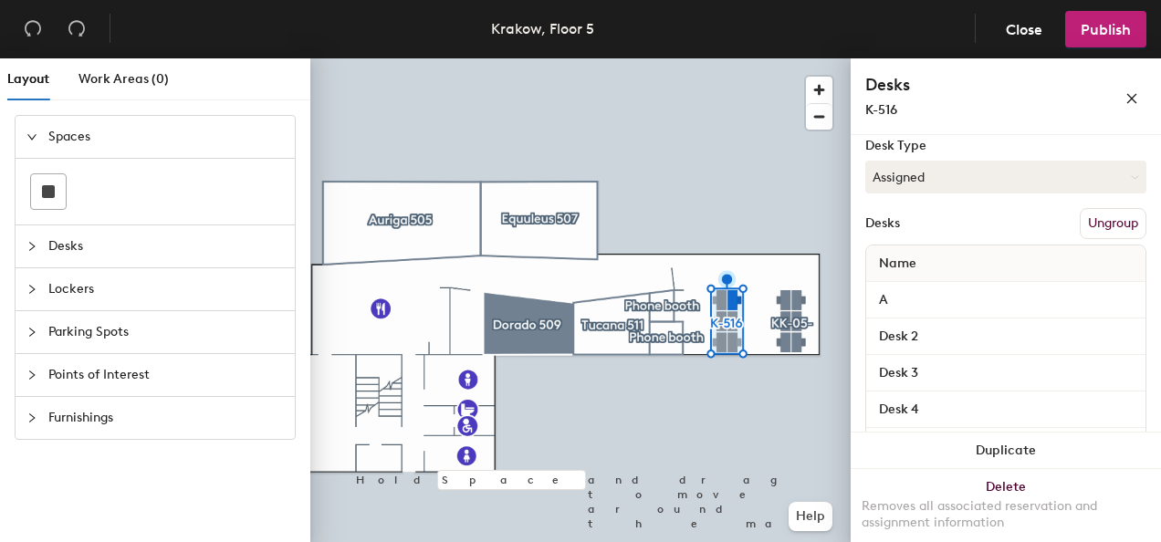
click at [926, 392] on div "Desk 4" at bounding box center [1005, 410] width 279 height 37
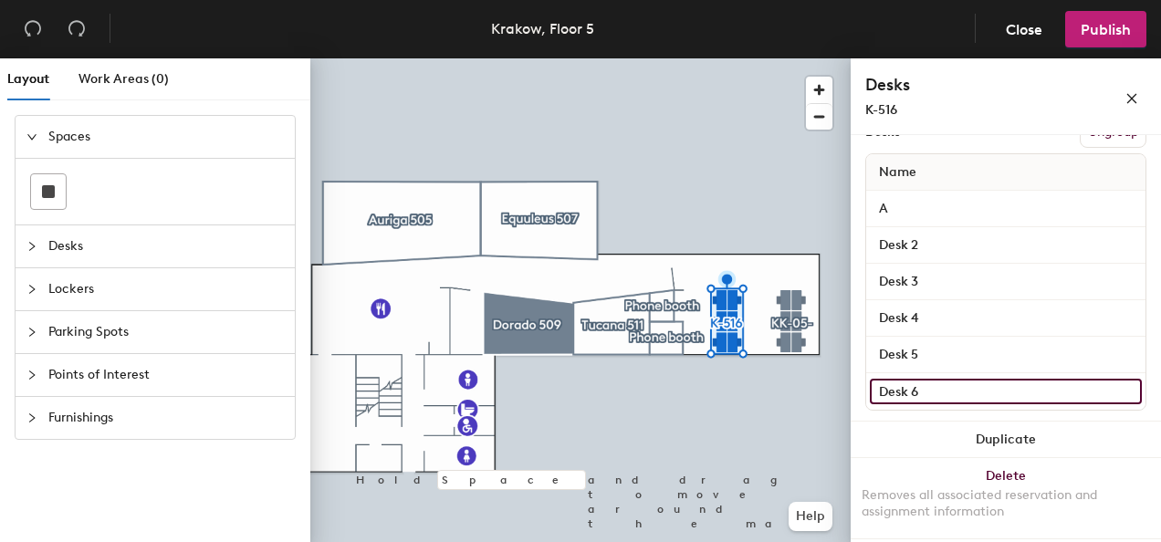
click at [924, 382] on input "Desk 6" at bounding box center [1006, 392] width 272 height 26
type input "B"
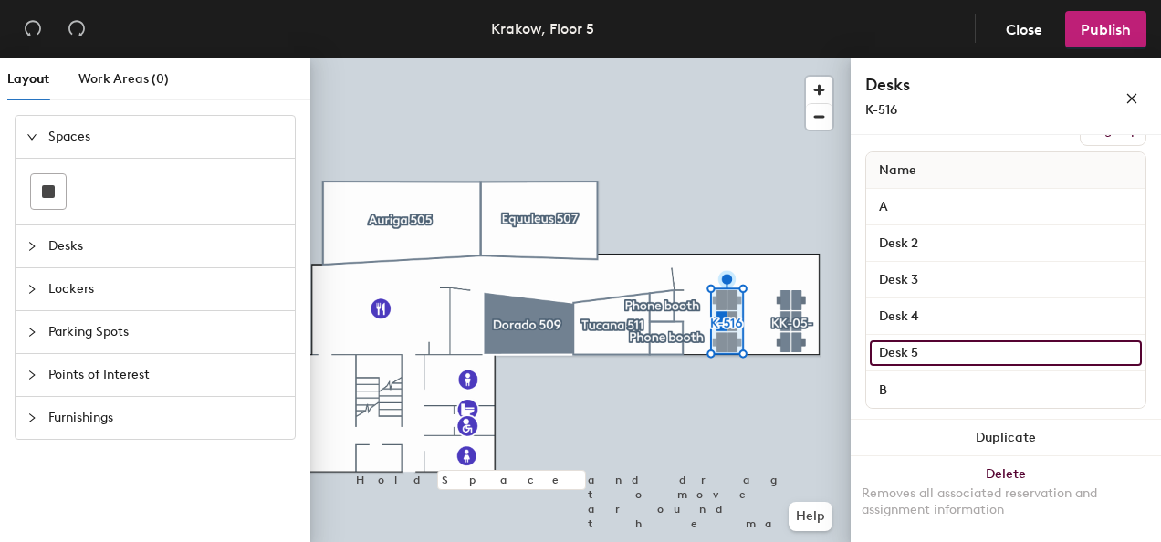
click at [924, 361] on input "Desk 5" at bounding box center [1006, 353] width 272 height 26
type input "C"
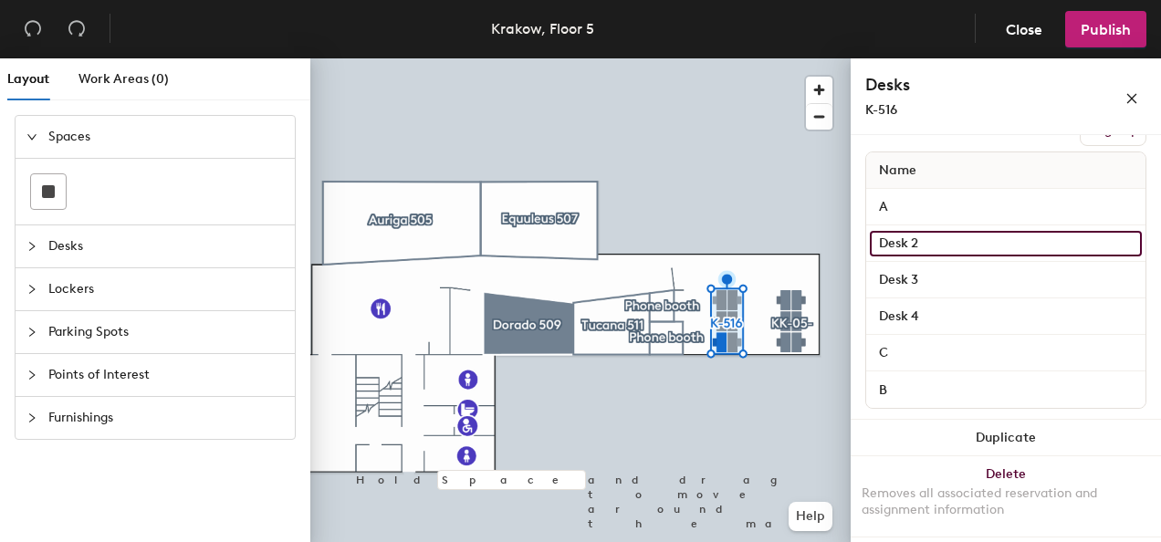
click at [926, 243] on input "Desk 2" at bounding box center [1006, 244] width 272 height 26
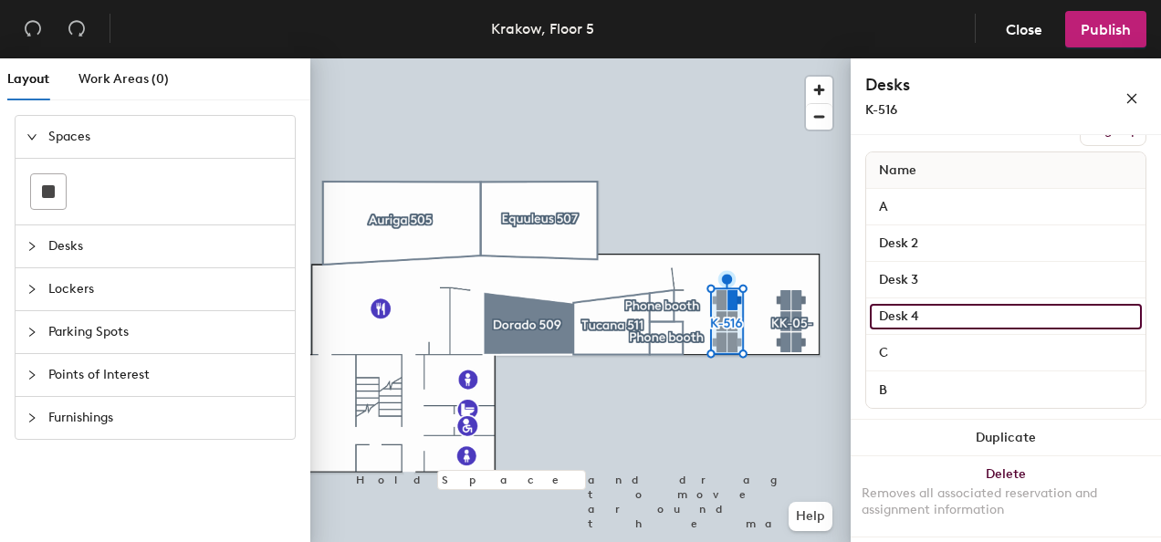
click at [921, 313] on input "Desk 4" at bounding box center [1006, 317] width 272 height 26
type input "D"
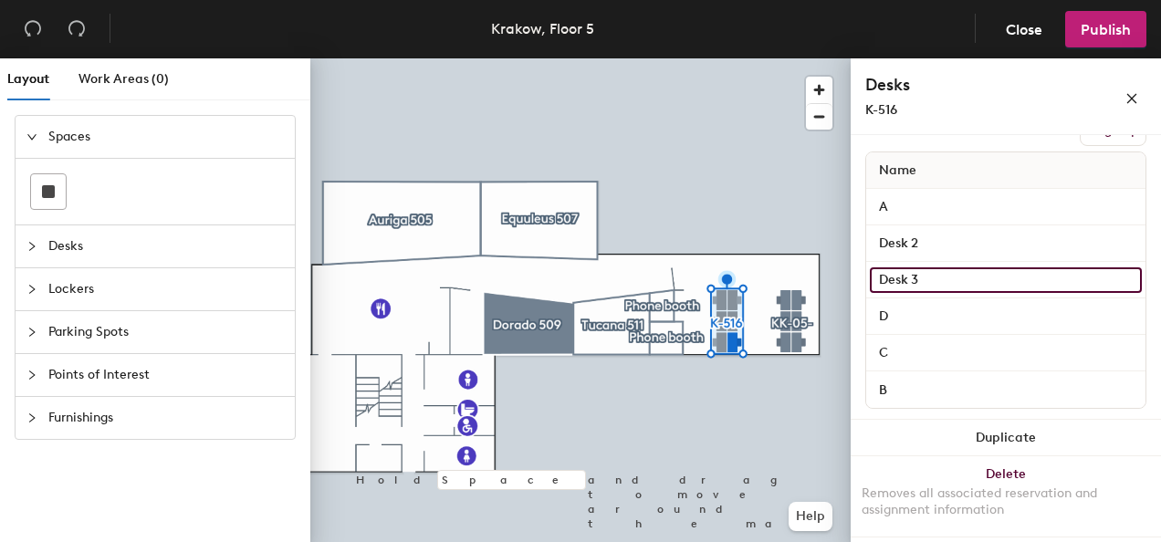
click at [920, 273] on input "Desk 3" at bounding box center [1006, 280] width 272 height 26
type input "E"
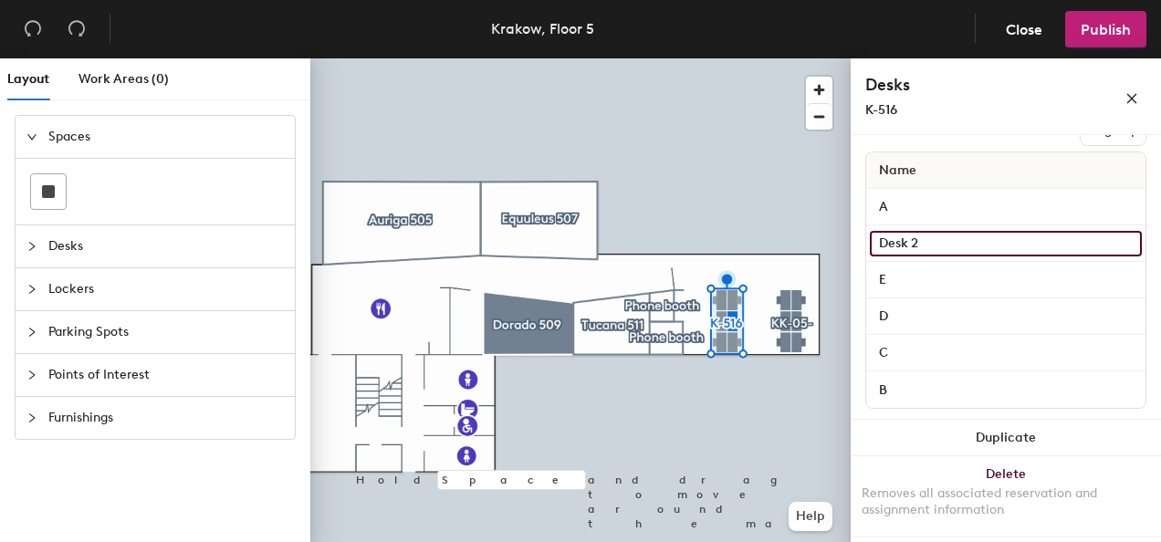
click at [919, 253] on input "Desk 2" at bounding box center [1006, 244] width 272 height 26
type input "F"
type input "A"
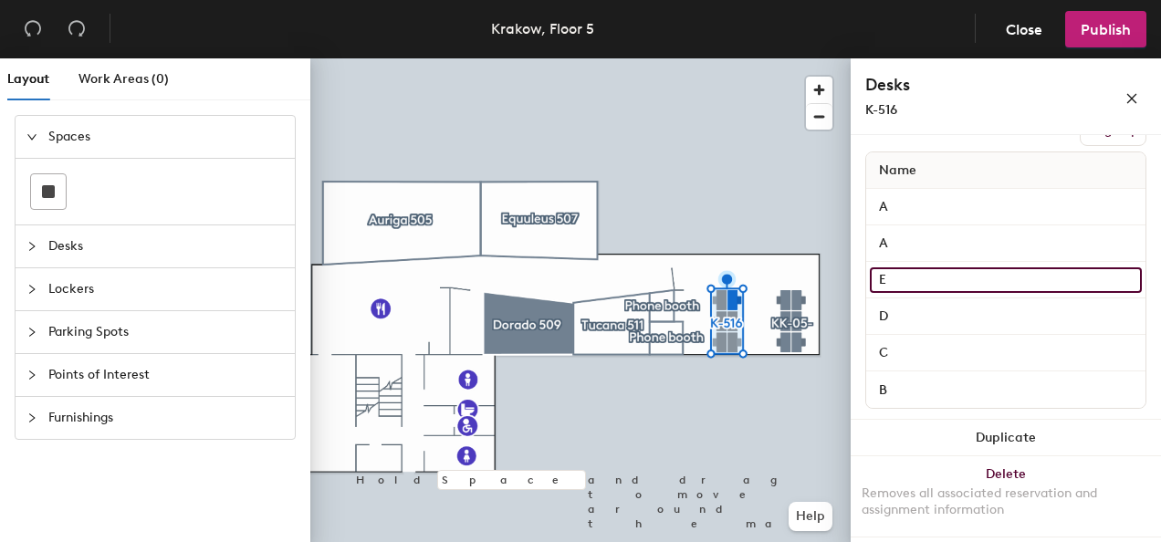
click at [908, 283] on input "E" at bounding box center [1006, 280] width 272 height 26
type input "B"
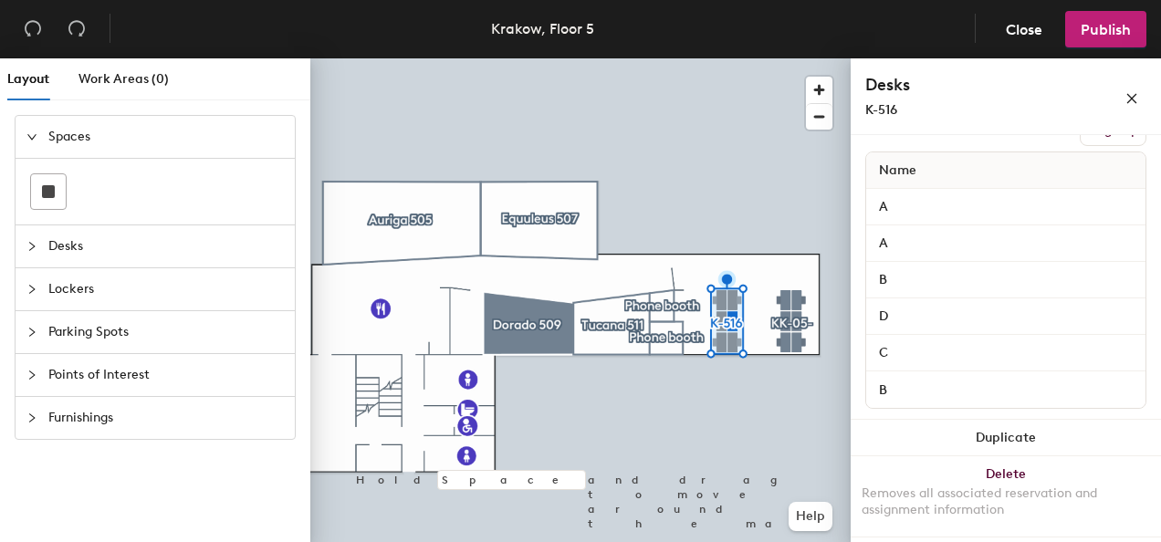
click at [906, 337] on div "C" at bounding box center [1005, 353] width 279 height 37
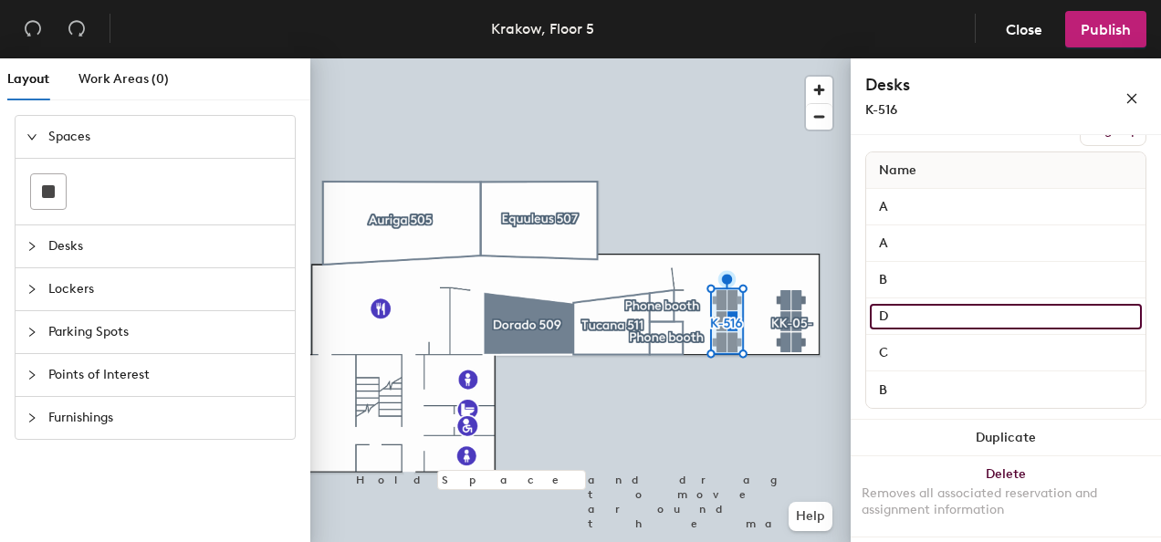
click at [906, 327] on input "D" at bounding box center [1006, 317] width 272 height 26
type input "C"
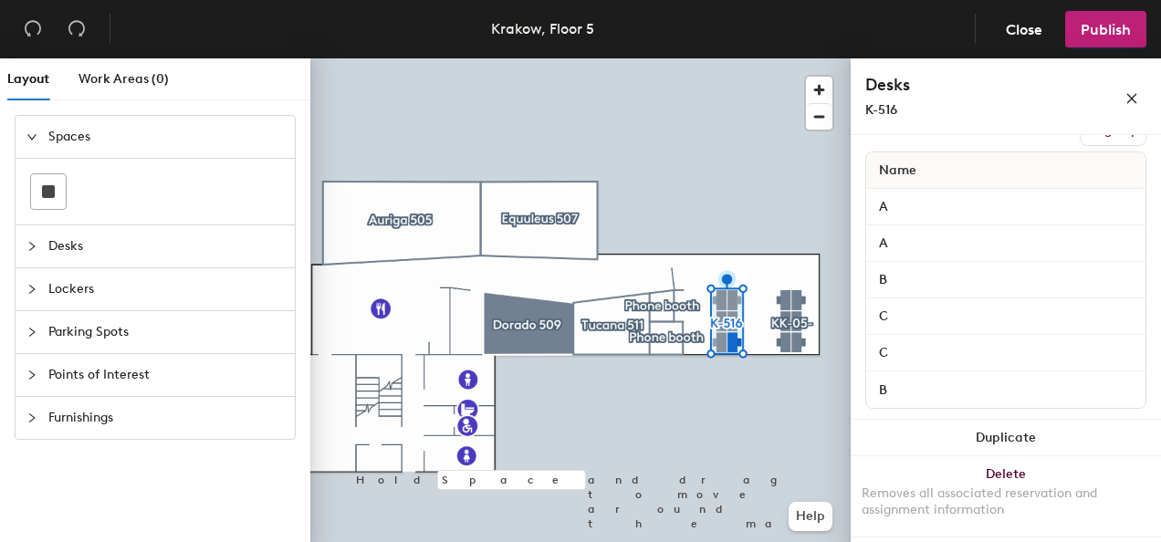
click at [926, 372] on div "B" at bounding box center [1005, 390] width 279 height 37
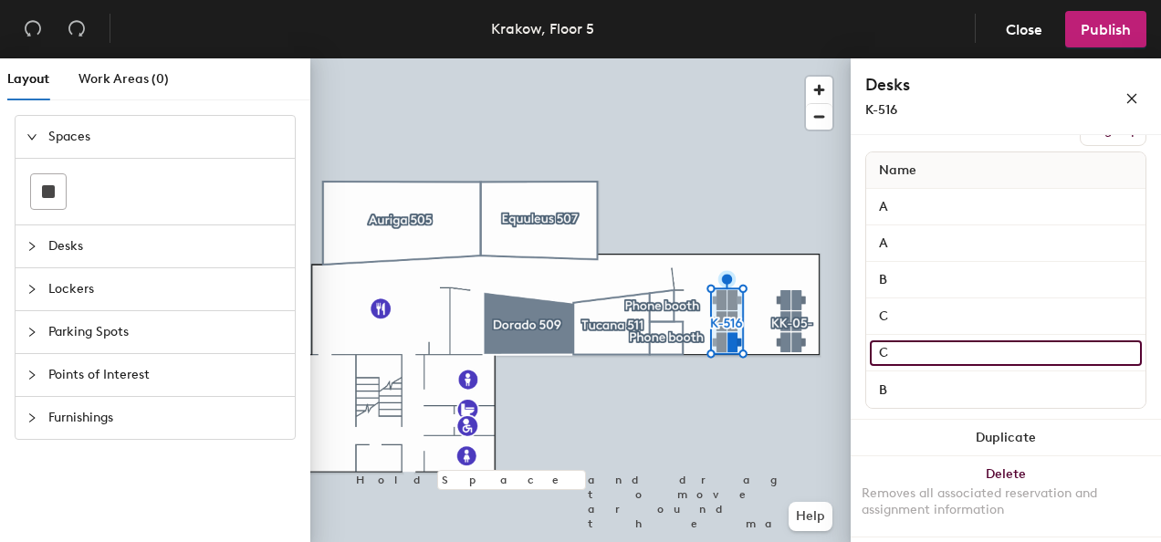
click at [927, 354] on input "C" at bounding box center [1006, 353] width 272 height 26
type input "D"
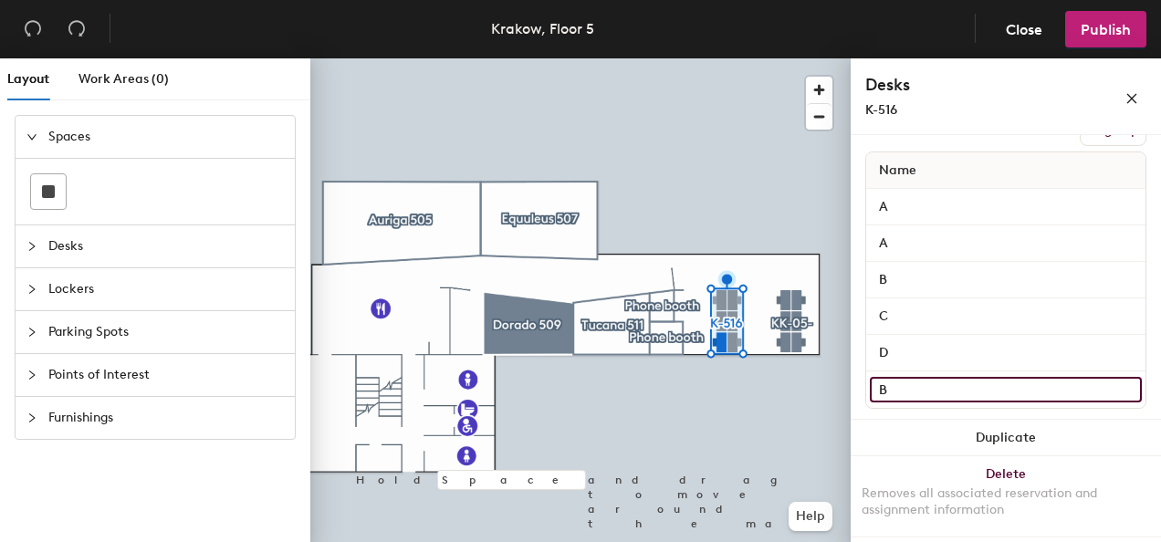
click at [926, 380] on input "B" at bounding box center [1006, 390] width 272 height 26
type input "E"
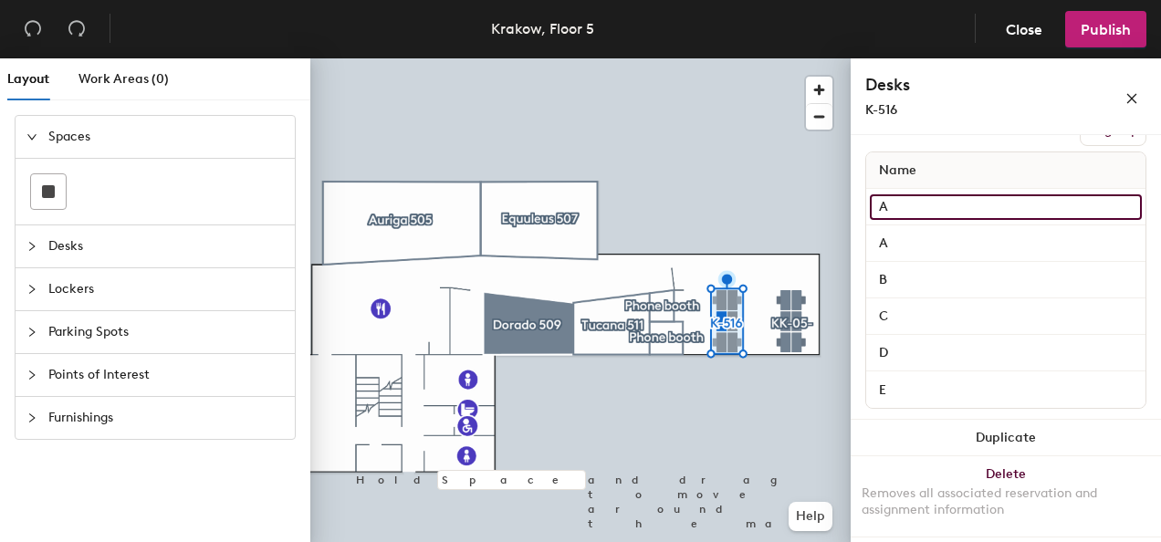
click at [925, 194] on input "A" at bounding box center [1006, 207] width 272 height 26
type input "F"
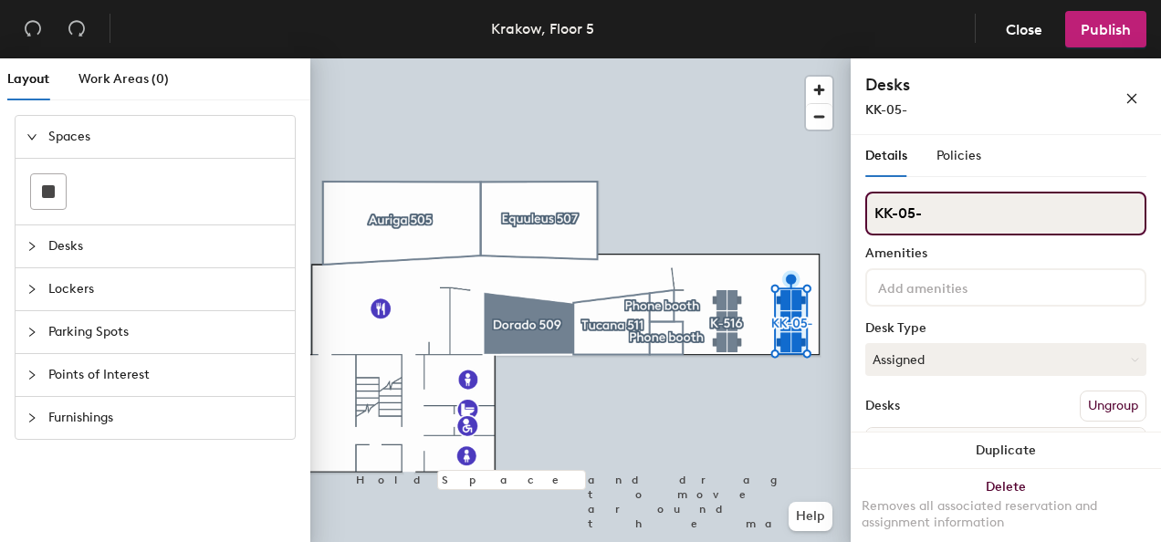
click at [938, 214] on input "KK-05-" at bounding box center [1005, 214] width 281 height 44
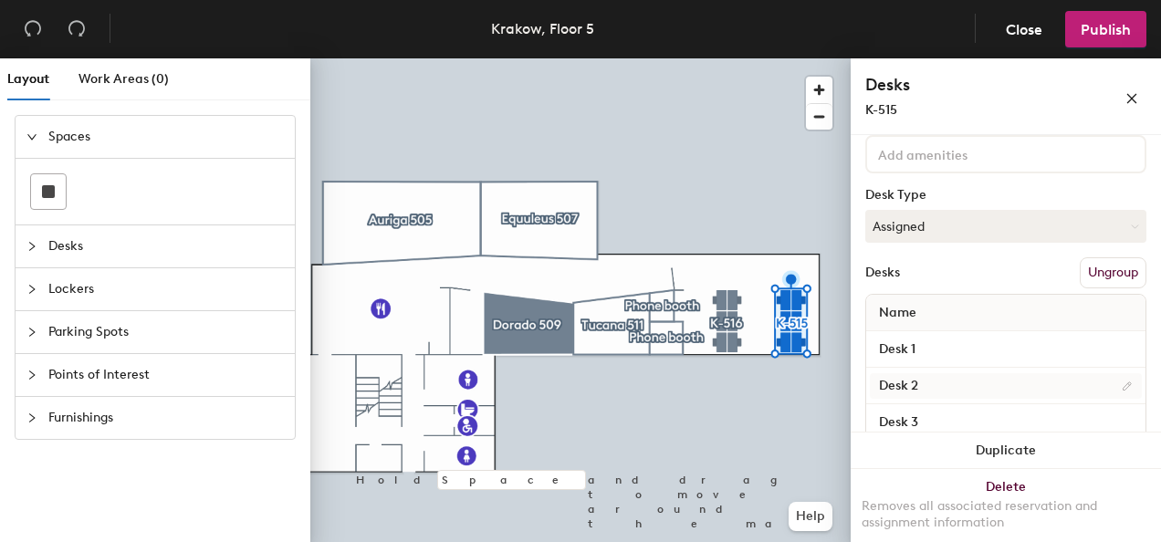
scroll to position [183, 0]
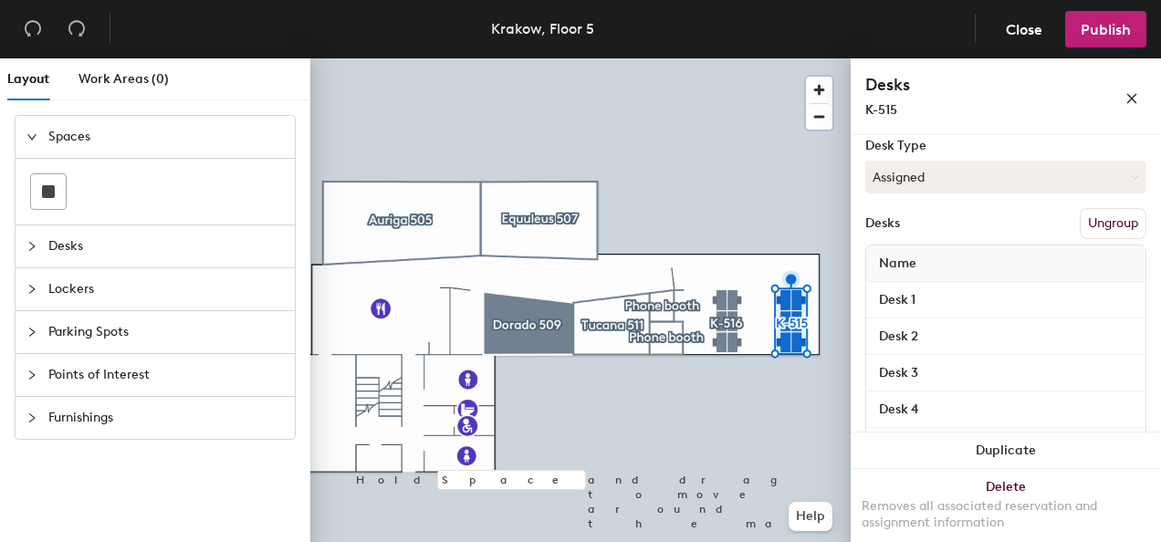
type input "K-515"
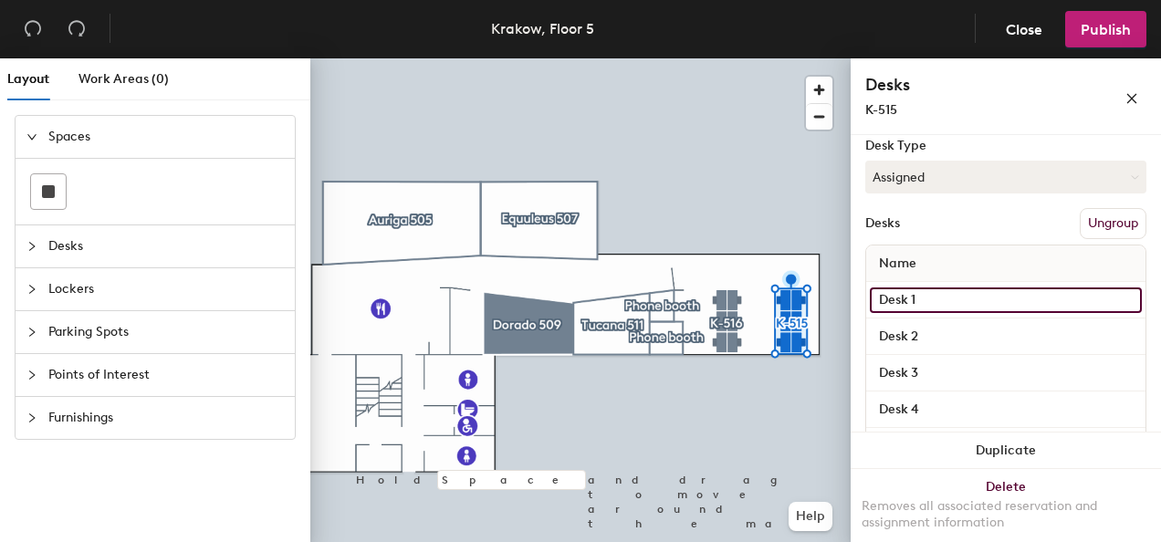
click at [940, 290] on input "Desk 1" at bounding box center [1006, 301] width 272 height 26
type input "F"
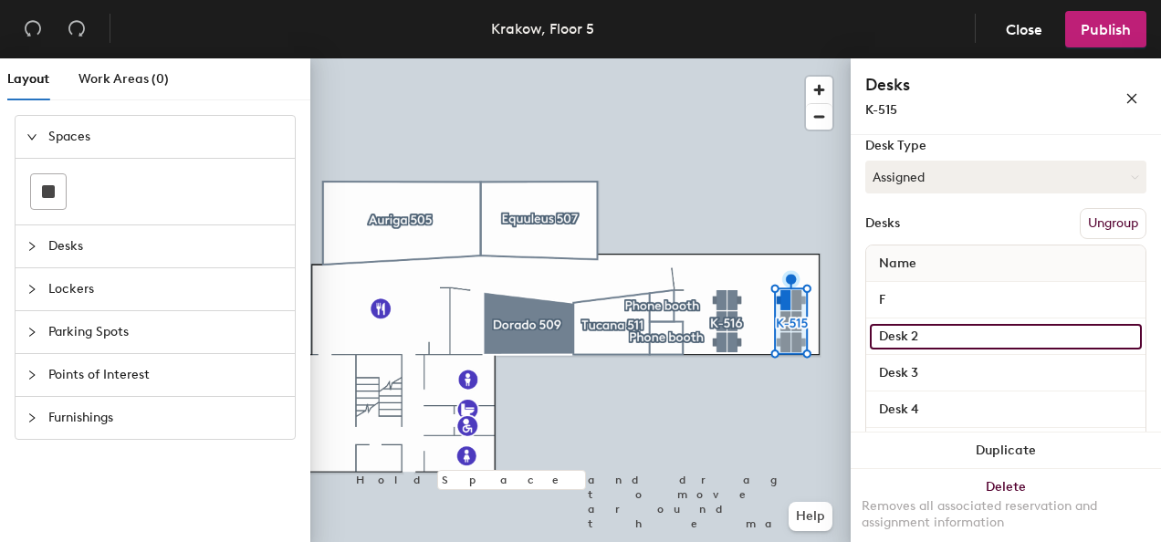
click at [937, 327] on input "Desk 2" at bounding box center [1006, 337] width 272 height 26
type input "A"
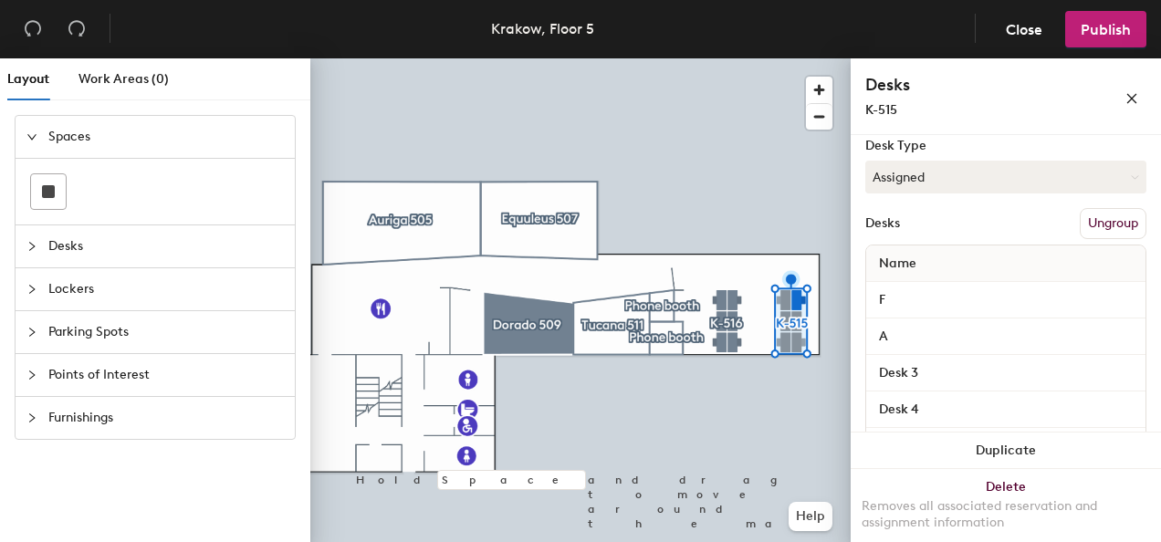
click at [941, 358] on div "Desk 3" at bounding box center [1005, 373] width 279 height 37
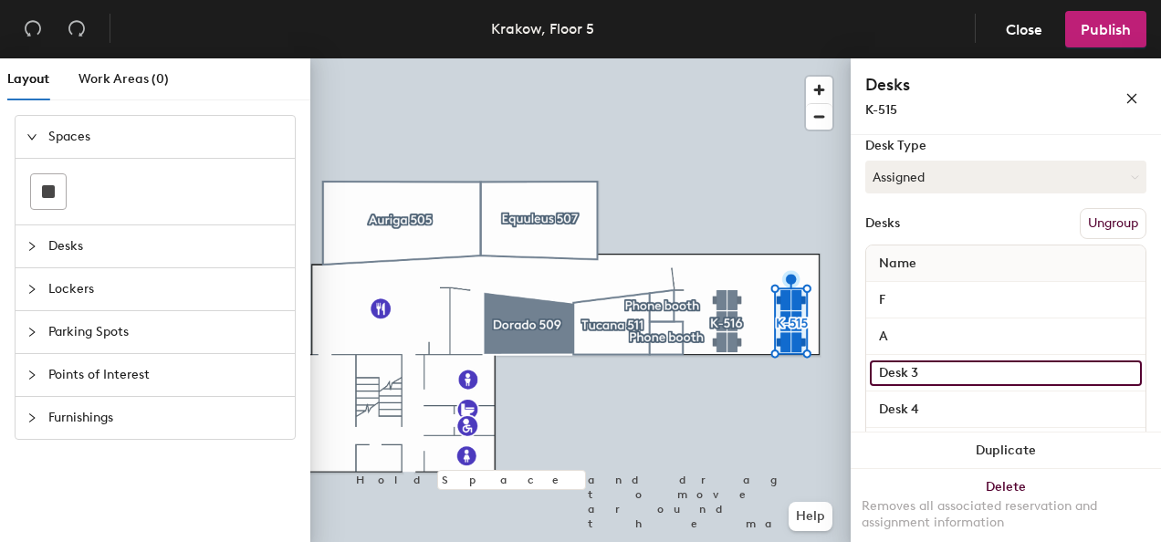
click at [933, 368] on input "Desk 3" at bounding box center [1006, 374] width 272 height 26
type input "B"
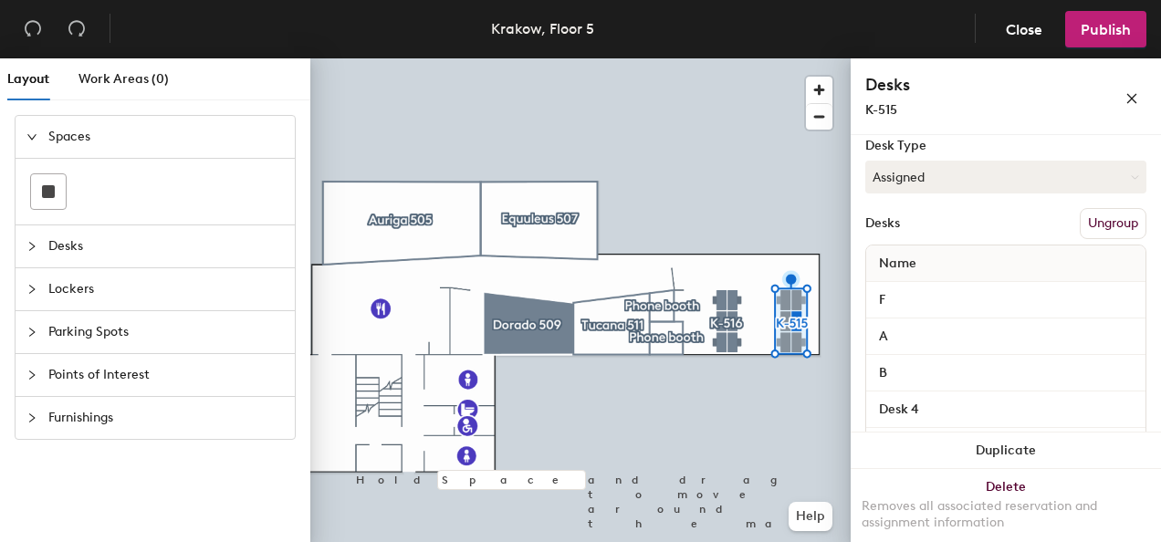
click at [933, 394] on div "Desk 4" at bounding box center [1005, 410] width 279 height 37
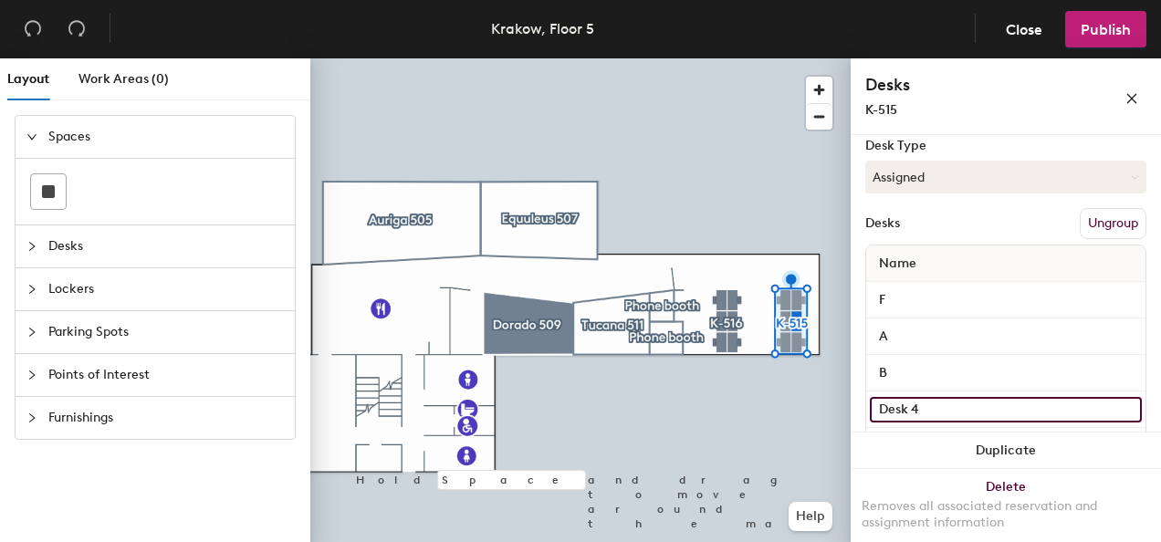
click at [927, 405] on input "Desk 4" at bounding box center [1006, 410] width 272 height 26
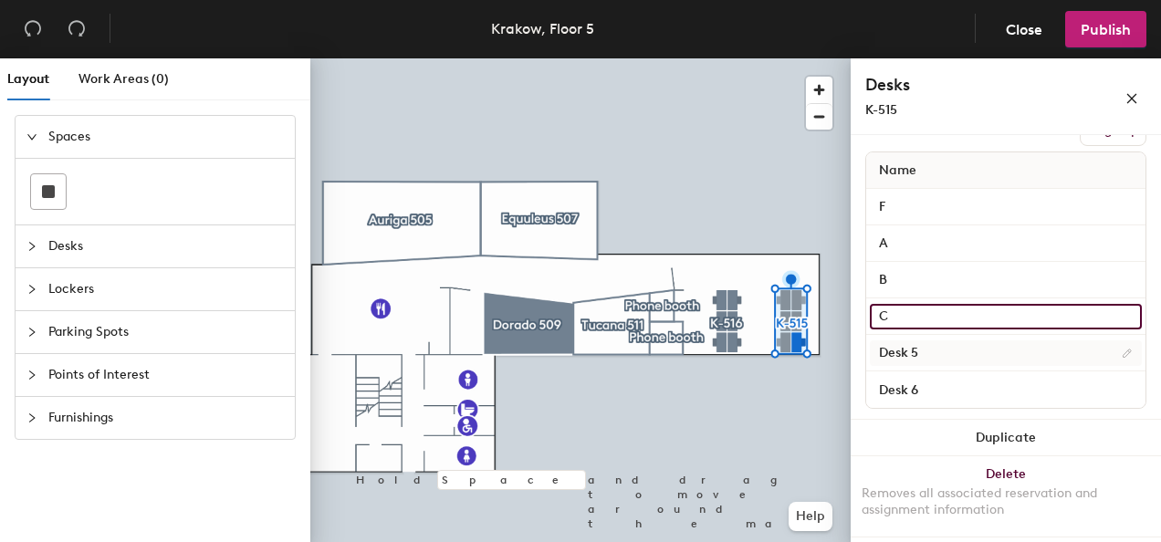
type input "C"
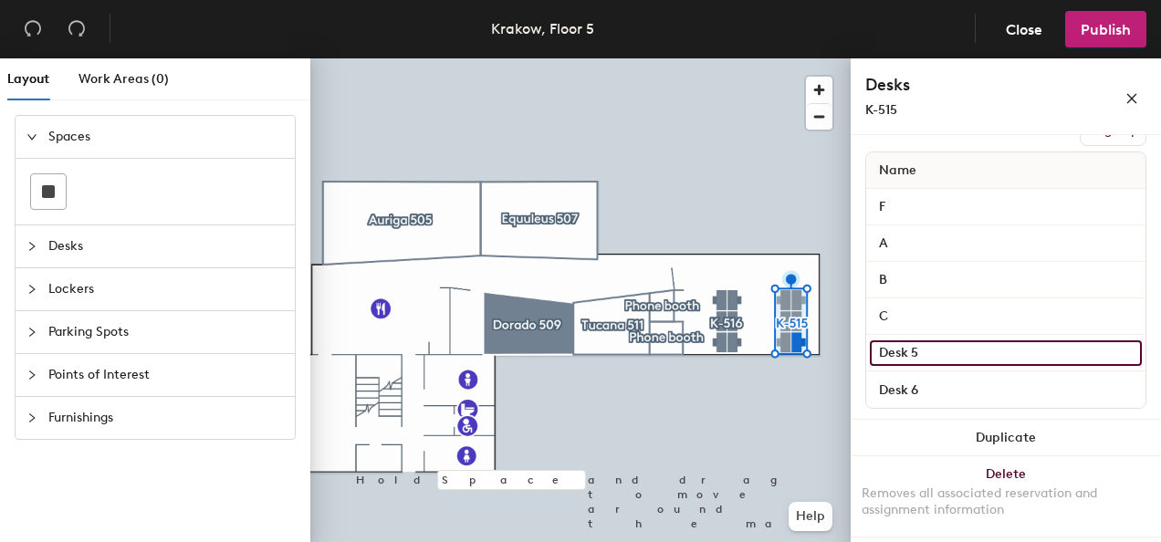
click at [916, 347] on input "Desk 5" at bounding box center [1006, 353] width 272 height 26
type input "D"
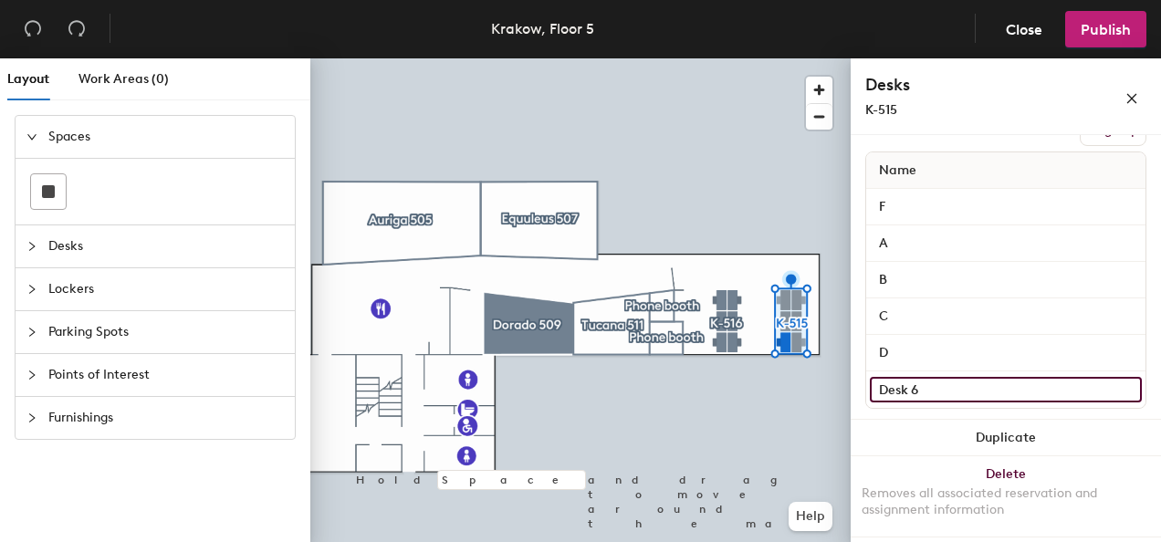
click at [917, 382] on input "Desk 6" at bounding box center [1006, 390] width 272 height 26
type input "E"
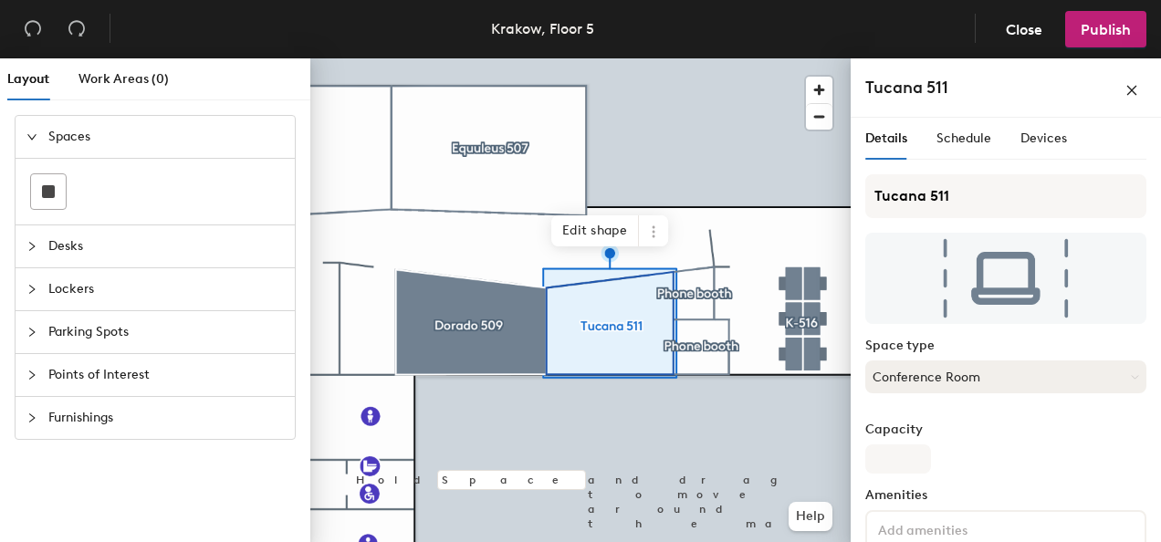
click at [999, 374] on button "Conference Room" at bounding box center [1005, 377] width 281 height 33
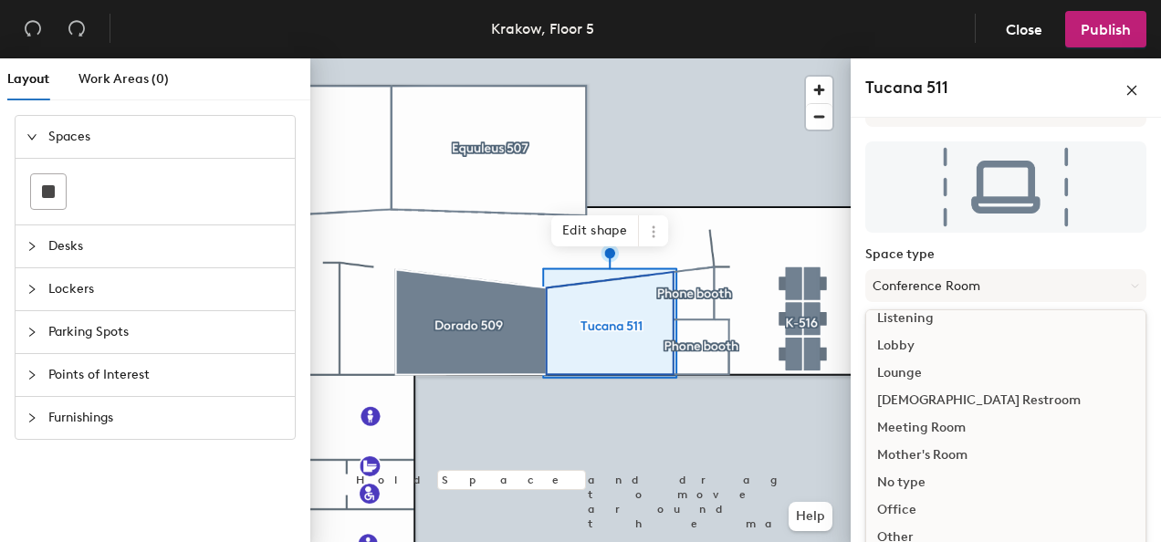
scroll to position [408, 0]
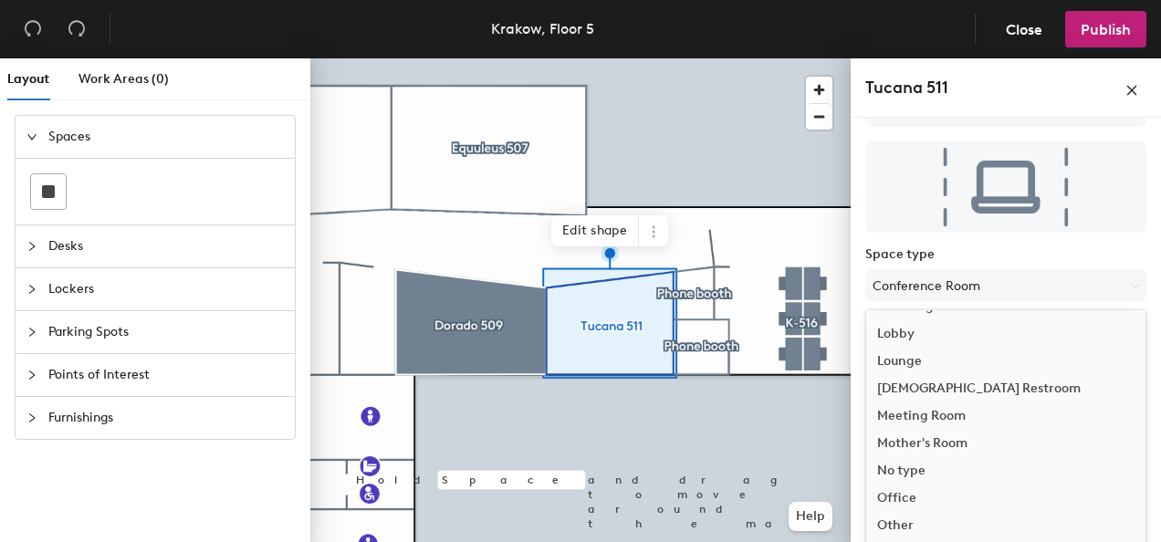
click at [944, 414] on div "Meeting Room" at bounding box center [1005, 416] width 279 height 27
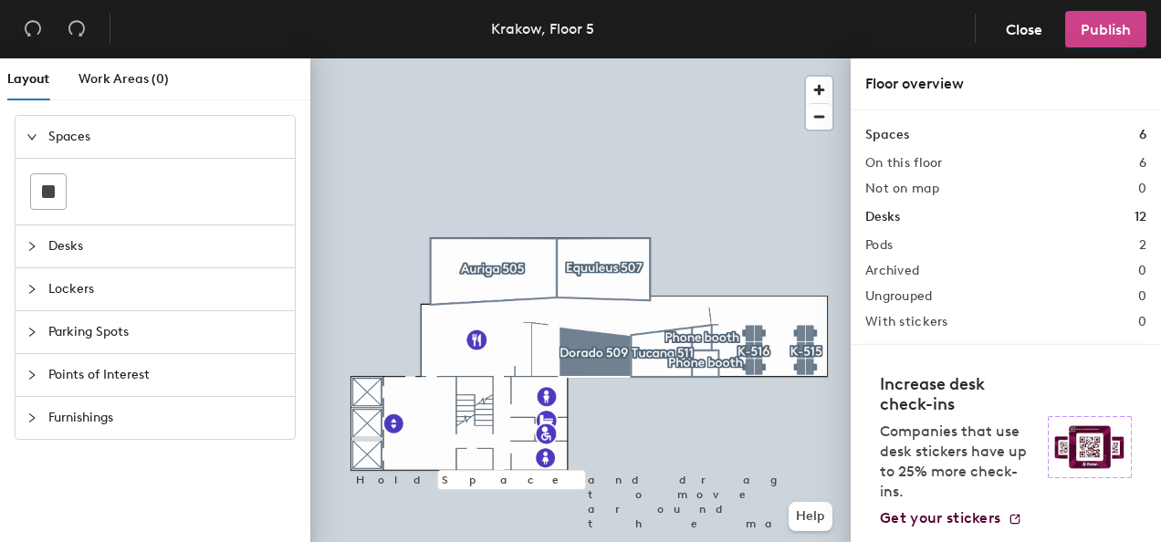
click at [1115, 35] on span "Publish" at bounding box center [1106, 29] width 50 height 17
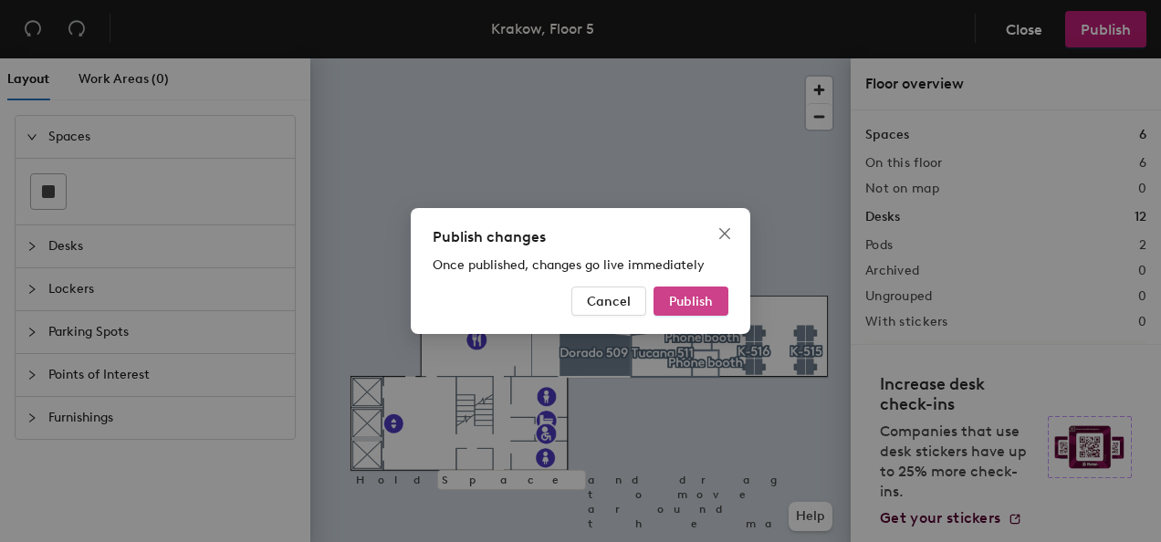
click at [673, 296] on span "Publish" at bounding box center [691, 302] width 44 height 16
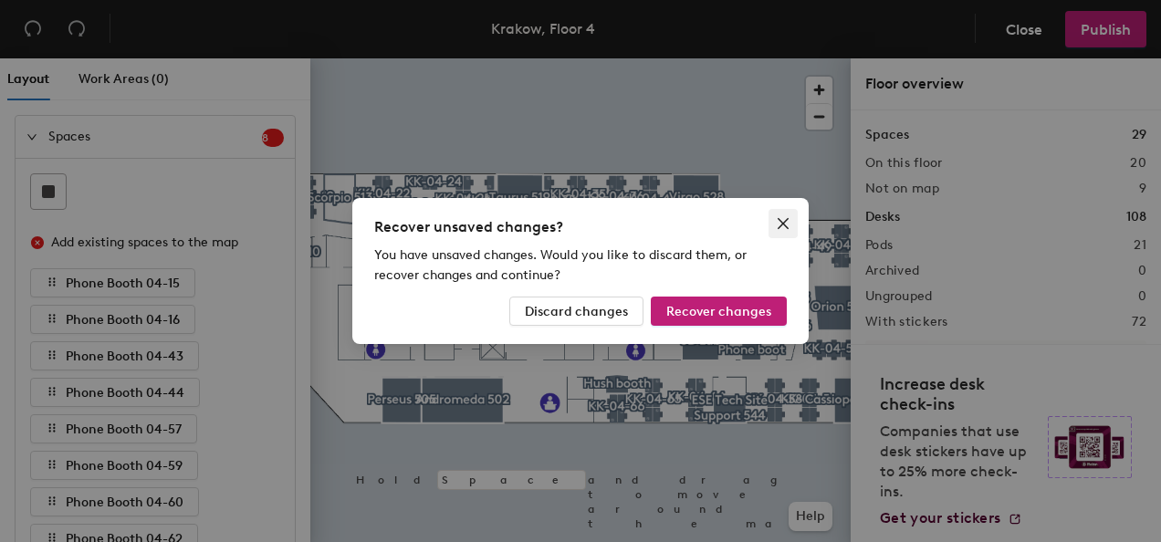
click at [791, 229] on span "Close" at bounding box center [783, 223] width 29 height 15
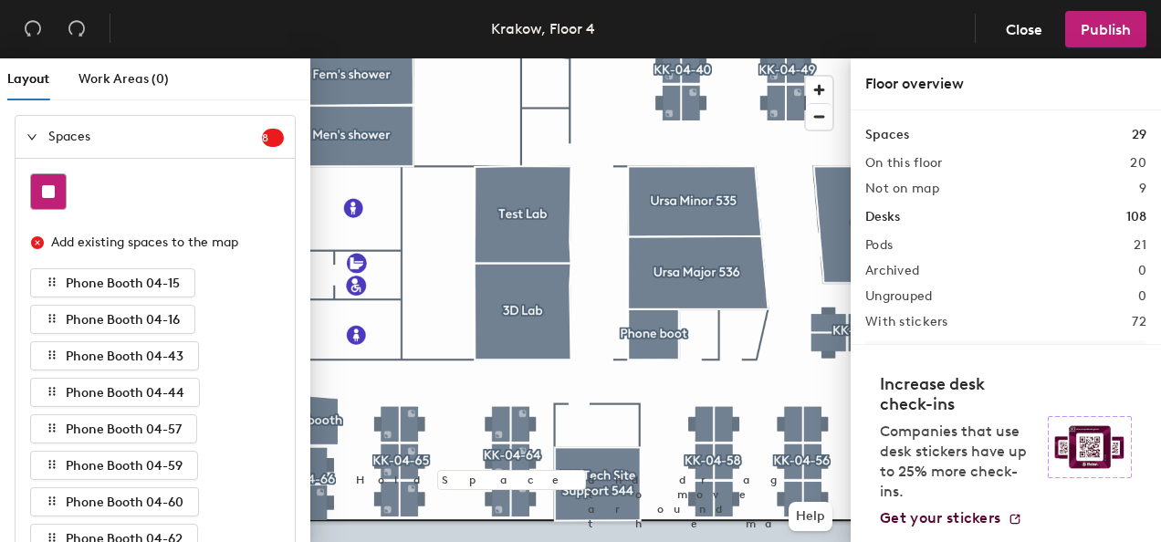
click at [60, 192] on div at bounding box center [48, 191] width 35 height 35
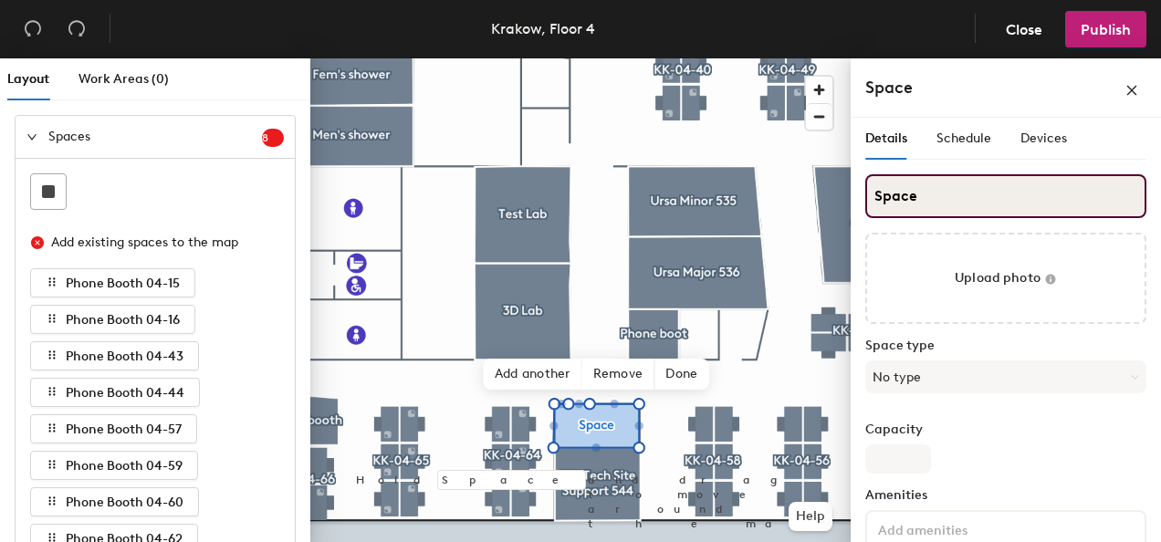
click at [931, 197] on input "Space" at bounding box center [1005, 196] width 281 height 44
type input "Phone booth"
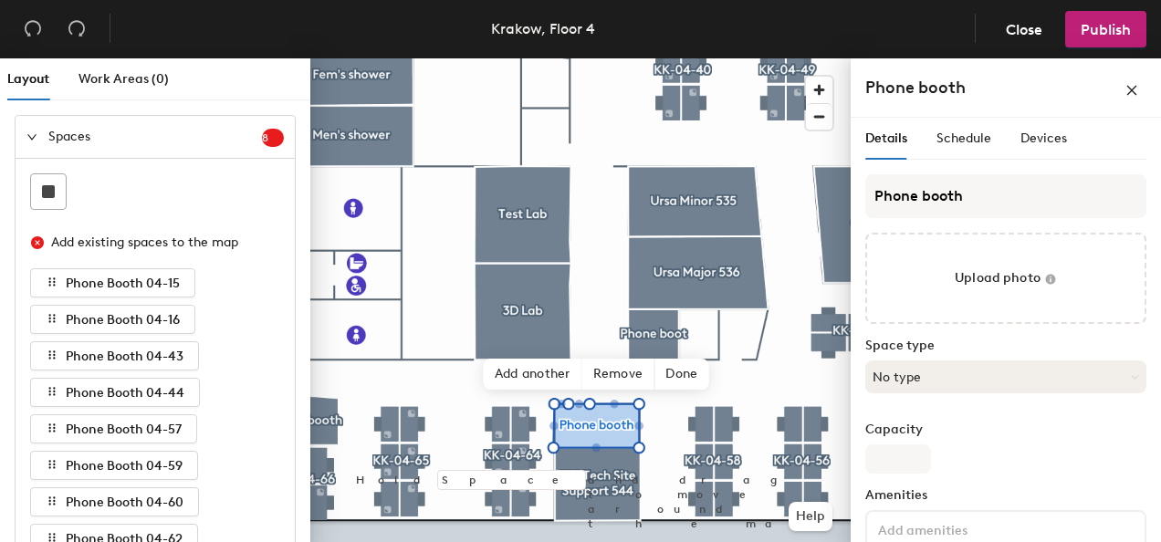
click at [1024, 365] on button "No type" at bounding box center [1005, 377] width 281 height 33
click at [929, 532] on div "Call Room" at bounding box center [1005, 531] width 279 height 27
click at [678, 378] on span "Done" at bounding box center [682, 374] width 54 height 31
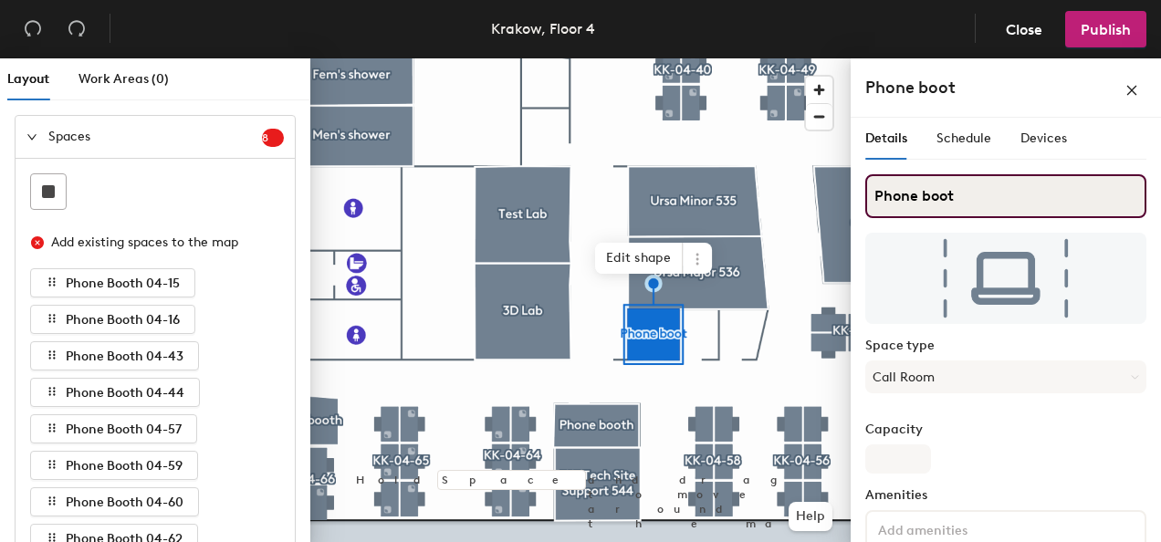
click at [962, 187] on input "Phone boot" at bounding box center [1005, 196] width 281 height 44
type input "Phone booth"
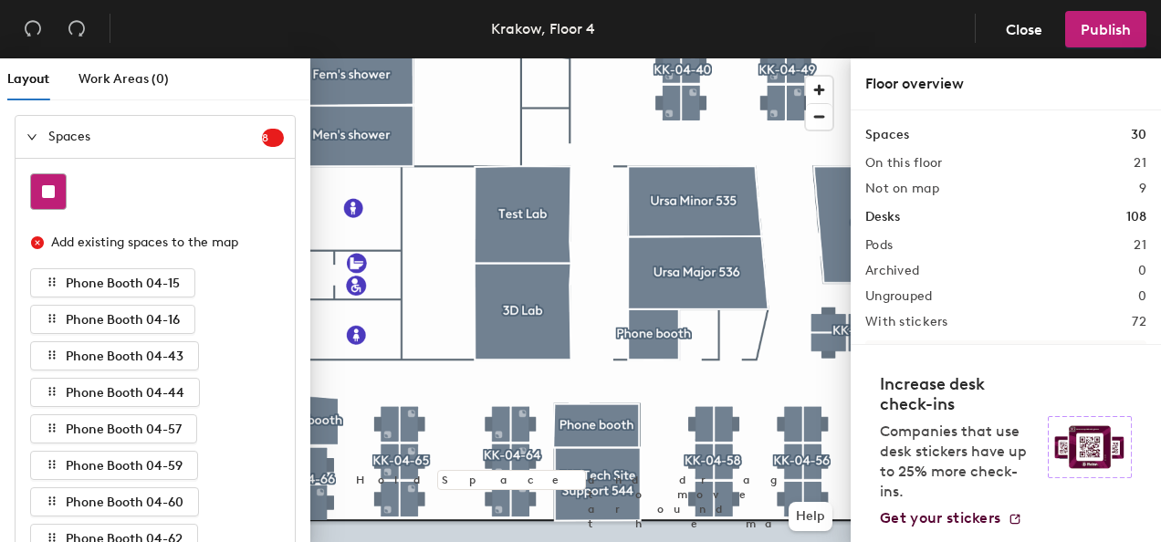
click at [47, 189] on rect at bounding box center [48, 191] width 13 height 13
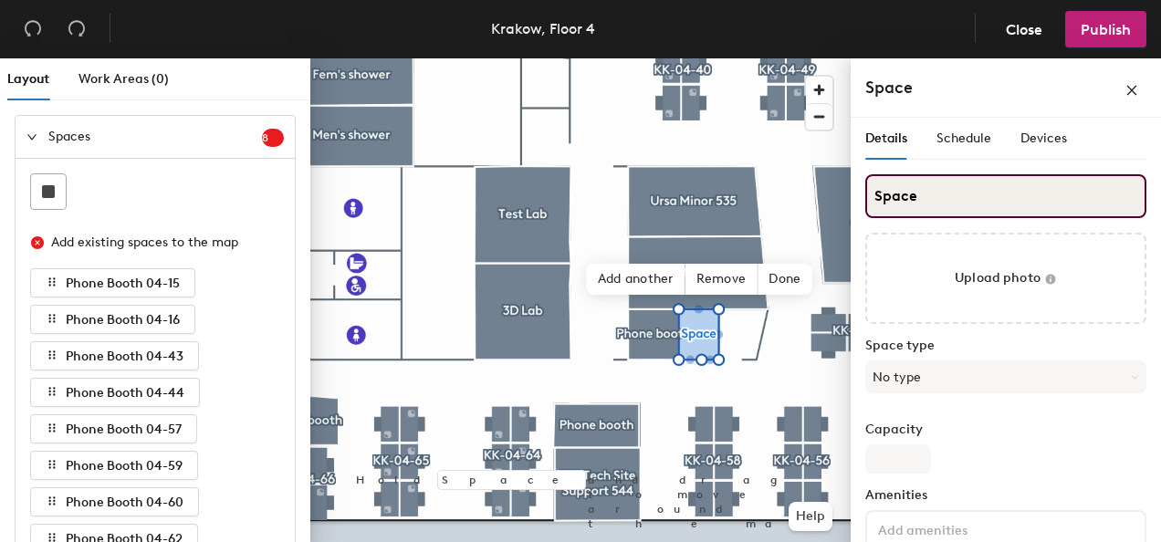
click at [924, 194] on input "Space" at bounding box center [1005, 196] width 281 height 44
type input "Phone booth"
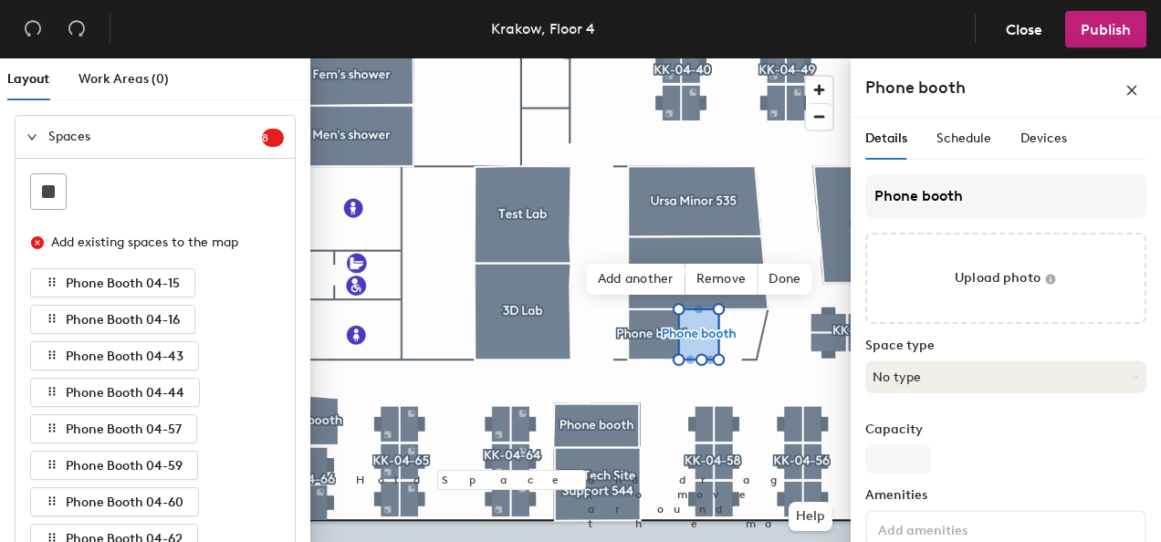
click at [930, 371] on button "No type" at bounding box center [1005, 377] width 281 height 33
click at [933, 530] on div "Call Room" at bounding box center [1005, 531] width 279 height 27
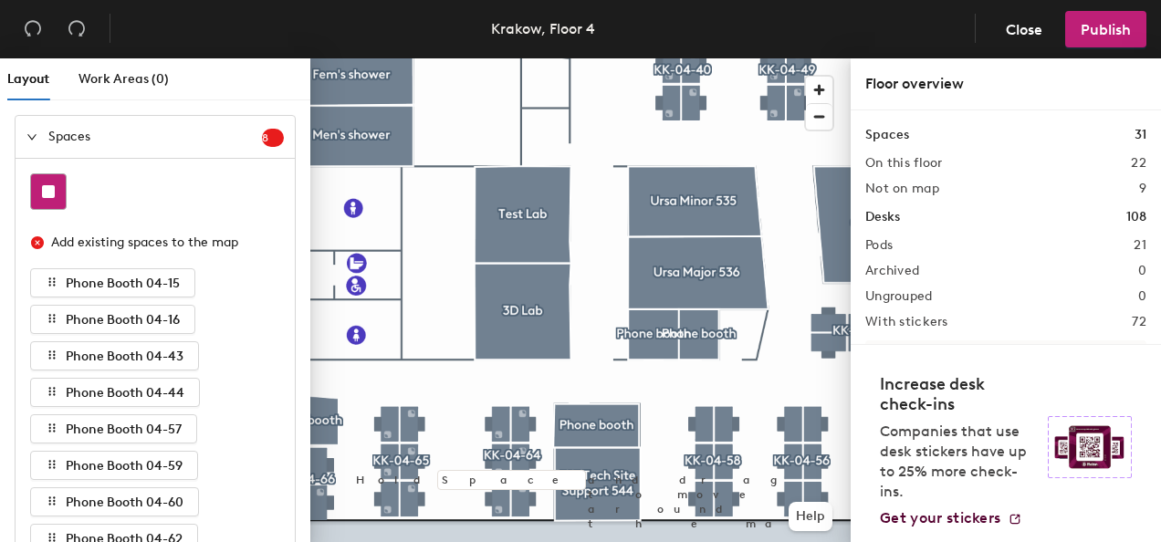
click at [51, 176] on div at bounding box center [48, 191] width 35 height 35
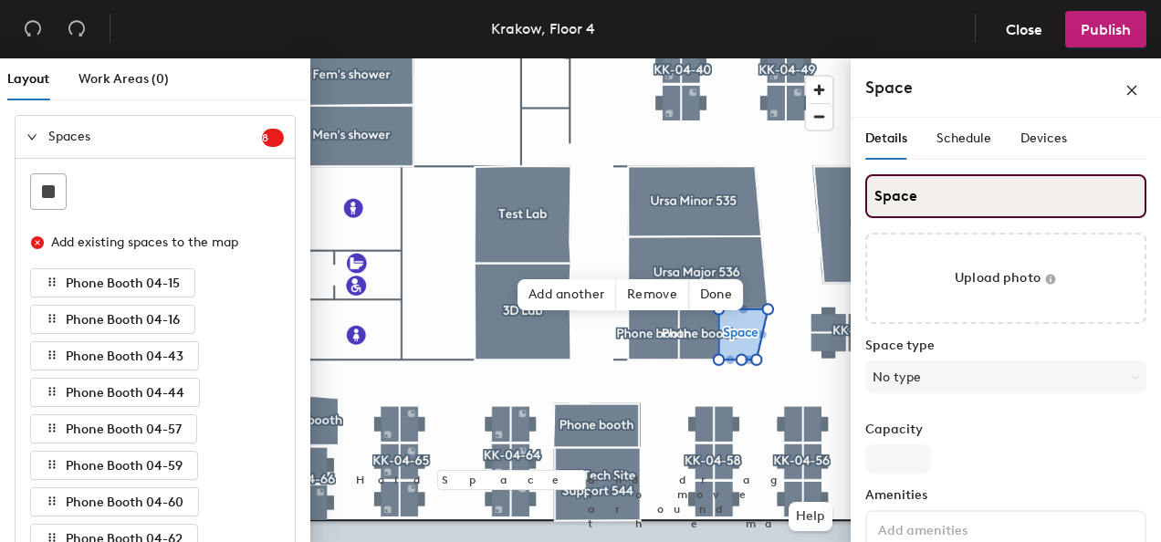
click at [942, 194] on input "Space" at bounding box center [1005, 196] width 281 height 44
type input "Phone booth"
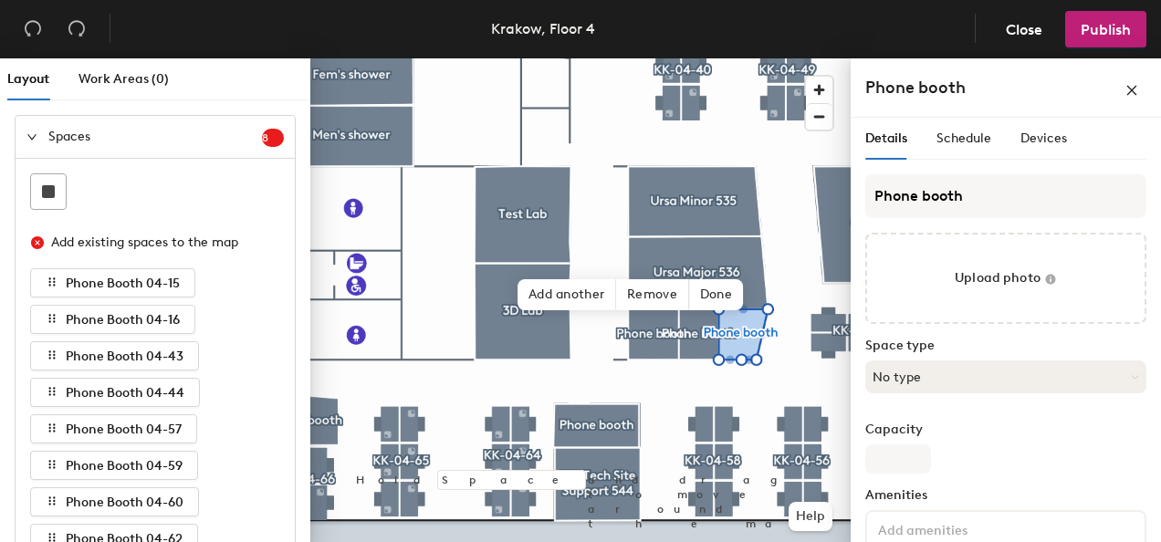
click at [942, 384] on button "No type" at bounding box center [1005, 377] width 281 height 33
click at [902, 524] on div "Call Room" at bounding box center [1005, 531] width 279 height 27
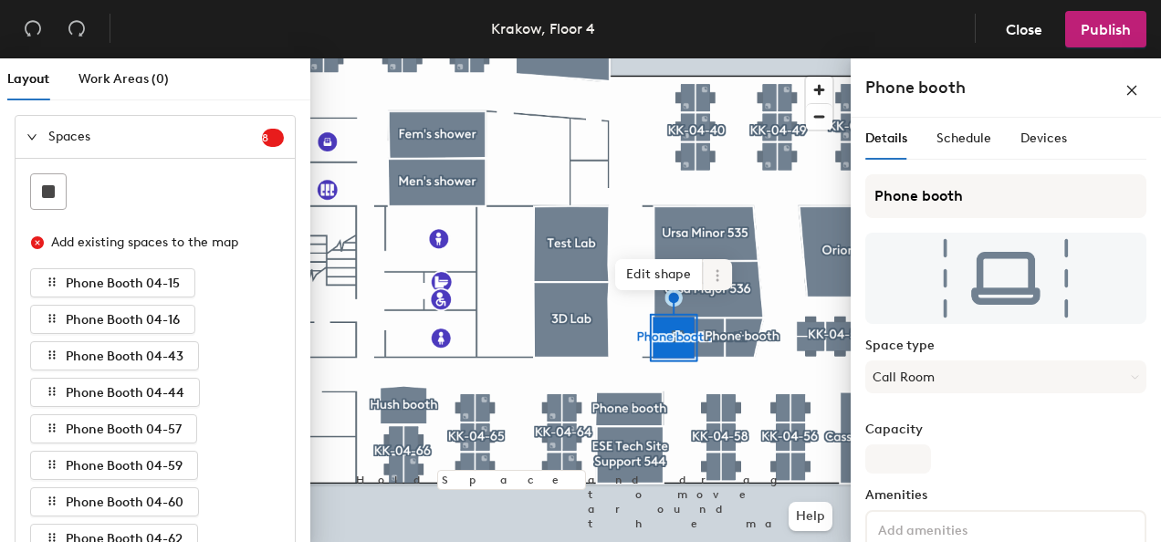
click at [716, 276] on icon at bounding box center [717, 275] width 3 height 3
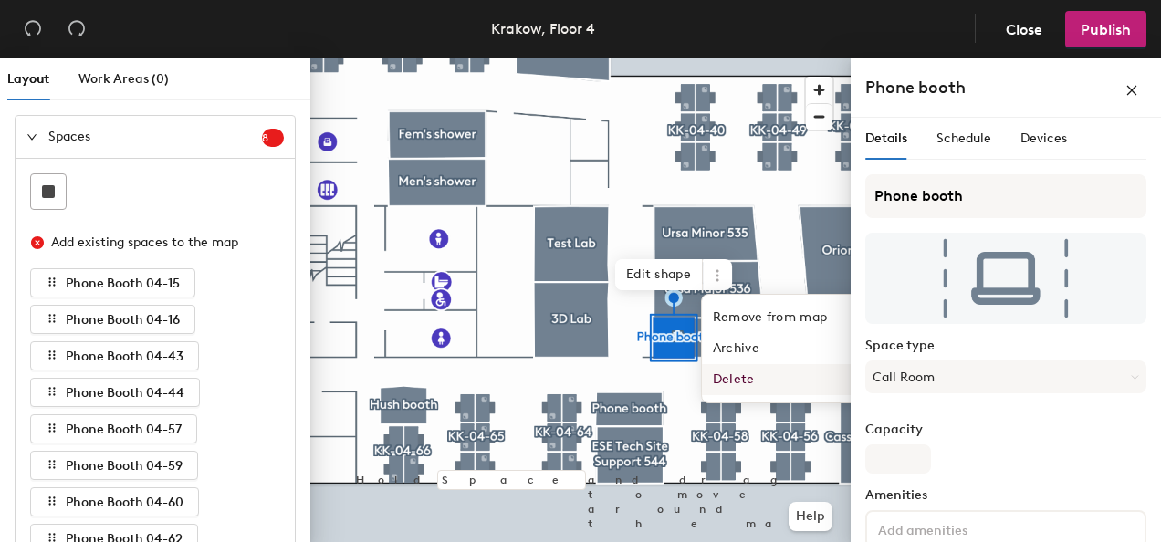
click at [738, 378] on span "Delete" at bounding box center [783, 379] width 162 height 31
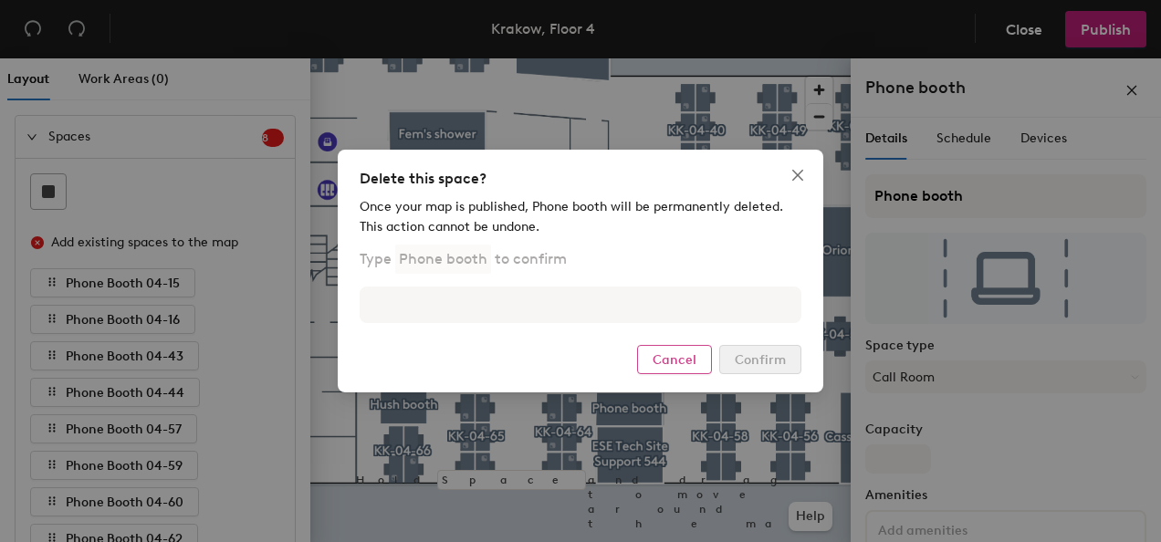
click at [700, 365] on button "Cancel" at bounding box center [674, 359] width 75 height 29
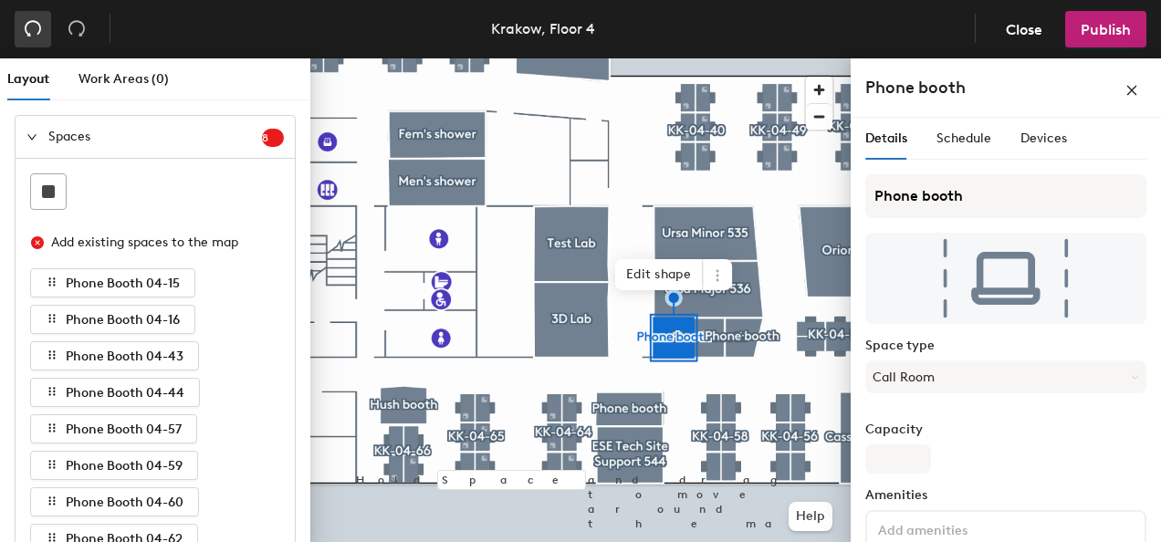
click at [34, 33] on icon "undo" at bounding box center [33, 28] width 18 height 18
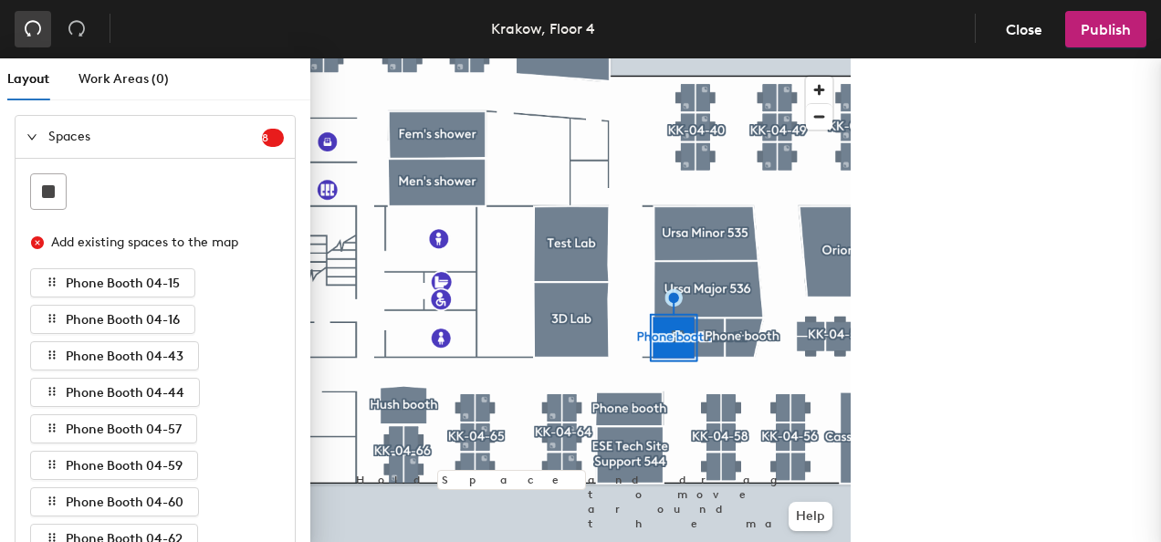
click at [34, 33] on icon "undo" at bounding box center [33, 28] width 18 height 18
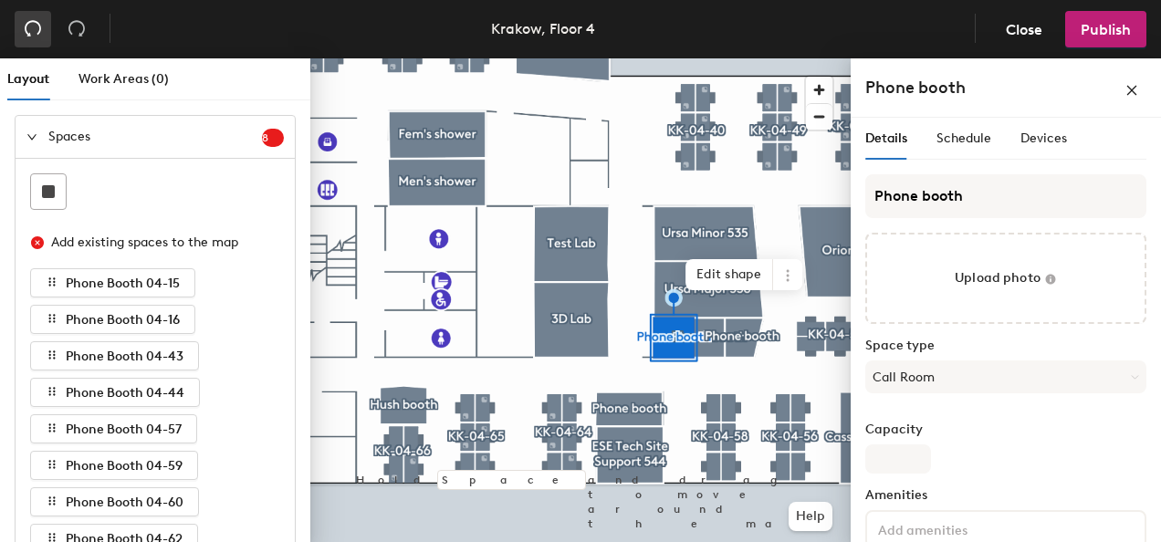
click at [34, 33] on icon "undo" at bounding box center [33, 28] width 18 height 18
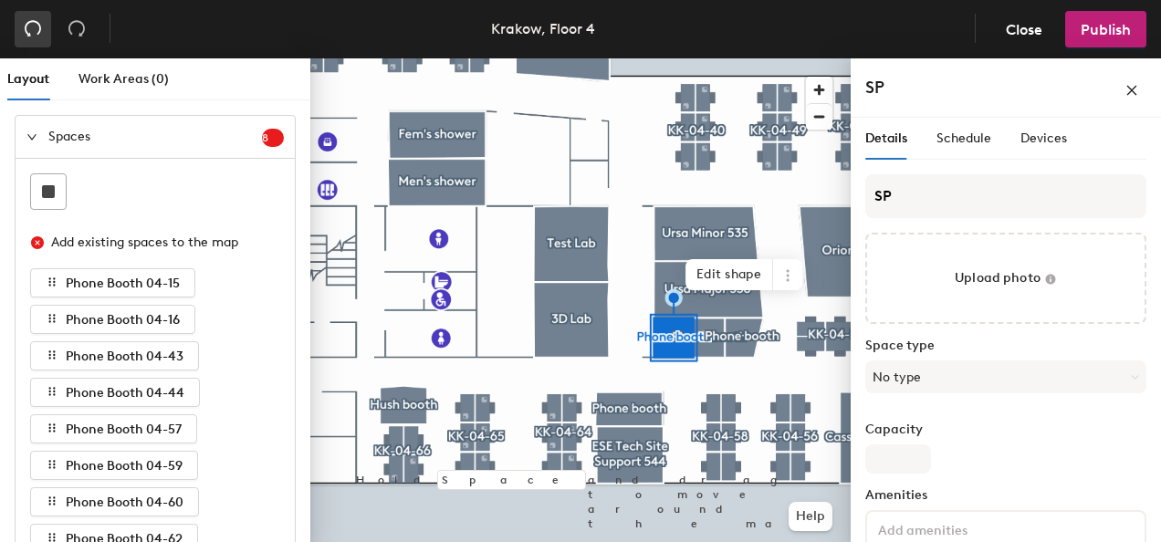
click at [34, 33] on icon "undo" at bounding box center [33, 28] width 18 height 18
type input "Space"
click at [34, 33] on icon "undo" at bounding box center [33, 28] width 18 height 18
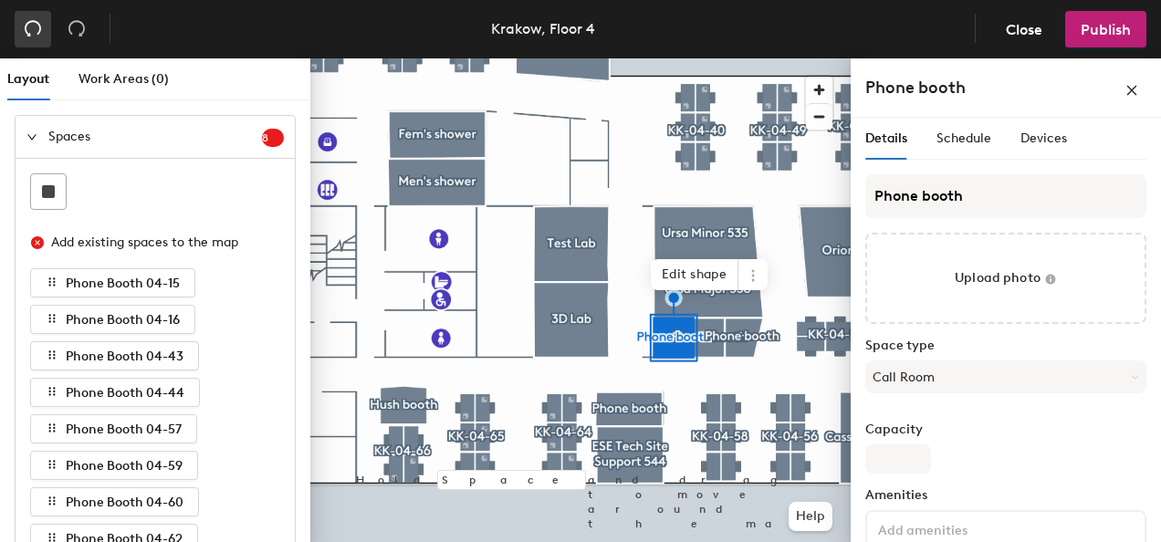
click at [34, 33] on icon "undo" at bounding box center [33, 28] width 18 height 18
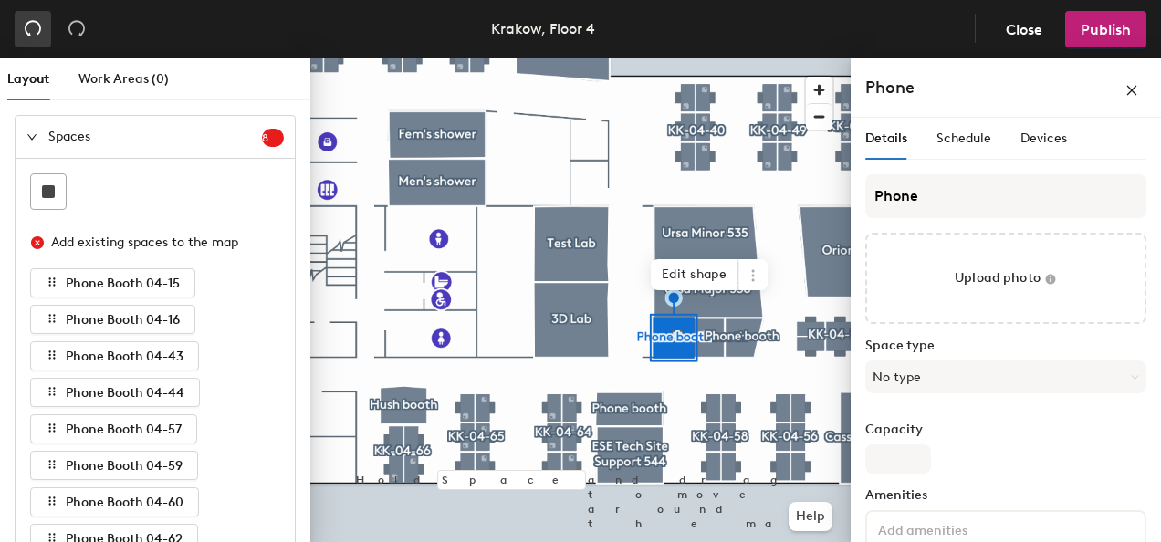
click at [34, 33] on icon "undo" at bounding box center [33, 28] width 18 height 18
type input "Space"
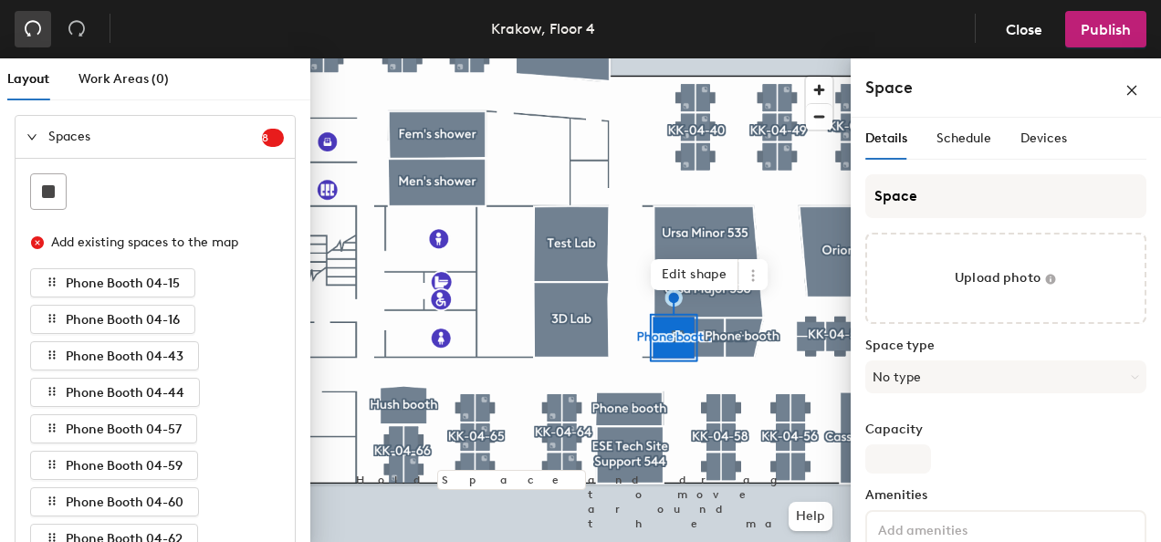
click at [34, 33] on icon "undo" at bounding box center [33, 28] width 18 height 18
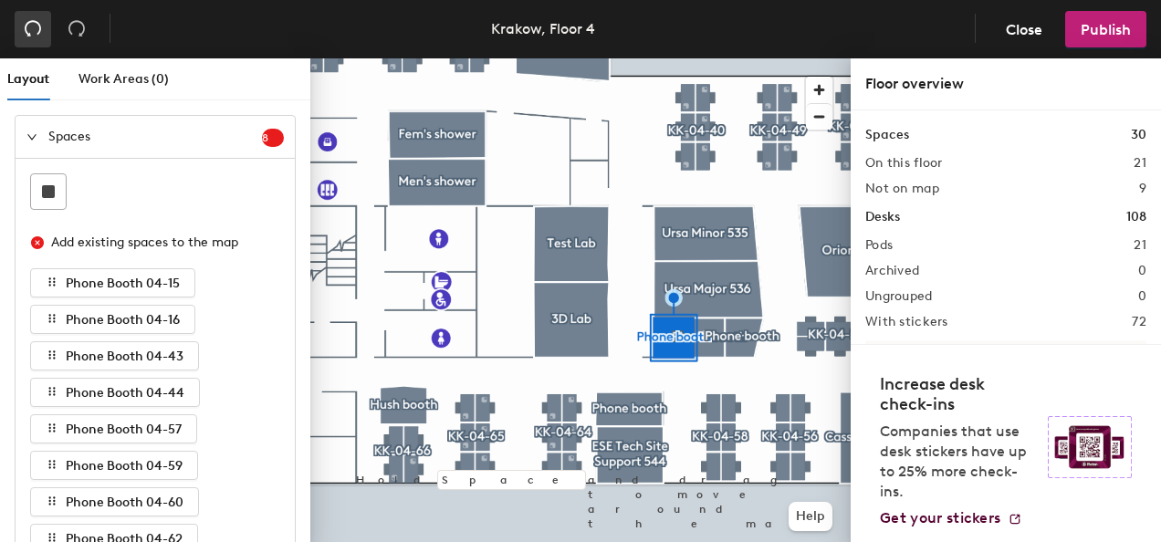
click at [34, 33] on icon "undo" at bounding box center [33, 28] width 18 height 18
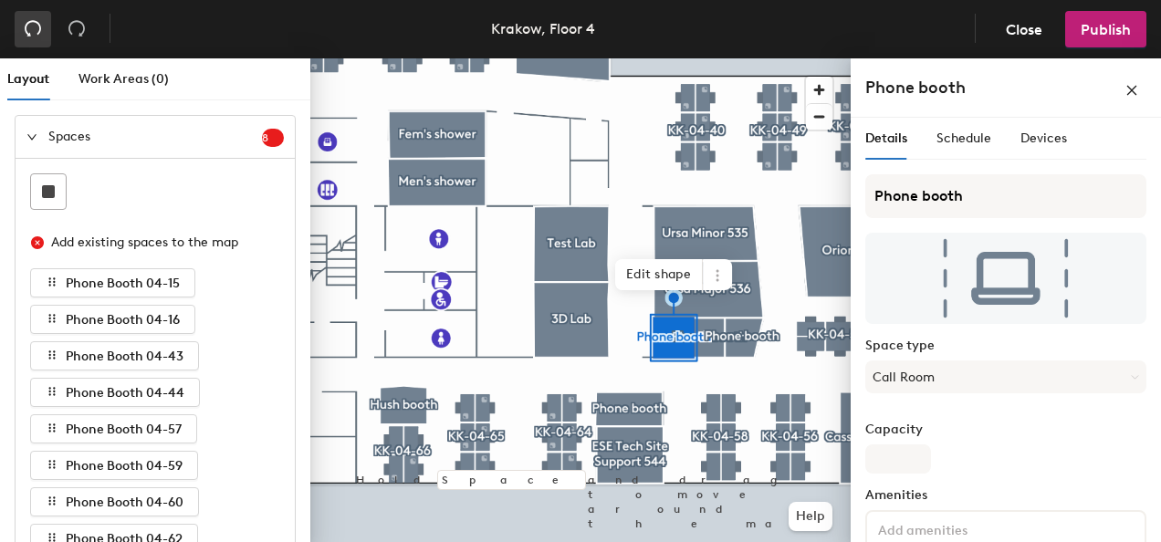
click at [34, 33] on icon "undo" at bounding box center [33, 28] width 18 height 18
type input "Phone boot"
click at [34, 33] on icon "undo" at bounding box center [33, 28] width 18 height 18
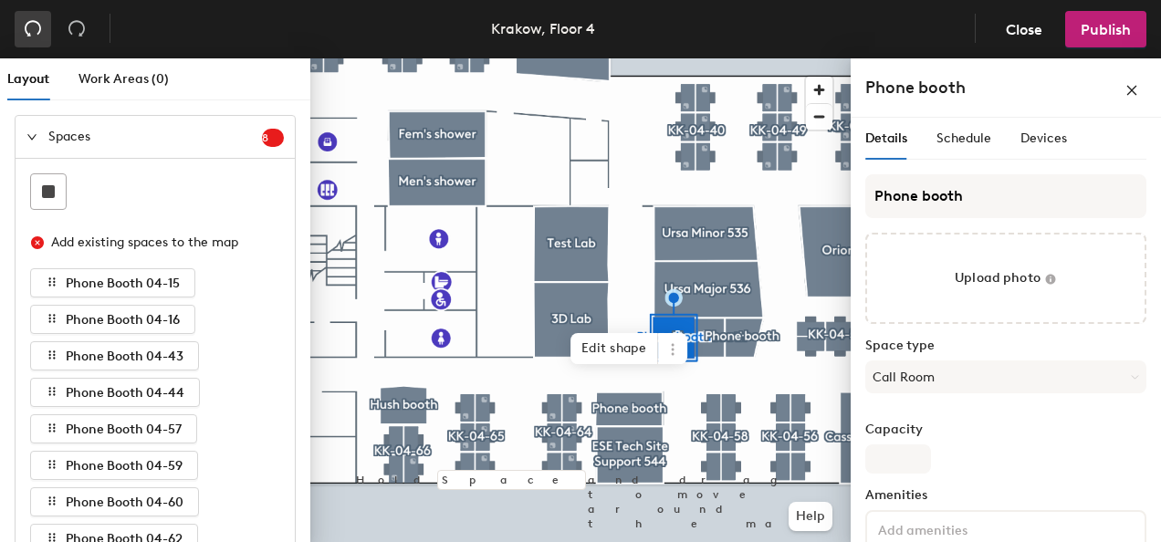
click at [34, 33] on icon "undo" at bounding box center [33, 28] width 18 height 18
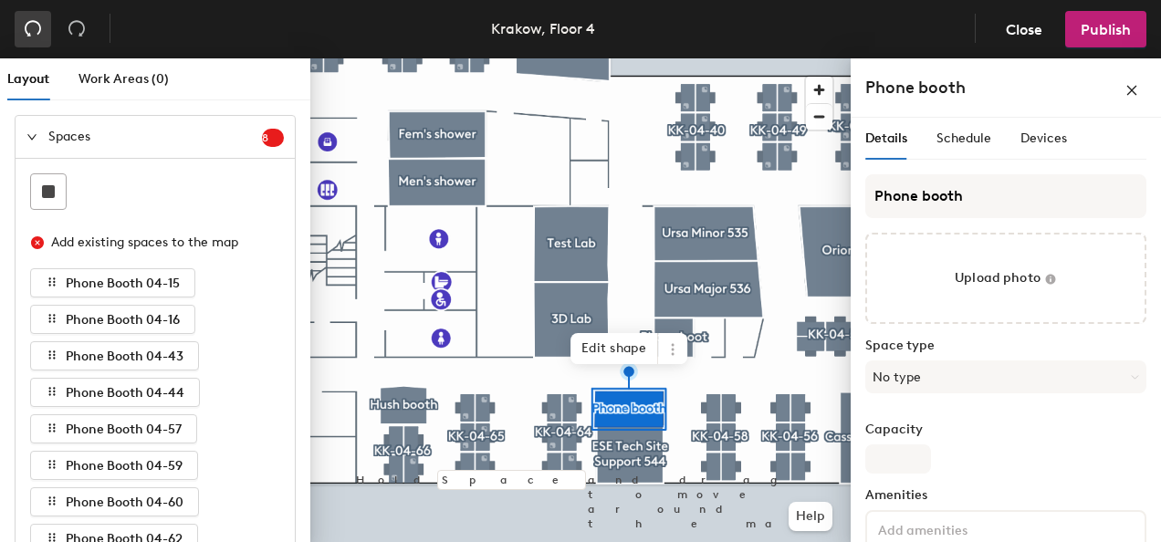
click at [34, 33] on icon "undo" at bounding box center [33, 28] width 18 height 18
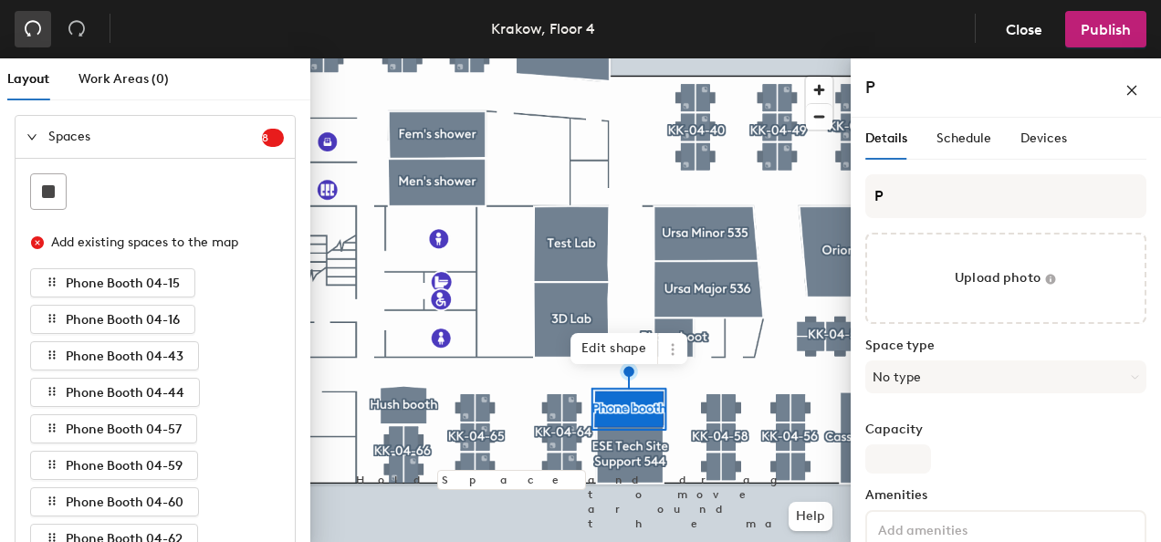
click at [34, 33] on icon "undo" at bounding box center [33, 28] width 18 height 18
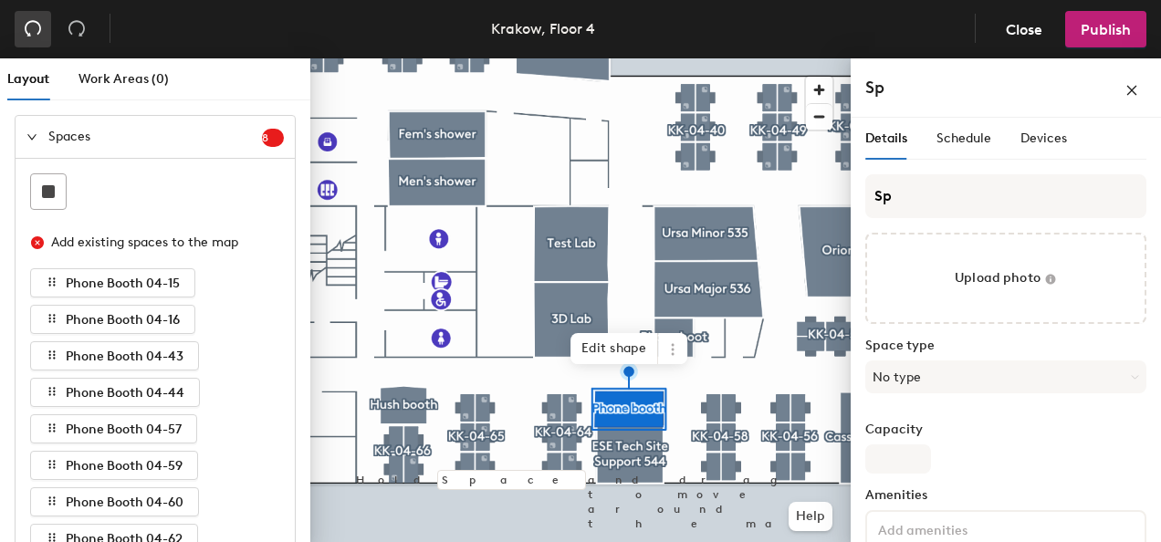
click at [34, 33] on icon "undo" at bounding box center [33, 28] width 18 height 18
type input "Space"
click at [34, 33] on icon "undo" at bounding box center [33, 28] width 18 height 18
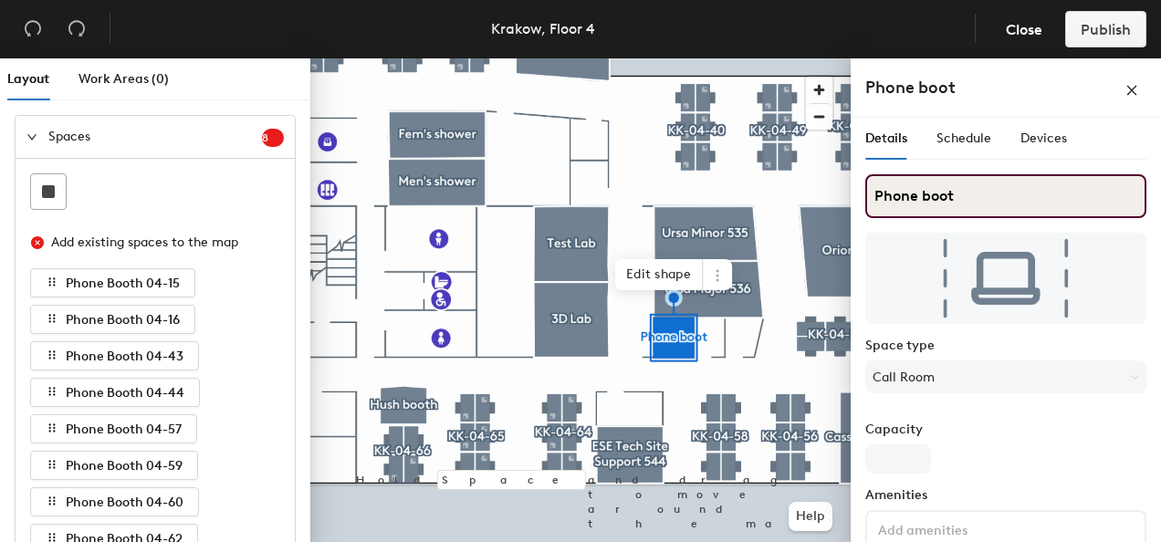
click at [822, 210] on div "Layout Work Areas (0) Spaces 8 Add existing spaces to the map Phone Booth 04-15…" at bounding box center [580, 303] width 1161 height 491
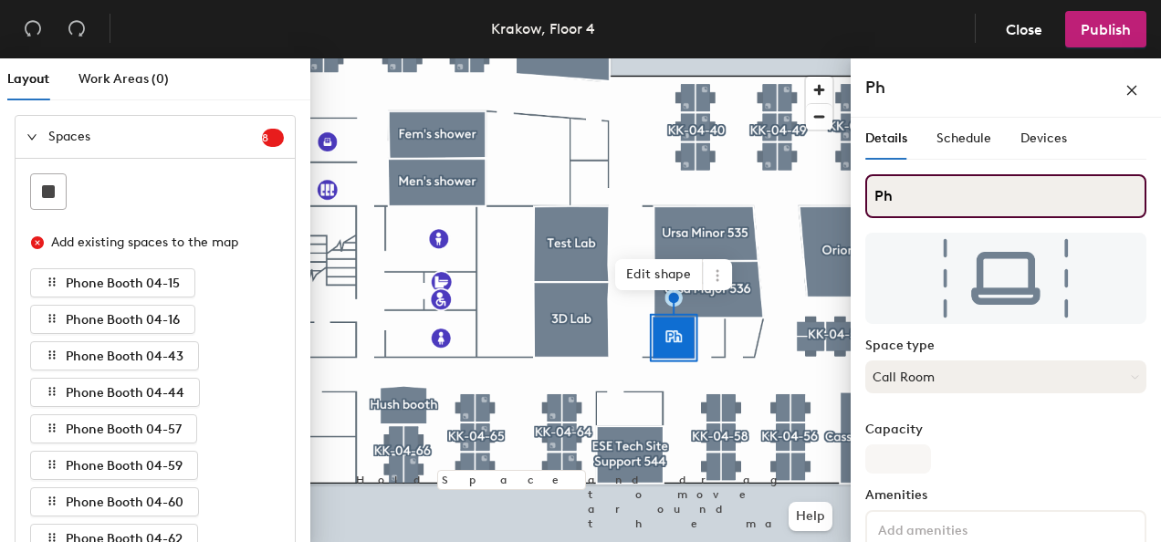
type input "Ph"
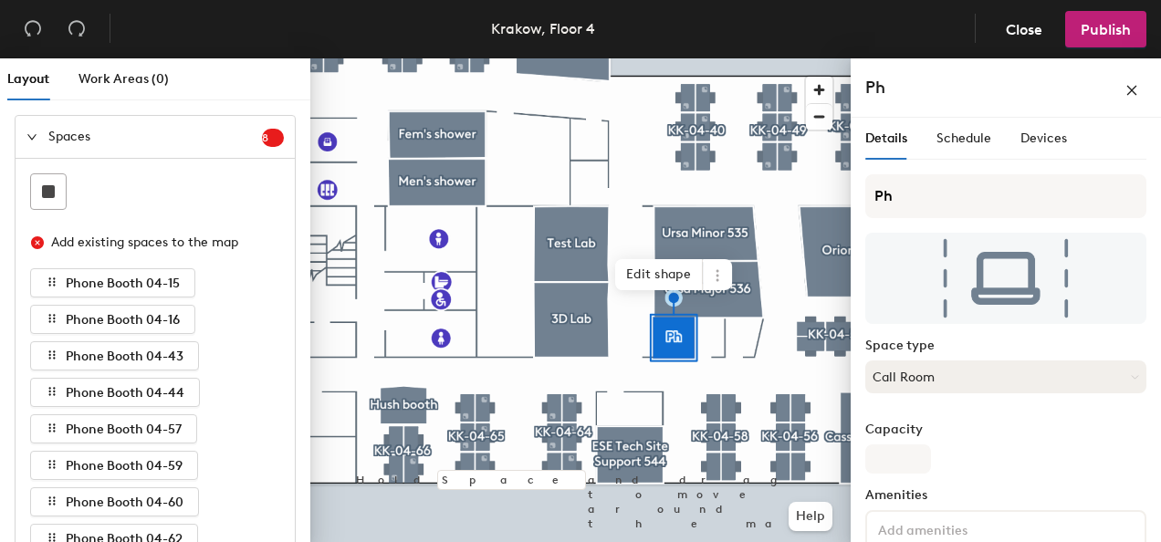
click at [932, 371] on button "Call Room" at bounding box center [1005, 377] width 281 height 33
click at [648, 58] on div at bounding box center [580, 58] width 540 height 0
click at [717, 283] on span at bounding box center [717, 274] width 29 height 31
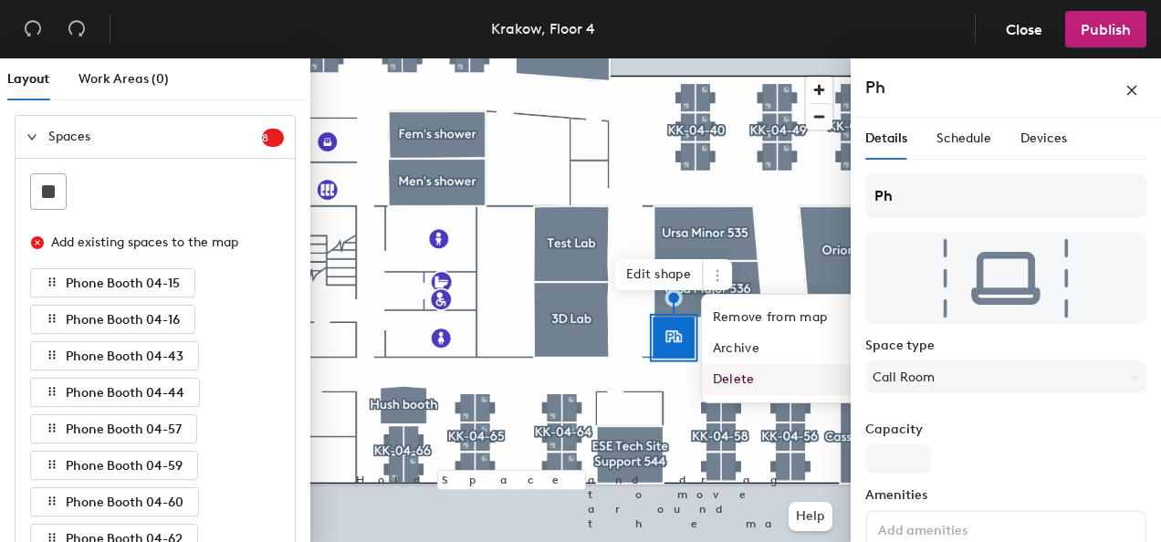
click at [741, 377] on span "Delete" at bounding box center [783, 379] width 162 height 31
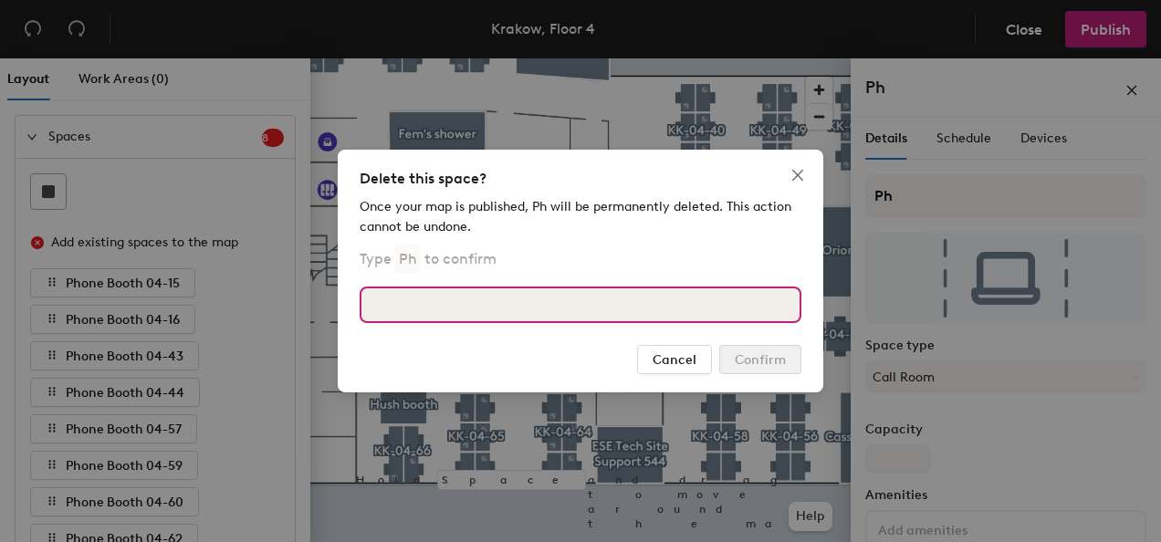
click at [631, 305] on input at bounding box center [581, 305] width 442 height 37
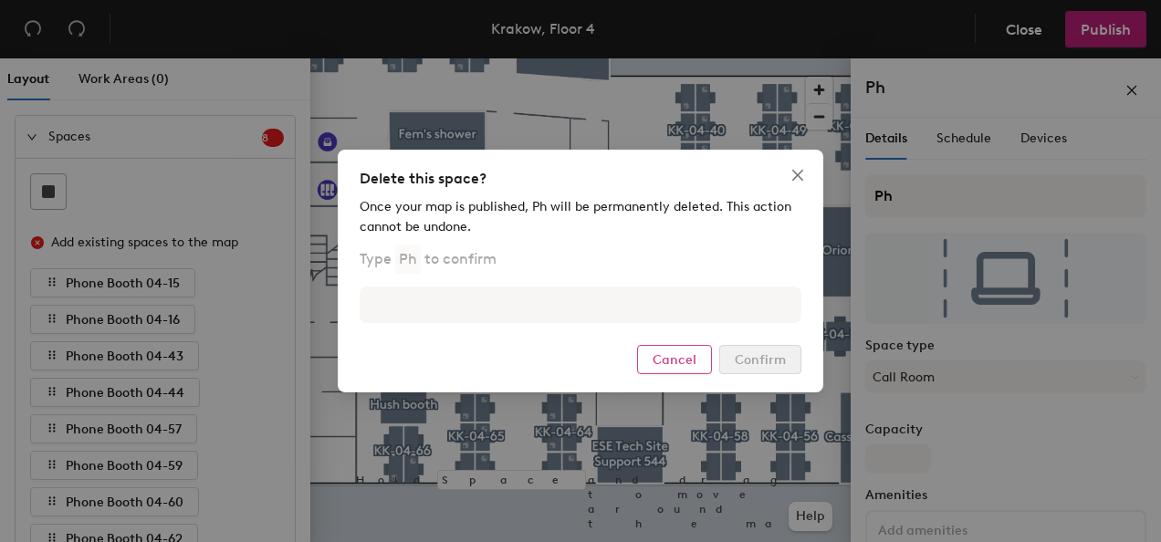
click at [684, 358] on span "Cancel" at bounding box center [675, 360] width 44 height 16
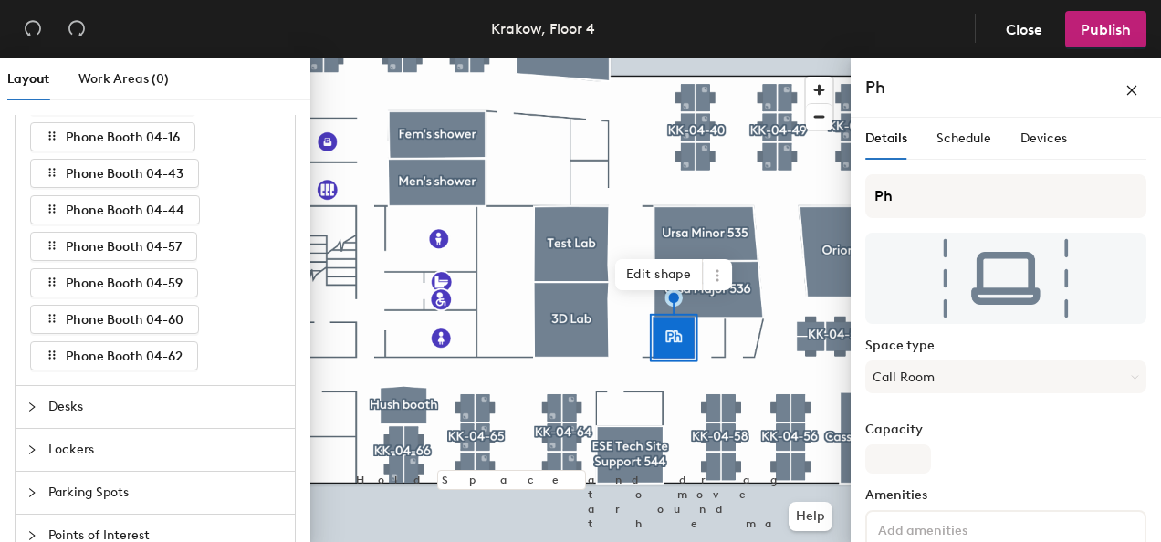
scroll to position [91, 0]
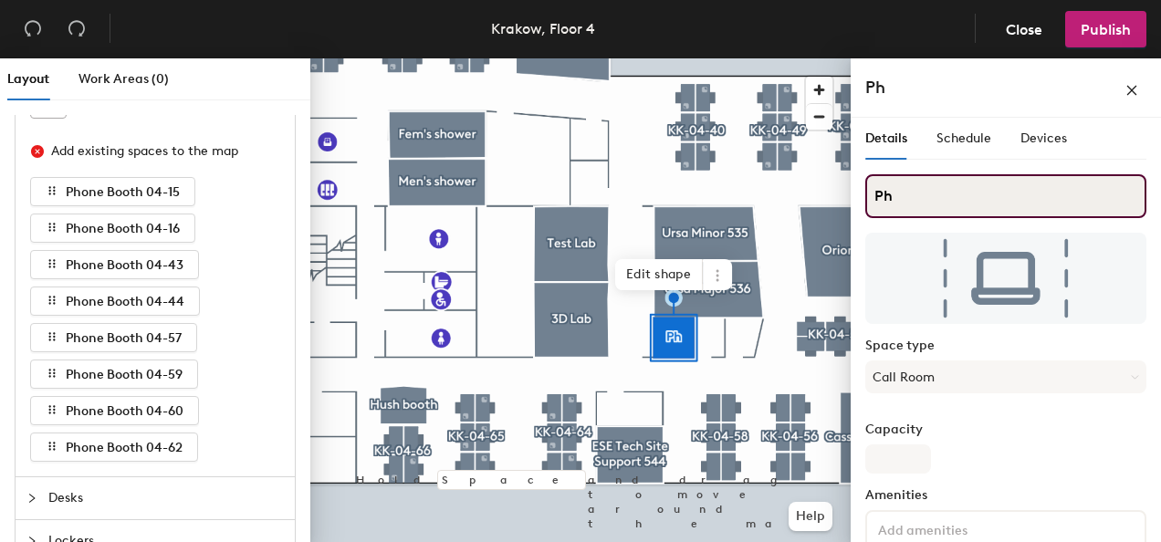
click at [938, 190] on input "Ph" at bounding box center [1005, 196] width 281 height 44
type input "P"
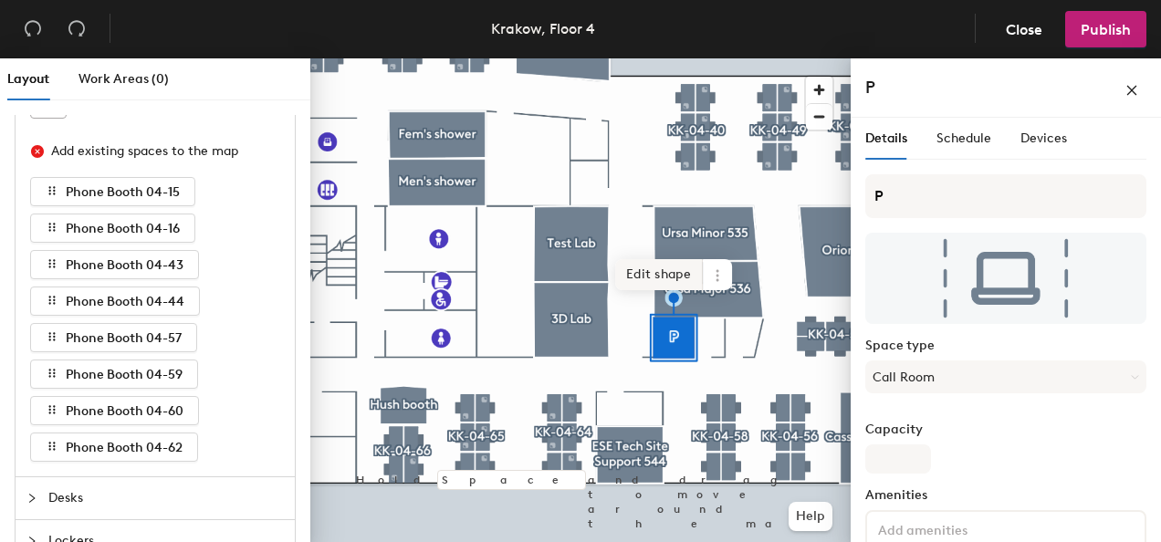
drag, startPoint x: 867, startPoint y: 238, endPoint x: 684, endPoint y: 273, distance: 186.7
click at [684, 273] on span "Edit shape" at bounding box center [659, 274] width 88 height 31
click at [652, 295] on span "Remove" at bounding box center [647, 291] width 73 height 31
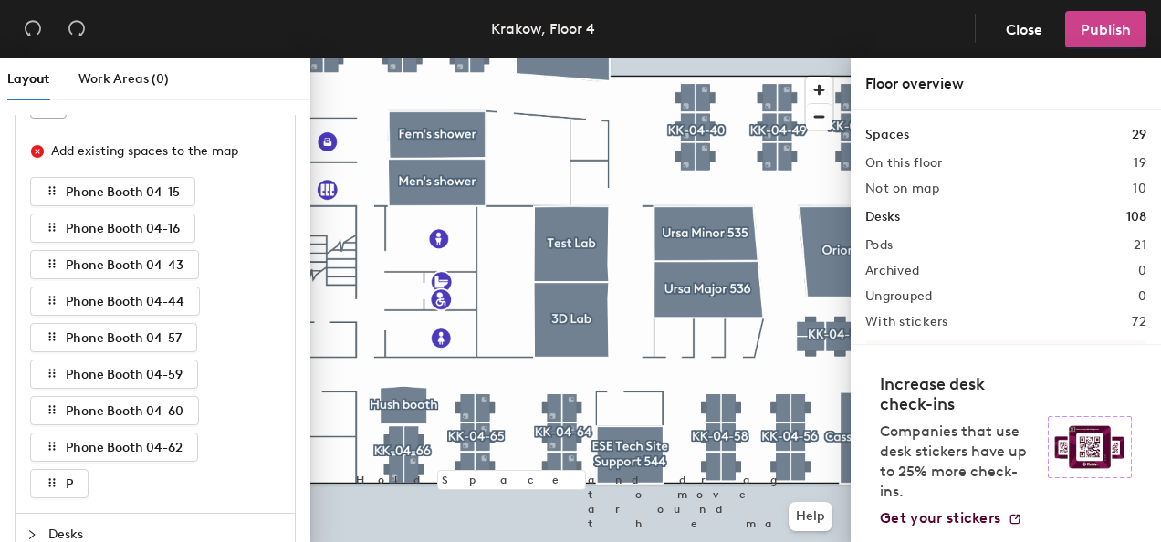
click at [1088, 29] on span "Publish" at bounding box center [1106, 29] width 50 height 17
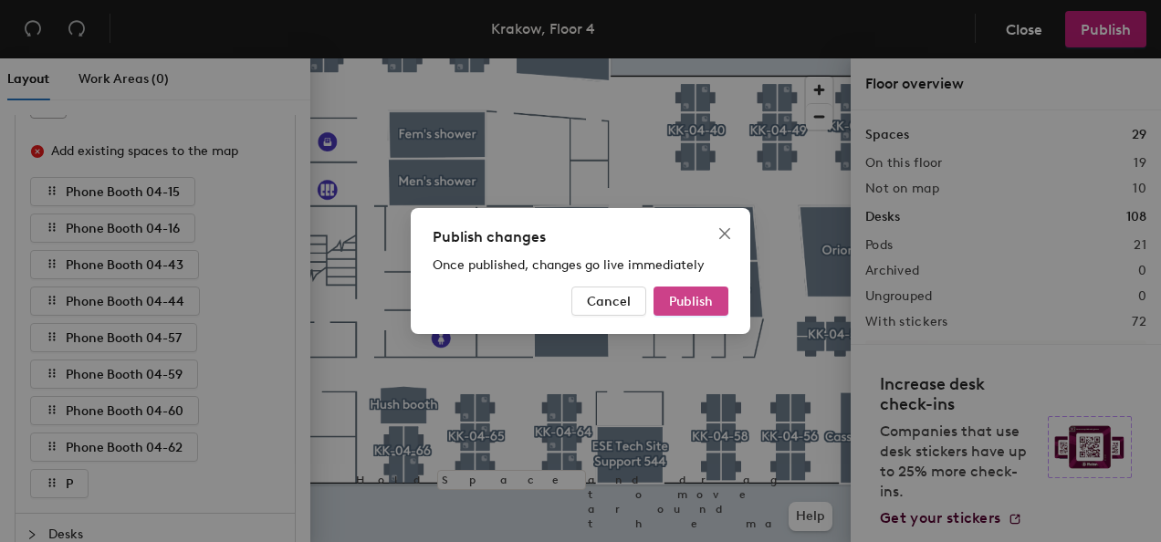
click at [691, 294] on span "Publish" at bounding box center [691, 302] width 44 height 16
